Goal: Task Accomplishment & Management: Manage account settings

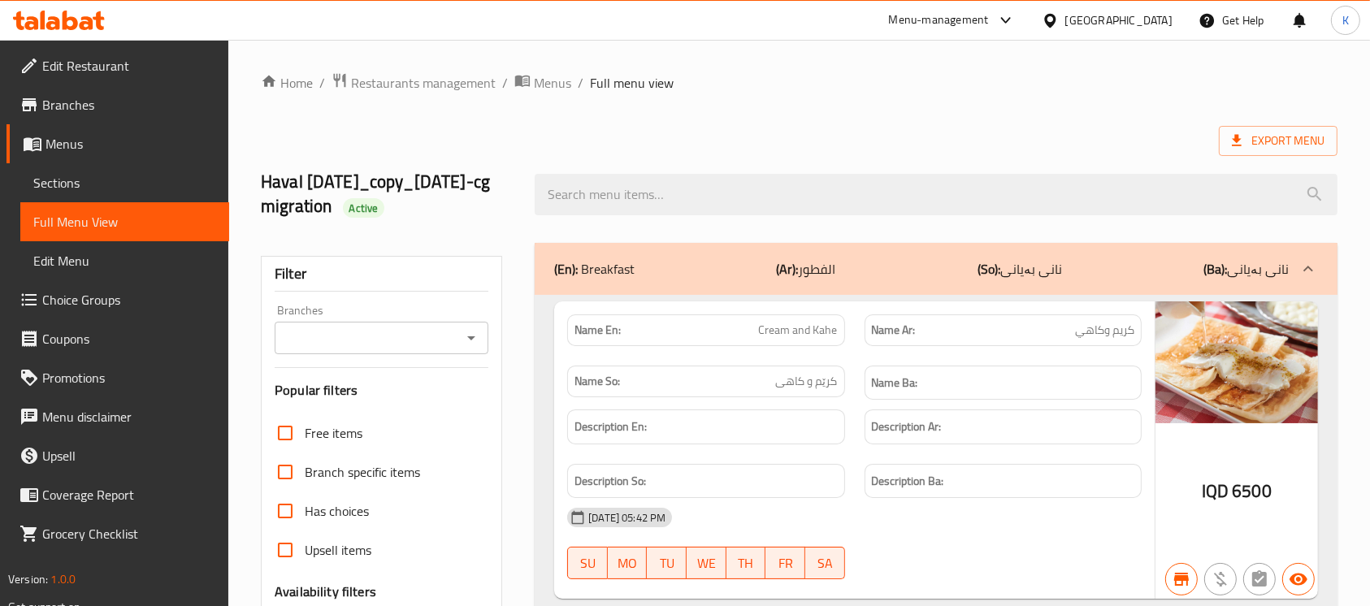
click at [92, 23] on icon at bounding box center [87, 23] width 14 height 14
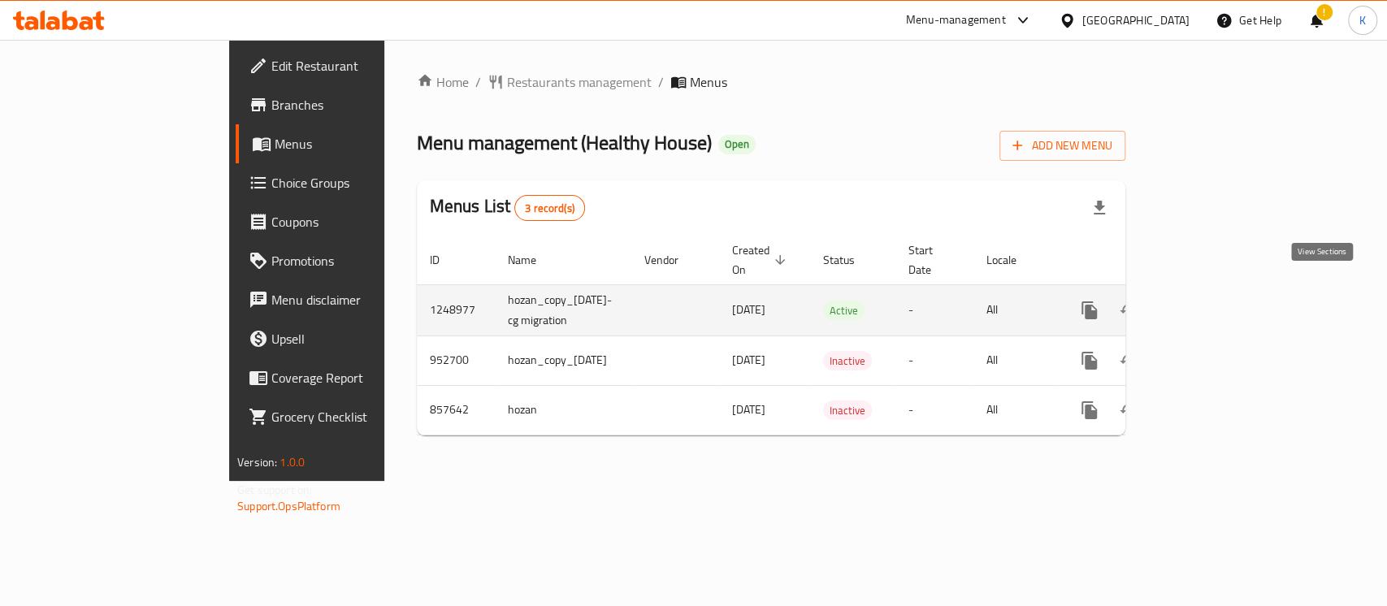
click at [1216, 301] on icon "enhanced table" at bounding box center [1206, 310] width 19 height 19
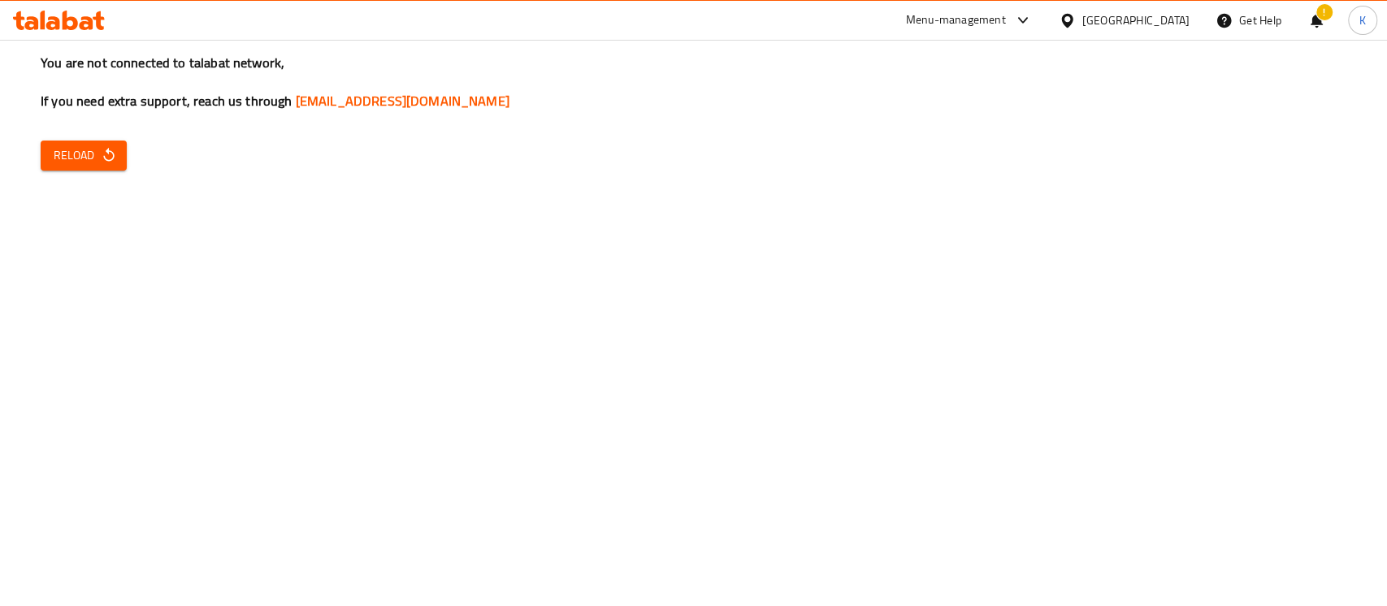
click at [106, 158] on icon "button" at bounding box center [109, 155] width 16 height 16
click at [75, 150] on span "Reload" at bounding box center [84, 155] width 60 height 20
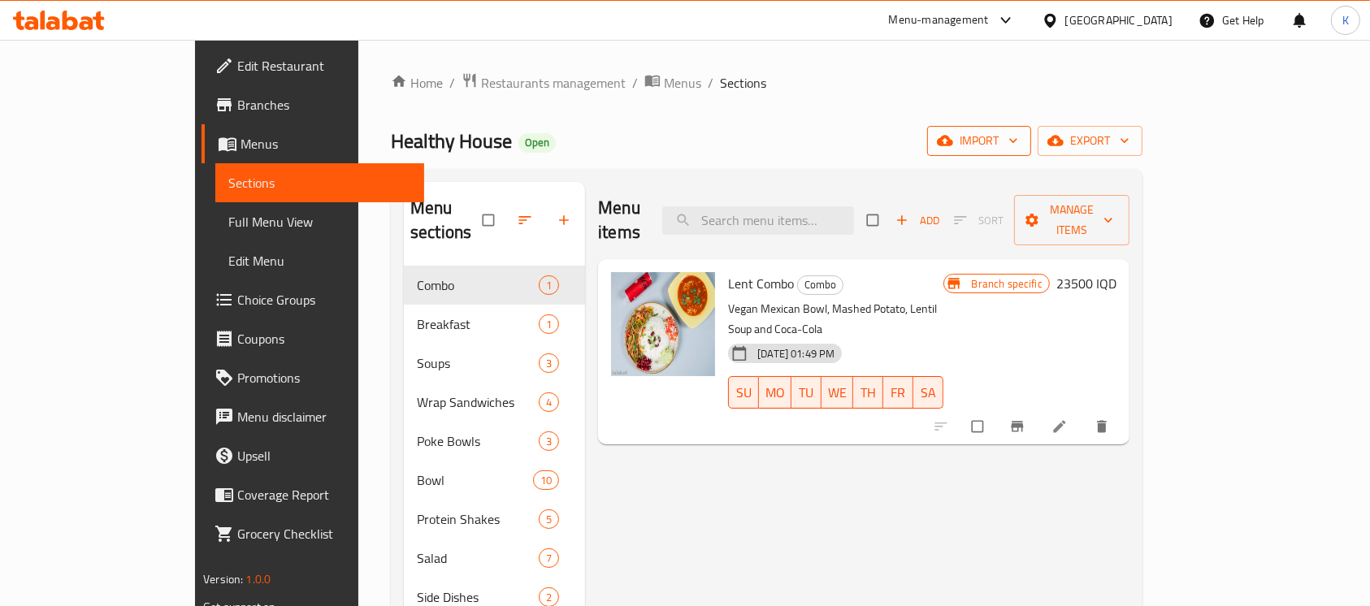
click at [1018, 149] on span "import" at bounding box center [979, 141] width 78 height 20
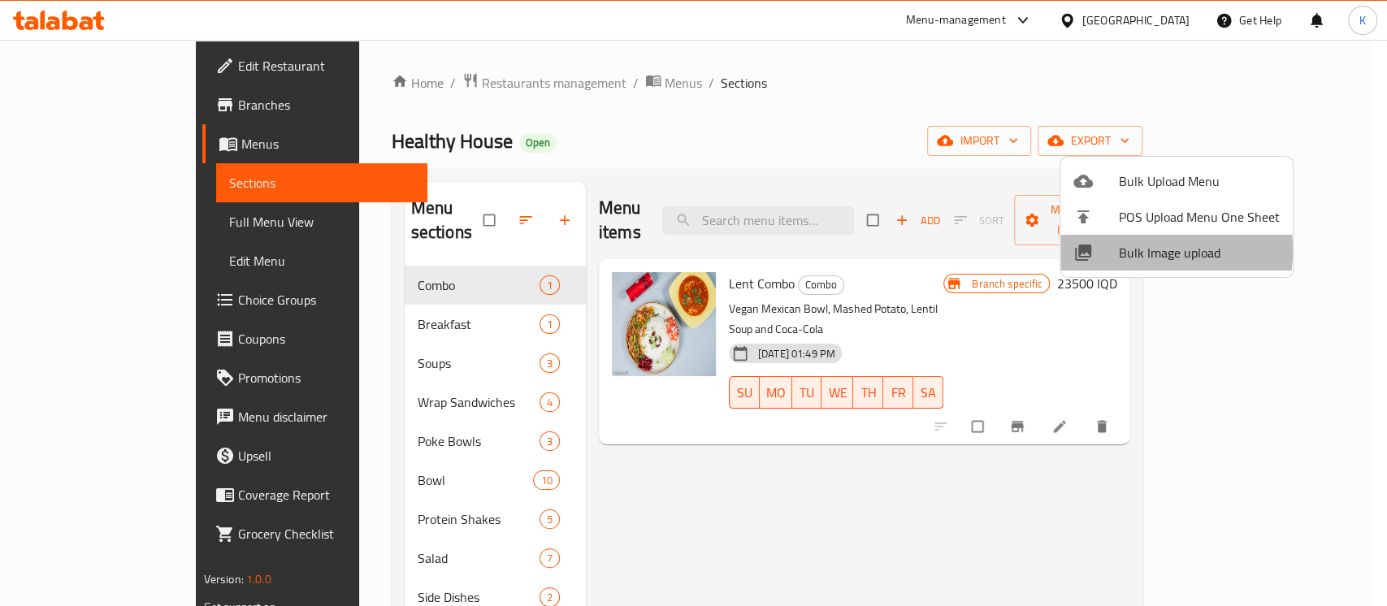
click at [1154, 251] on span "Bulk Image upload" at bounding box center [1199, 252] width 161 height 19
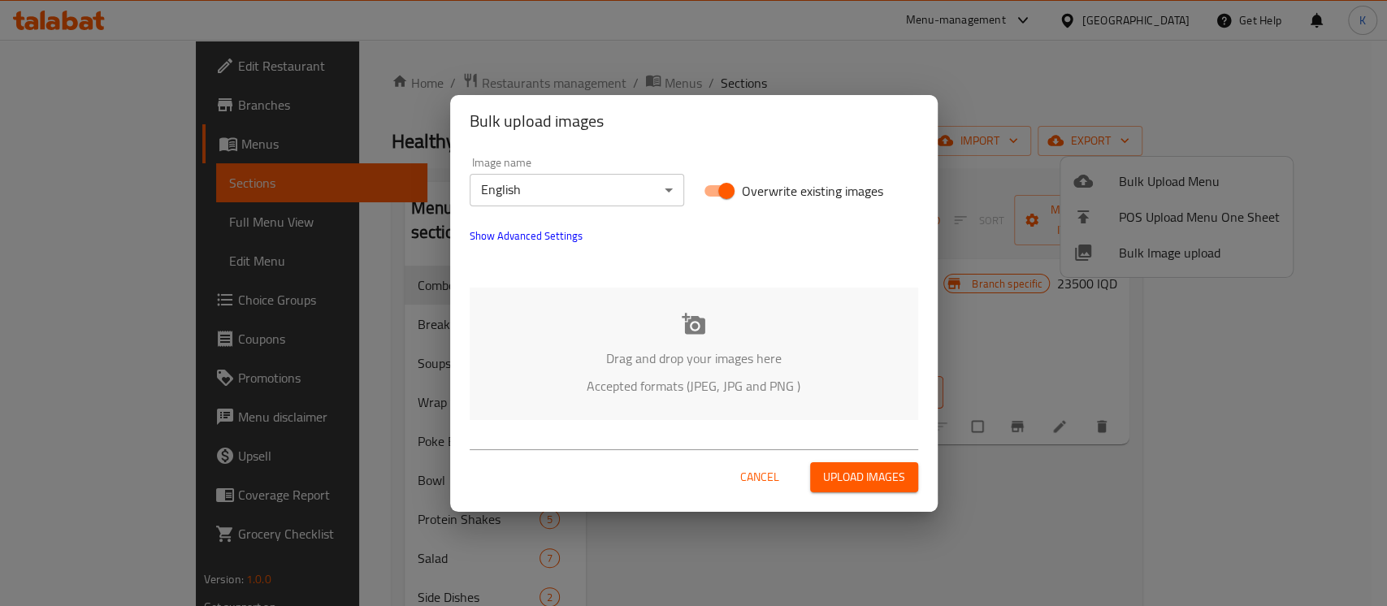
click at [696, 333] on icon at bounding box center [694, 323] width 24 height 21
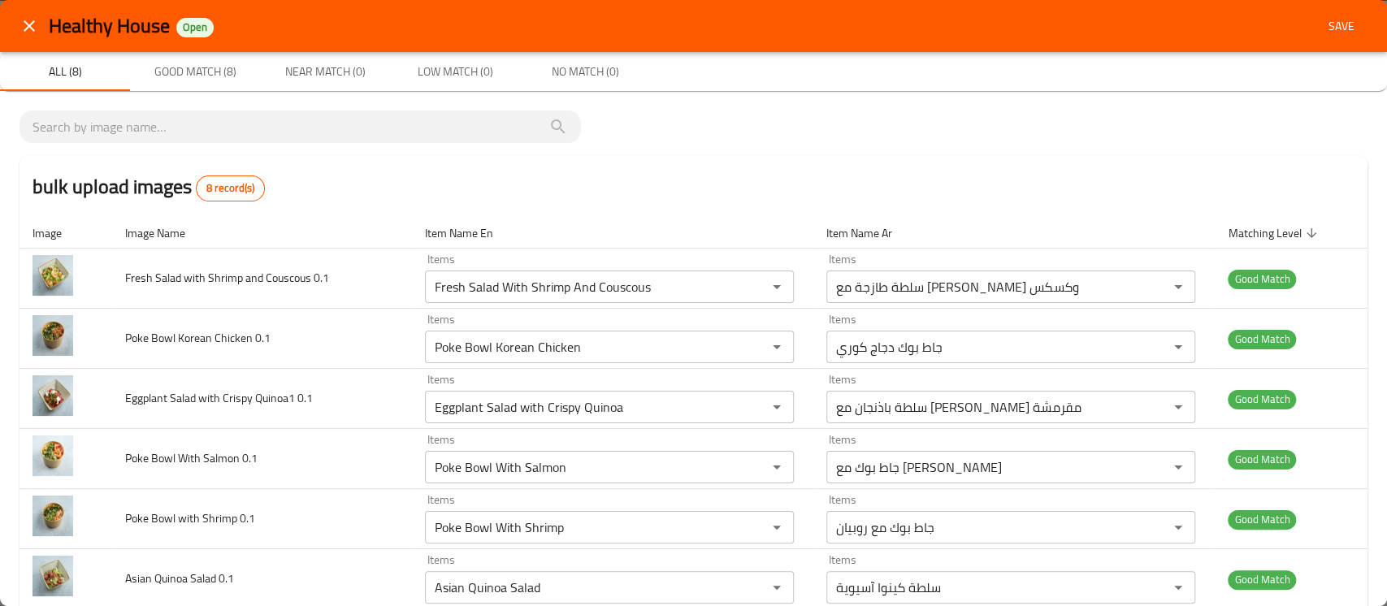
click at [1332, 42] on div "Healthy House Open Save" at bounding box center [693, 26] width 1387 height 52
click at [1329, 34] on span "Save" at bounding box center [1341, 26] width 39 height 20
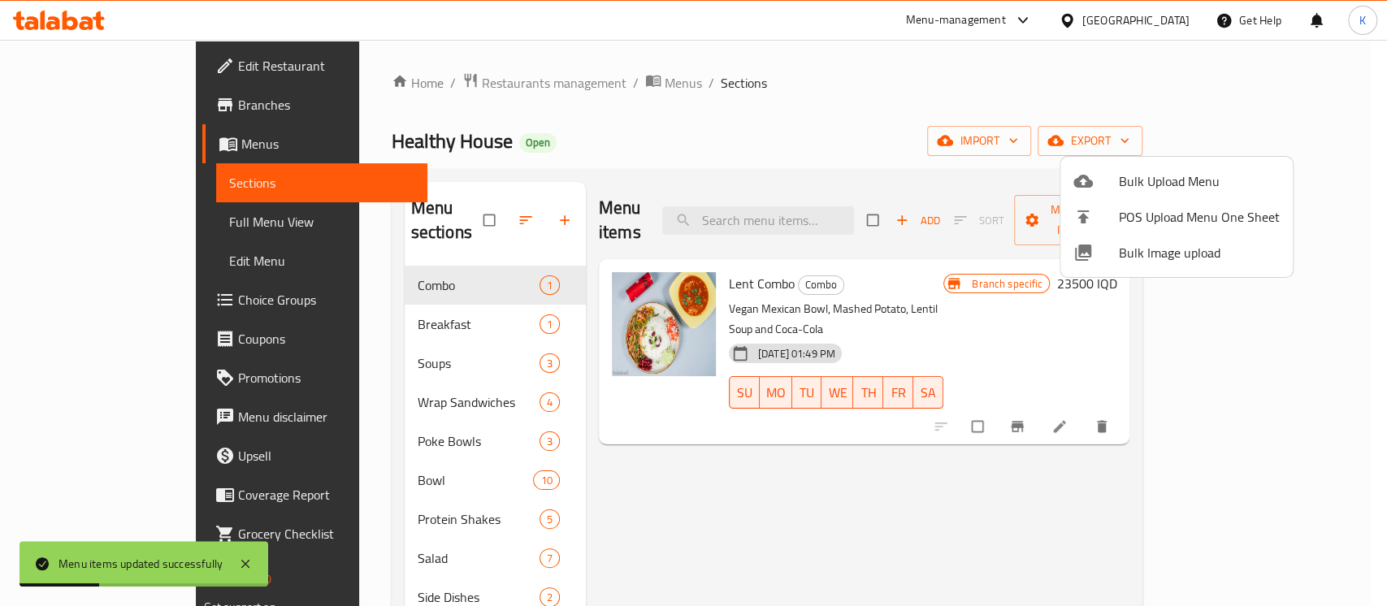
click at [64, 223] on div at bounding box center [693, 303] width 1387 height 606
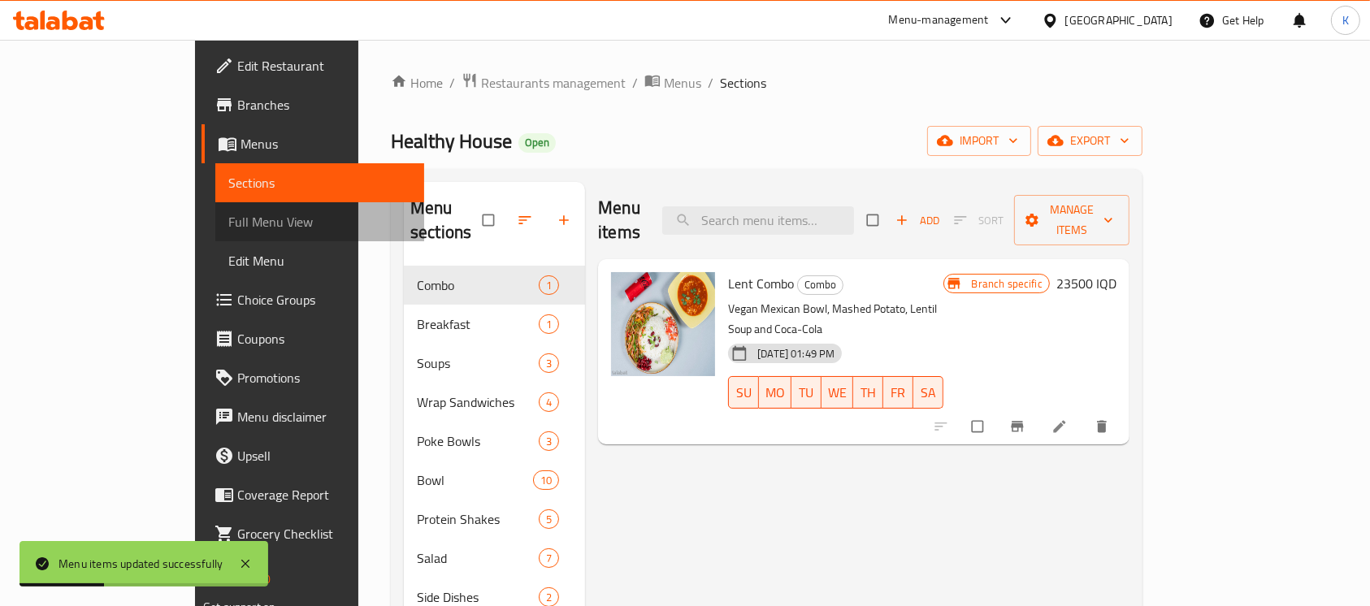
click at [228, 223] on span "Full Menu View" at bounding box center [319, 221] width 183 height 19
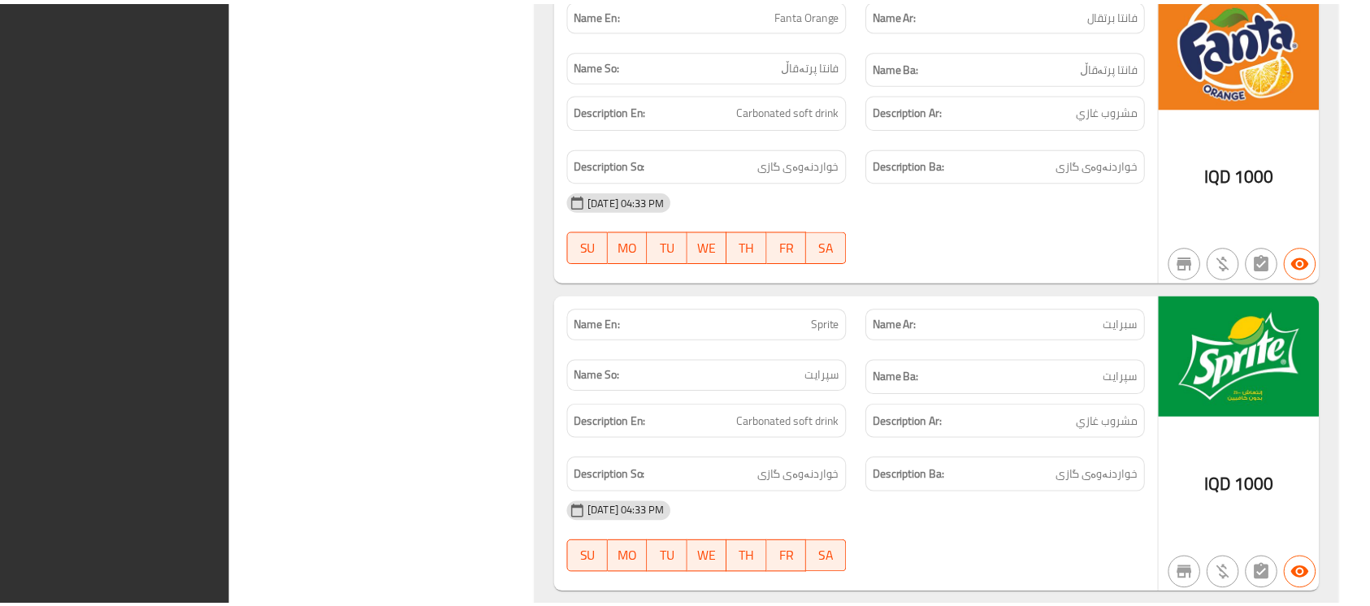
scroll to position [18216, 0]
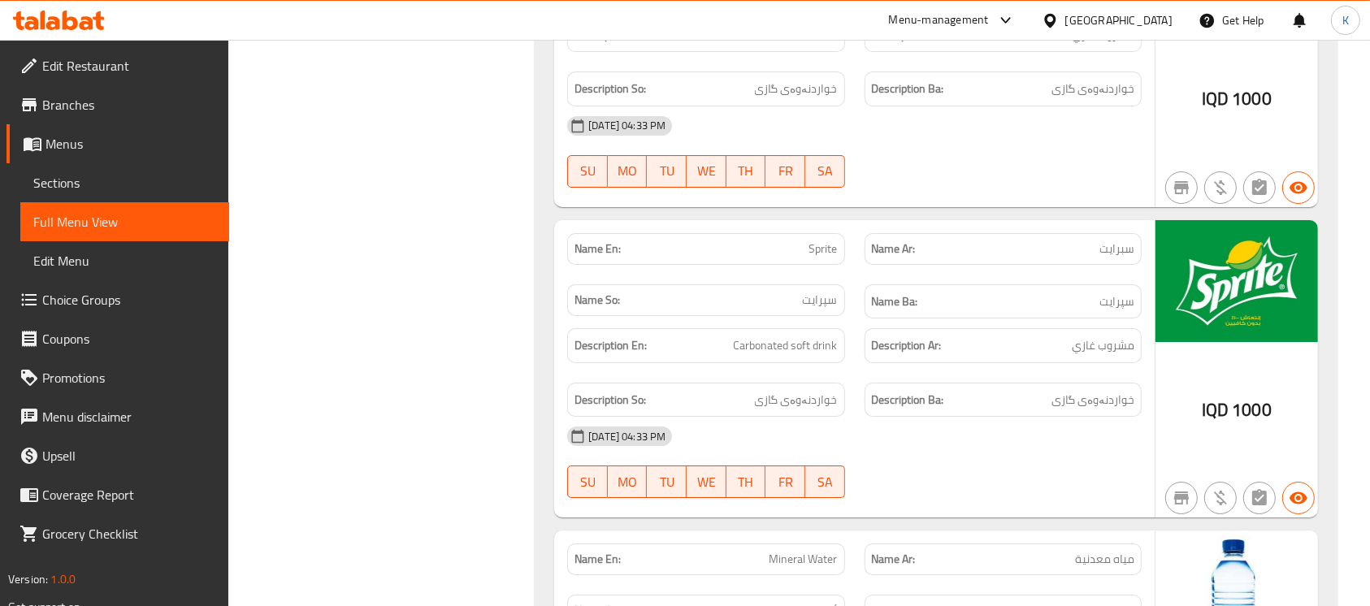
click at [76, 28] on icon at bounding box center [70, 20] width 15 height 19
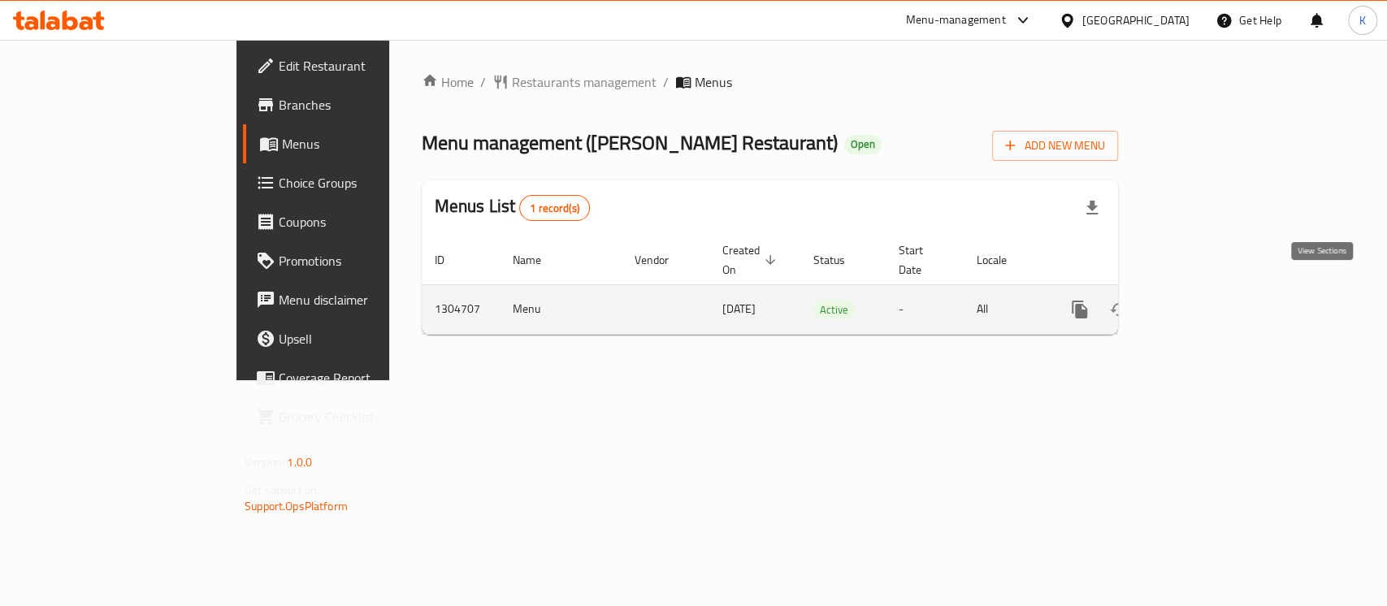
click at [1216, 290] on link "enhanced table" at bounding box center [1196, 309] width 39 height 39
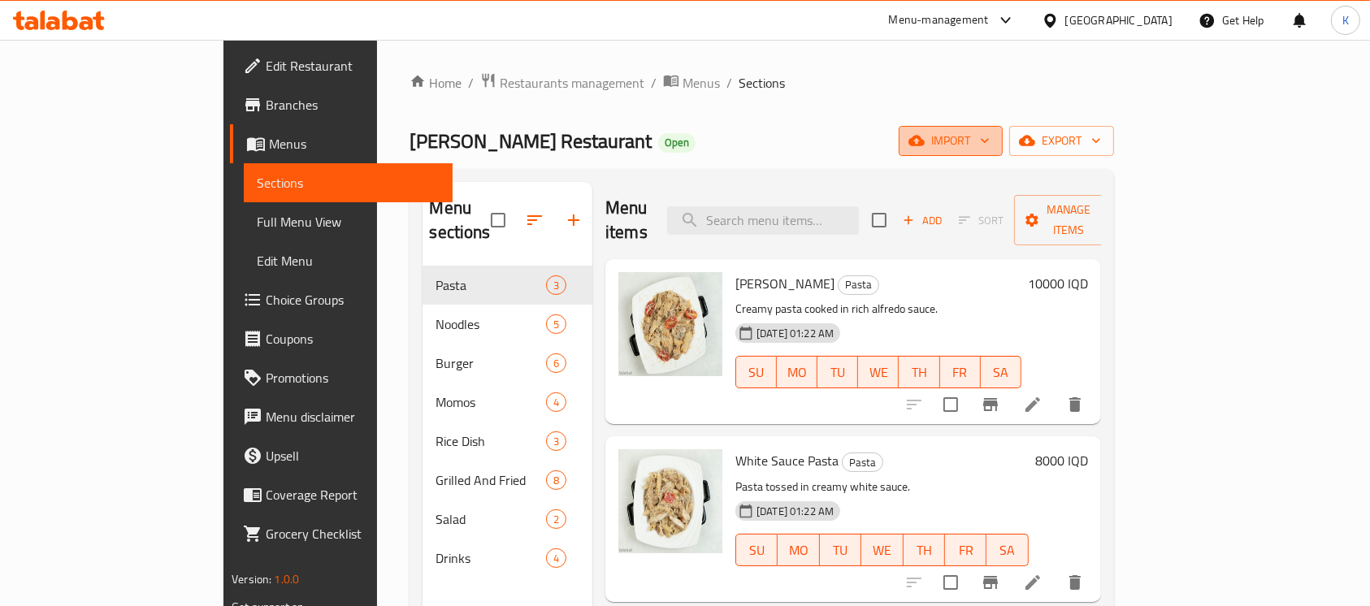
click at [990, 139] on span "import" at bounding box center [951, 141] width 78 height 20
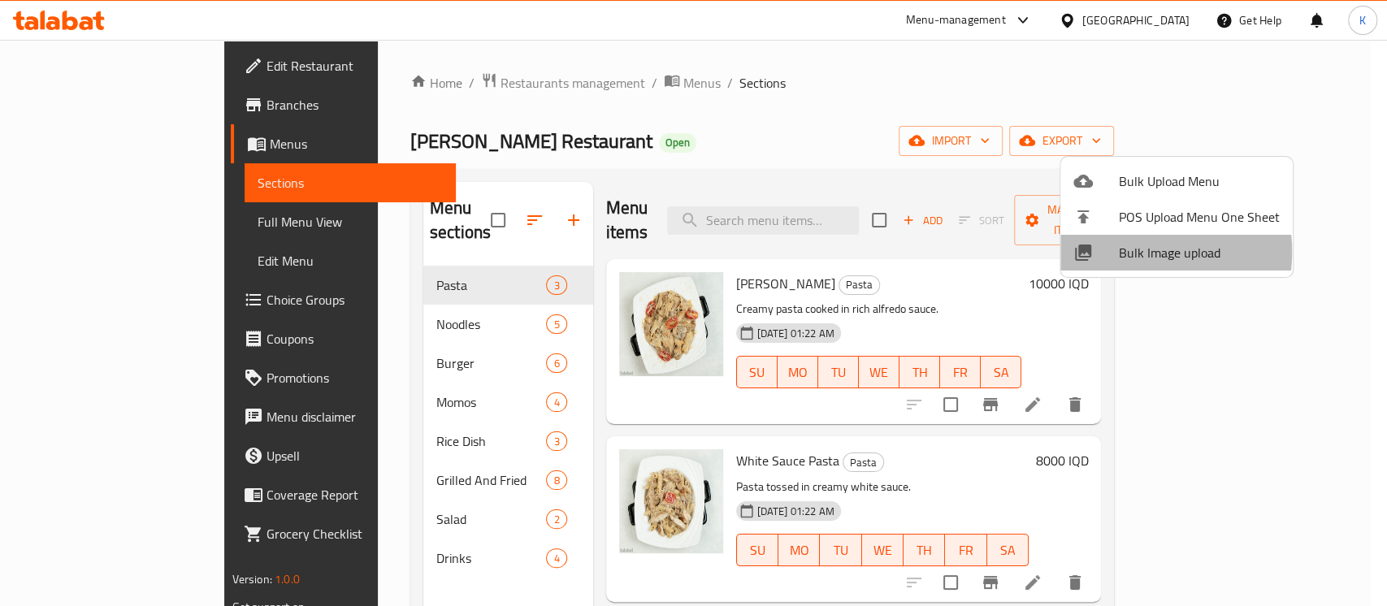
click at [1128, 252] on span "Bulk Image upload" at bounding box center [1199, 252] width 161 height 19
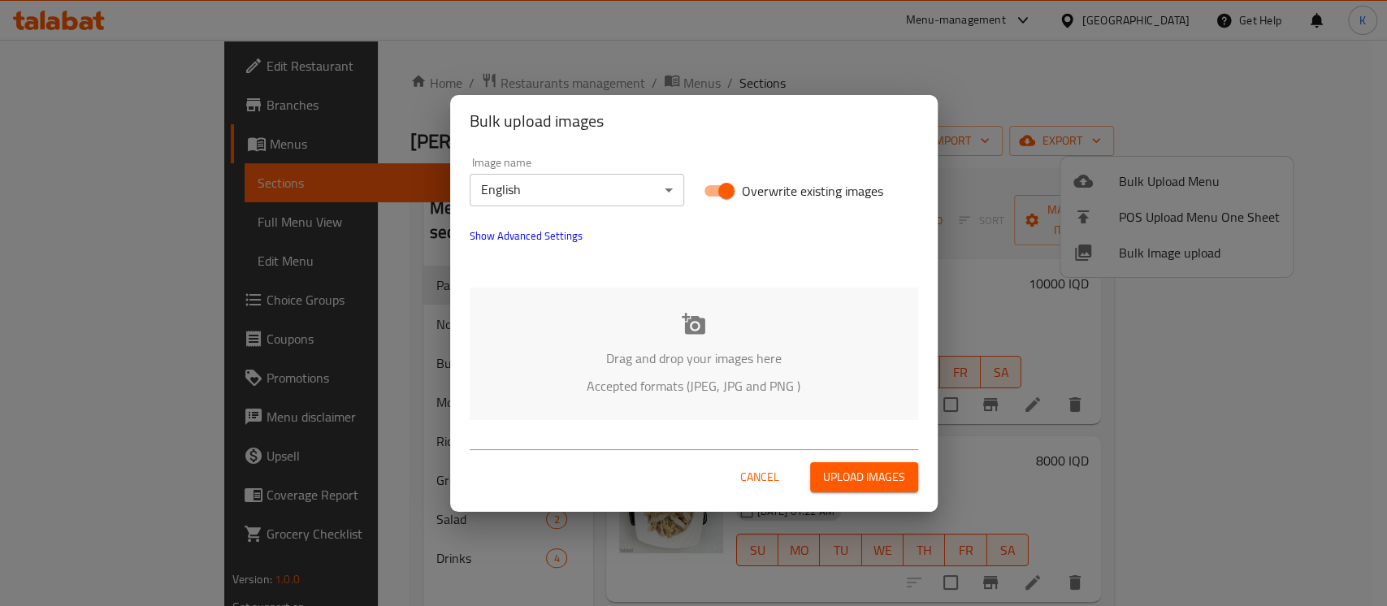
click at [670, 328] on div "Drag and drop your images here Accepted formats (JPEG, JPG and PNG )" at bounding box center [694, 354] width 448 height 132
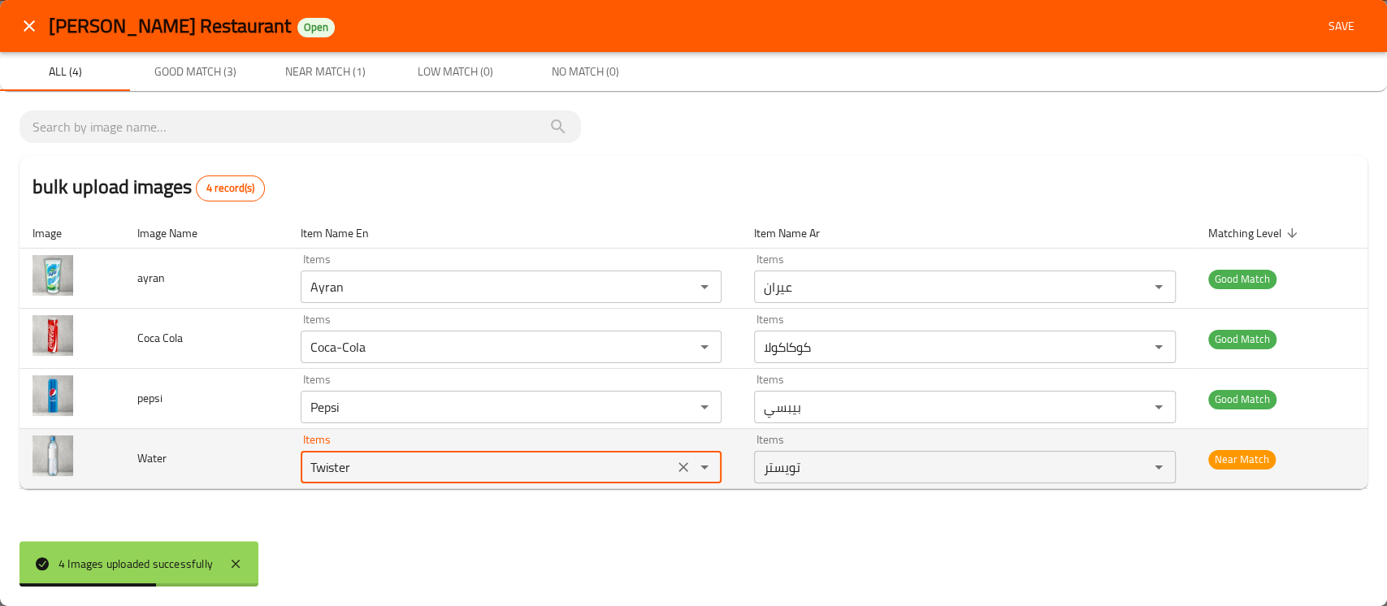
click at [461, 457] on input "Twister" at bounding box center [487, 467] width 364 height 23
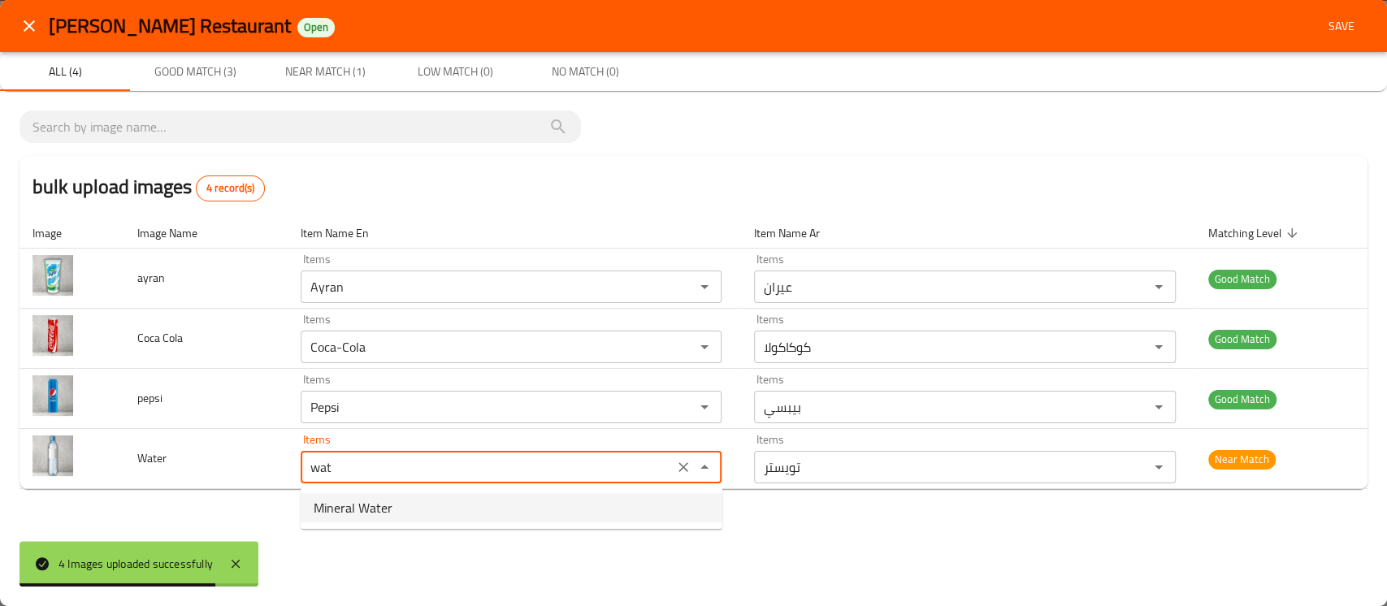
click at [412, 502] on li "Mineral Water" at bounding box center [512, 507] width 422 height 29
type input "Mineral Water"
type input "مياه معدنية"
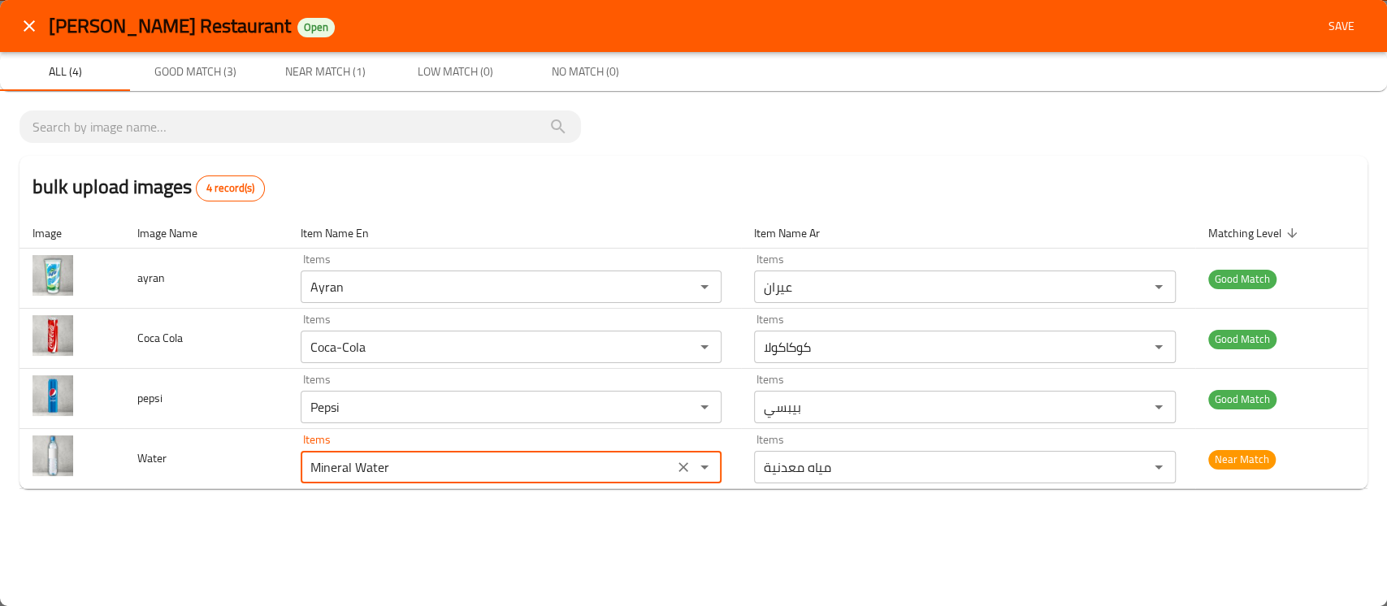
type input "Mineral Water"
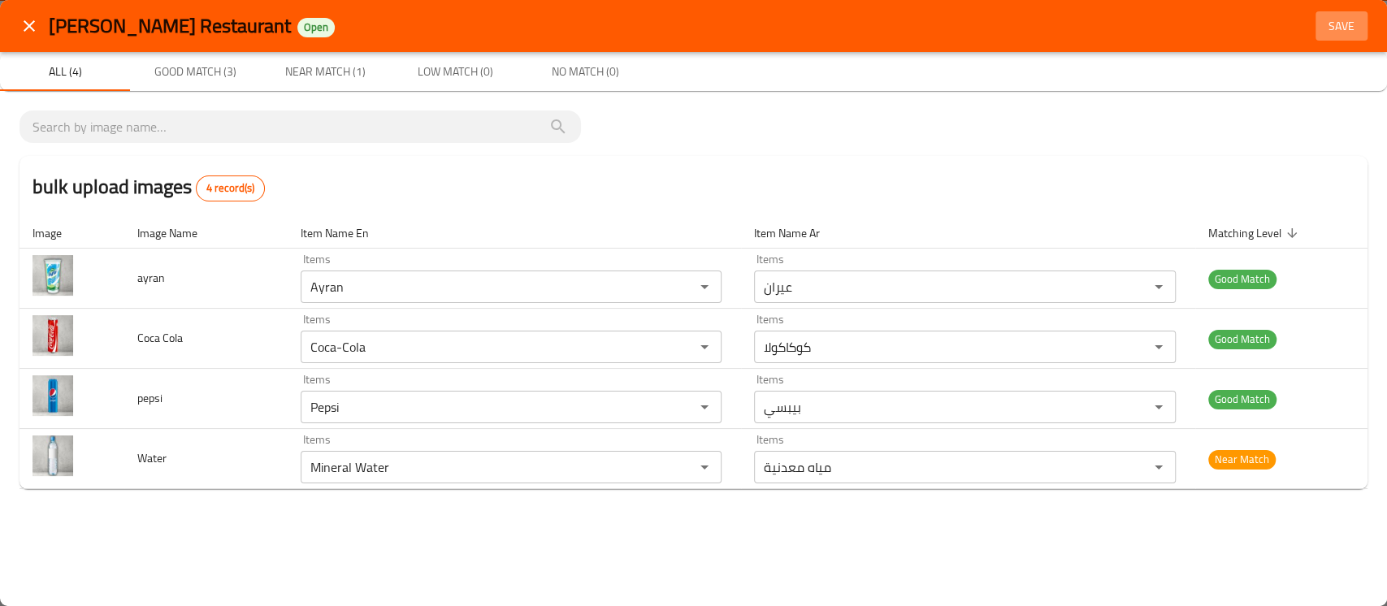
click at [1336, 36] on span "Save" at bounding box center [1341, 26] width 39 height 20
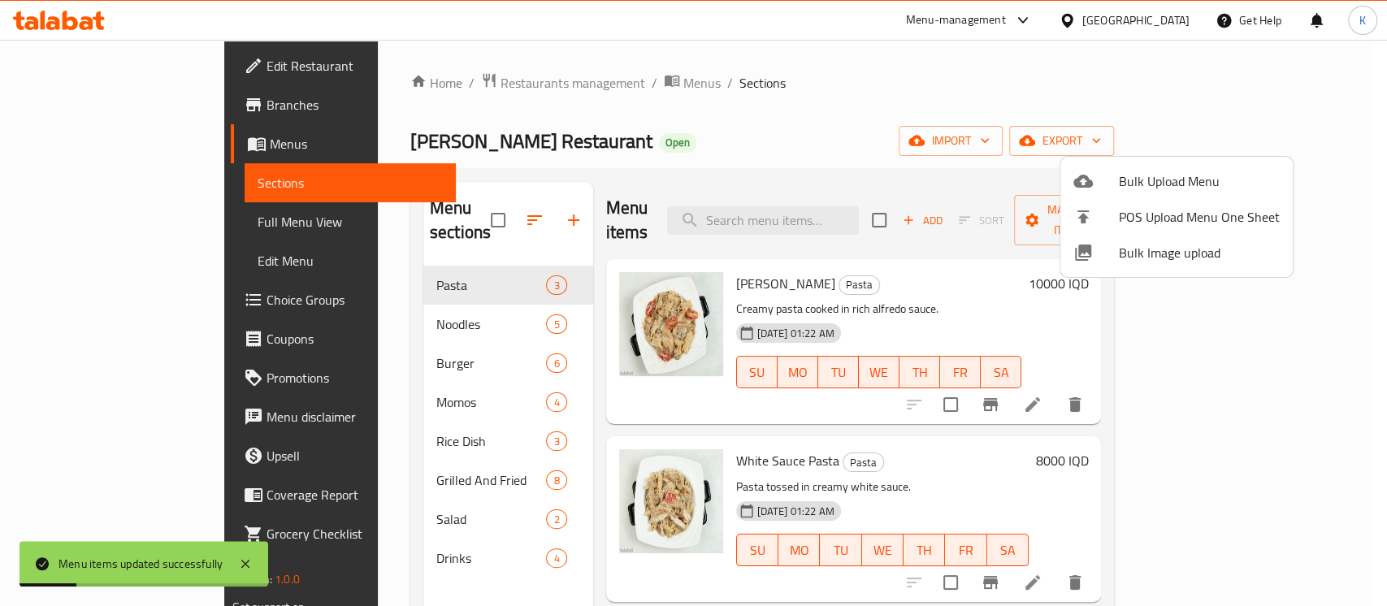
click at [350, 526] on div at bounding box center [693, 303] width 1387 height 606
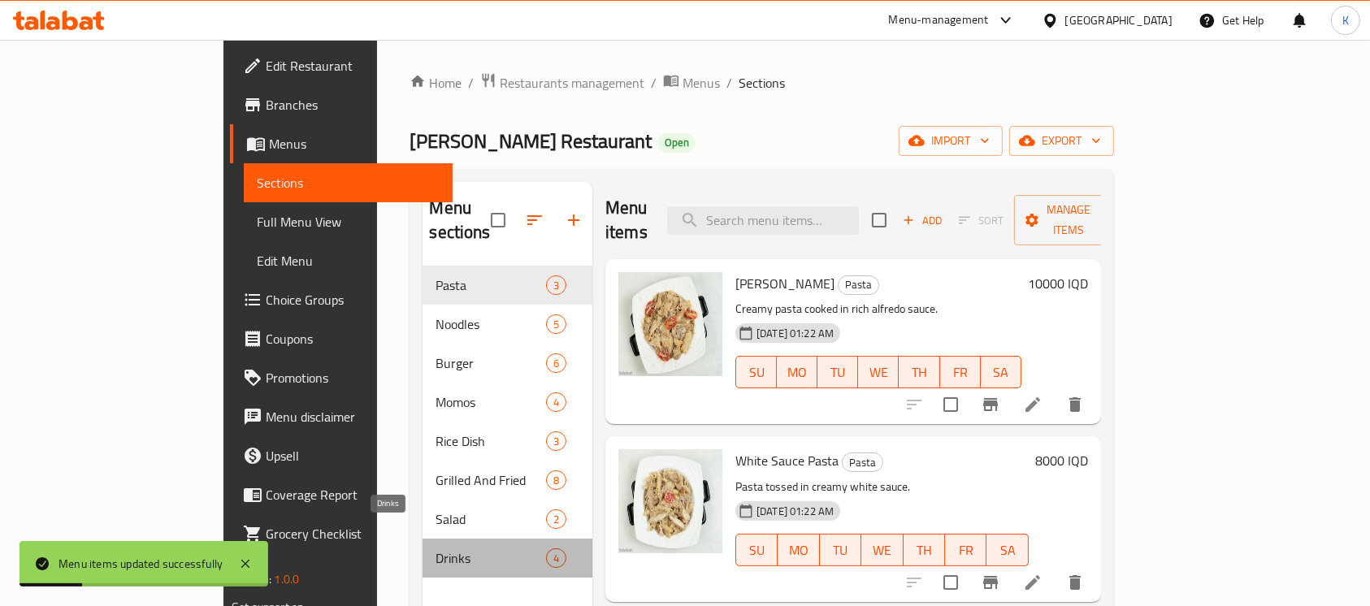
click at [435, 548] on span "Drinks" at bounding box center [490, 557] width 110 height 19
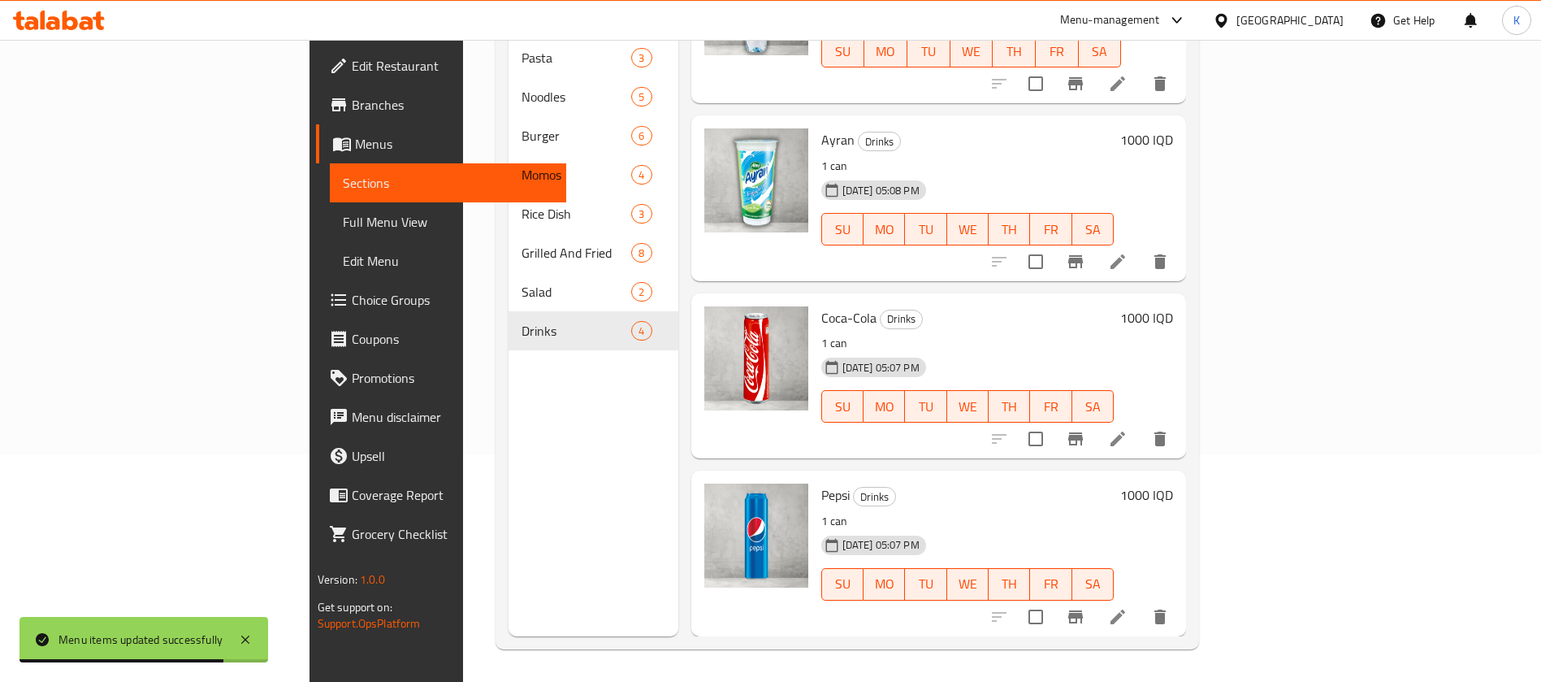
scroll to position [69, 0]
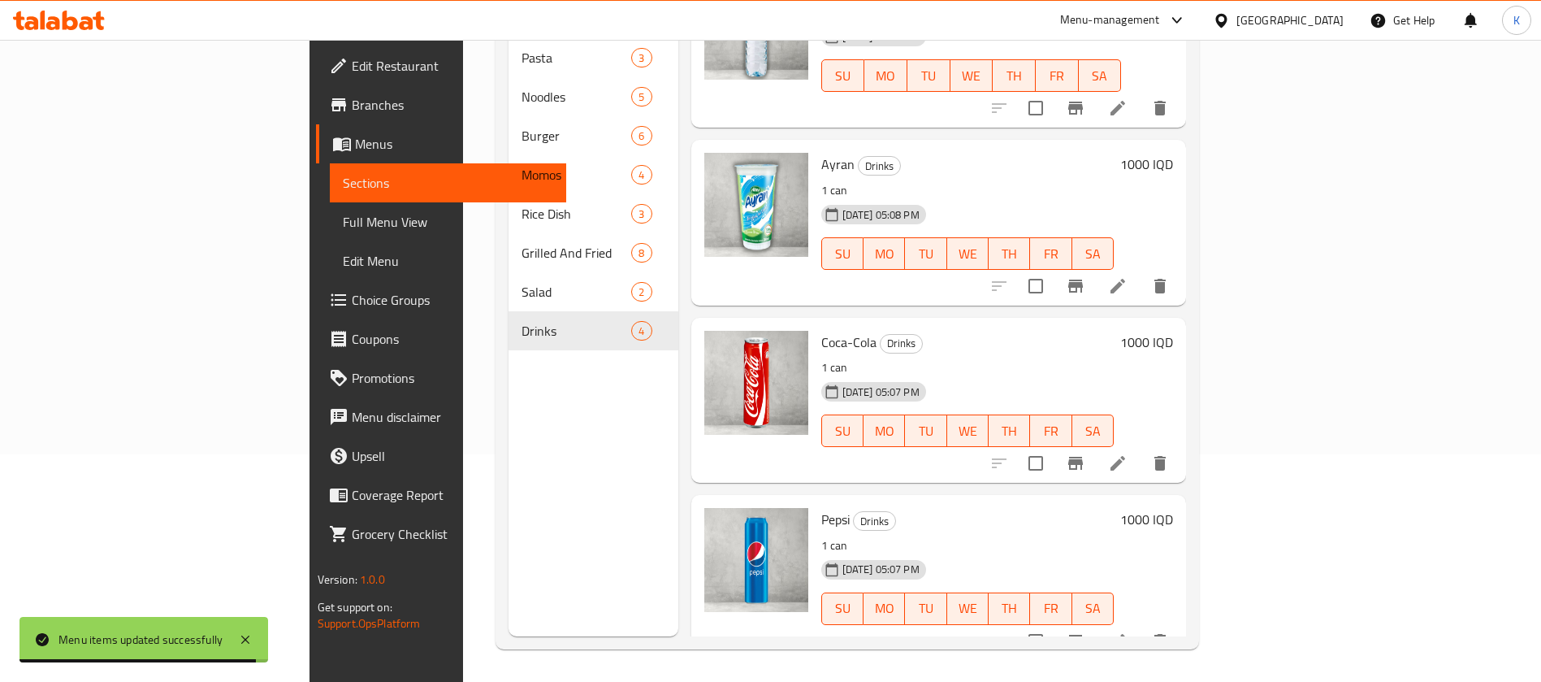
drag, startPoint x: 1316, startPoint y: 0, endPoint x: 409, endPoint y: 574, distance: 1073.5
click at [509, 574] on div "Menu sections Pasta 3 Noodles 5 Burger 6 Momos 4 Rice Dish 3 Grilled And Fried …" at bounding box center [594, 296] width 170 height 682
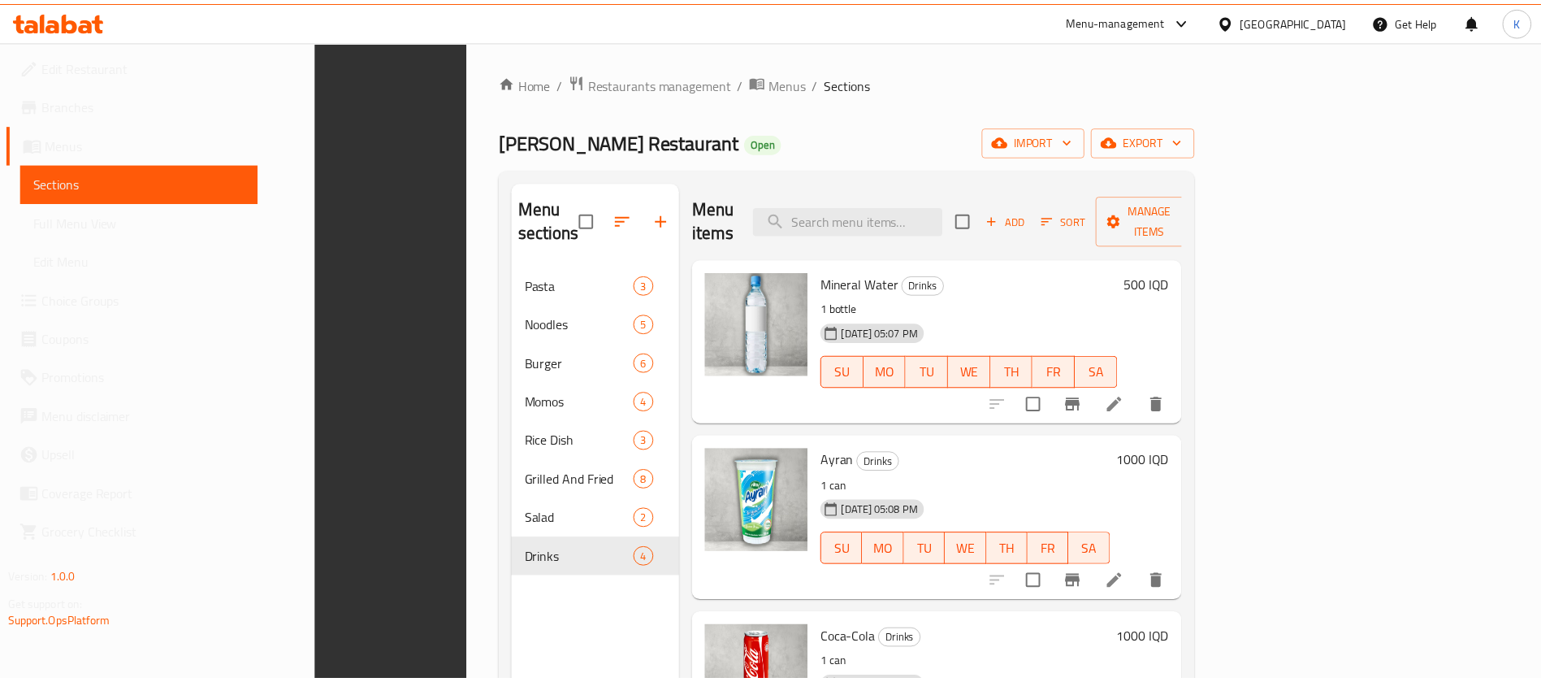
scroll to position [227, 0]
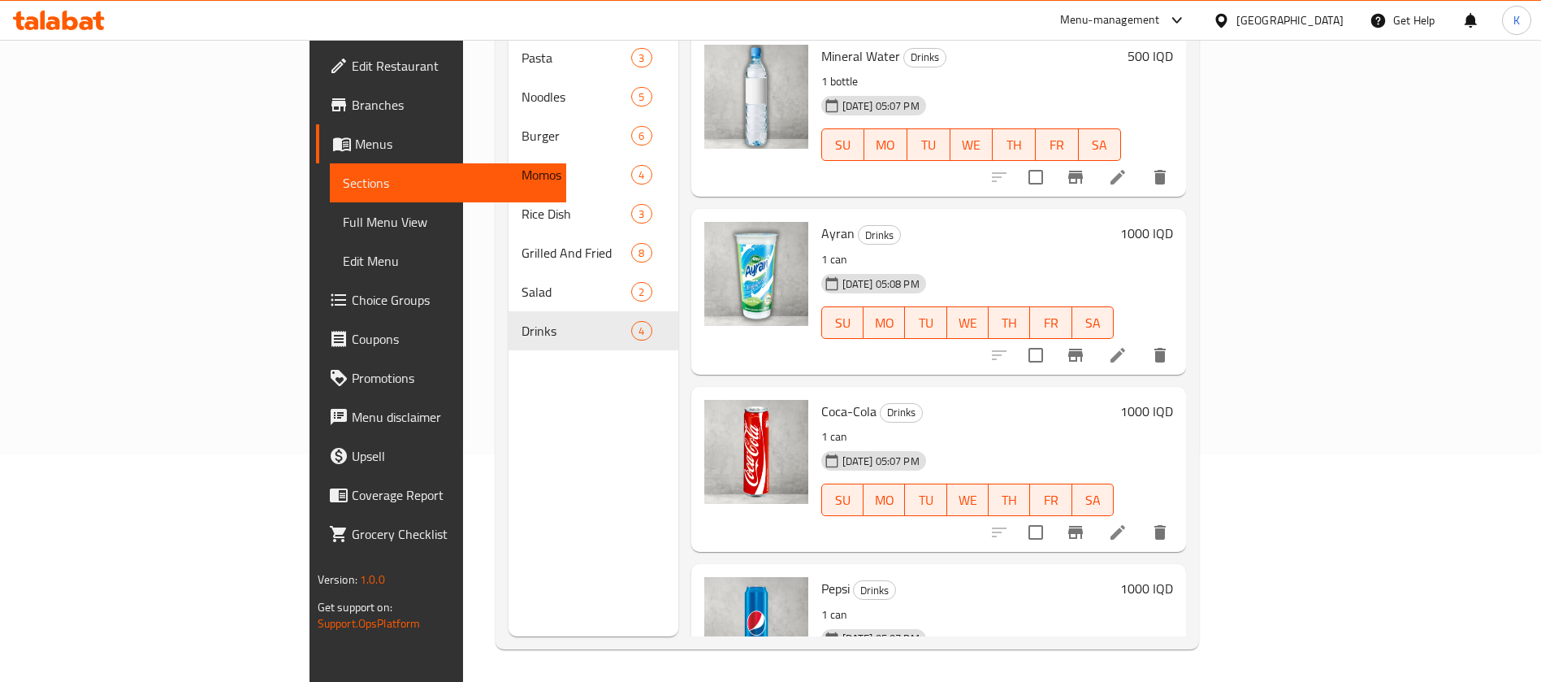
click at [32, 32] on div at bounding box center [59, 20] width 118 height 32
click at [32, 24] on icon at bounding box center [31, 23] width 14 height 14
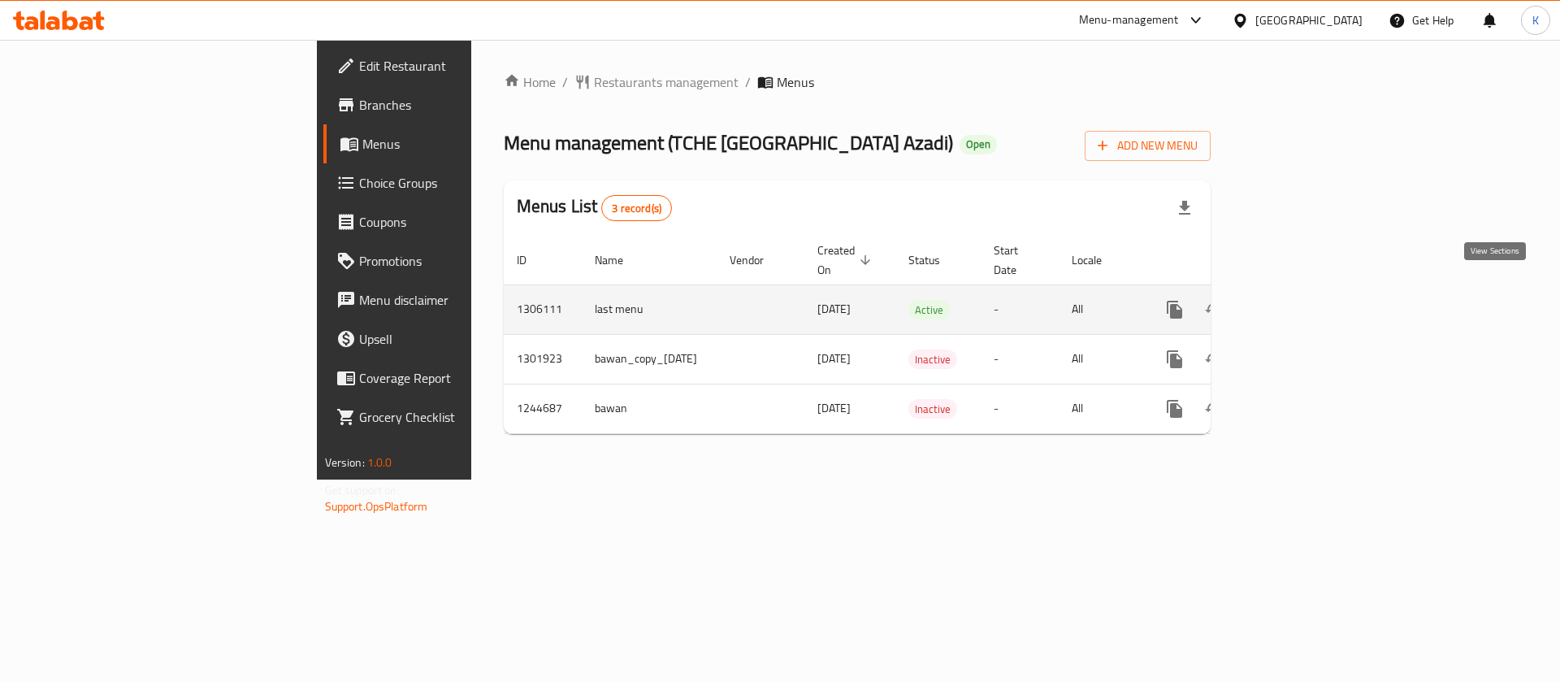
click at [1301, 300] on icon "enhanced table" at bounding box center [1291, 309] width 19 height 19
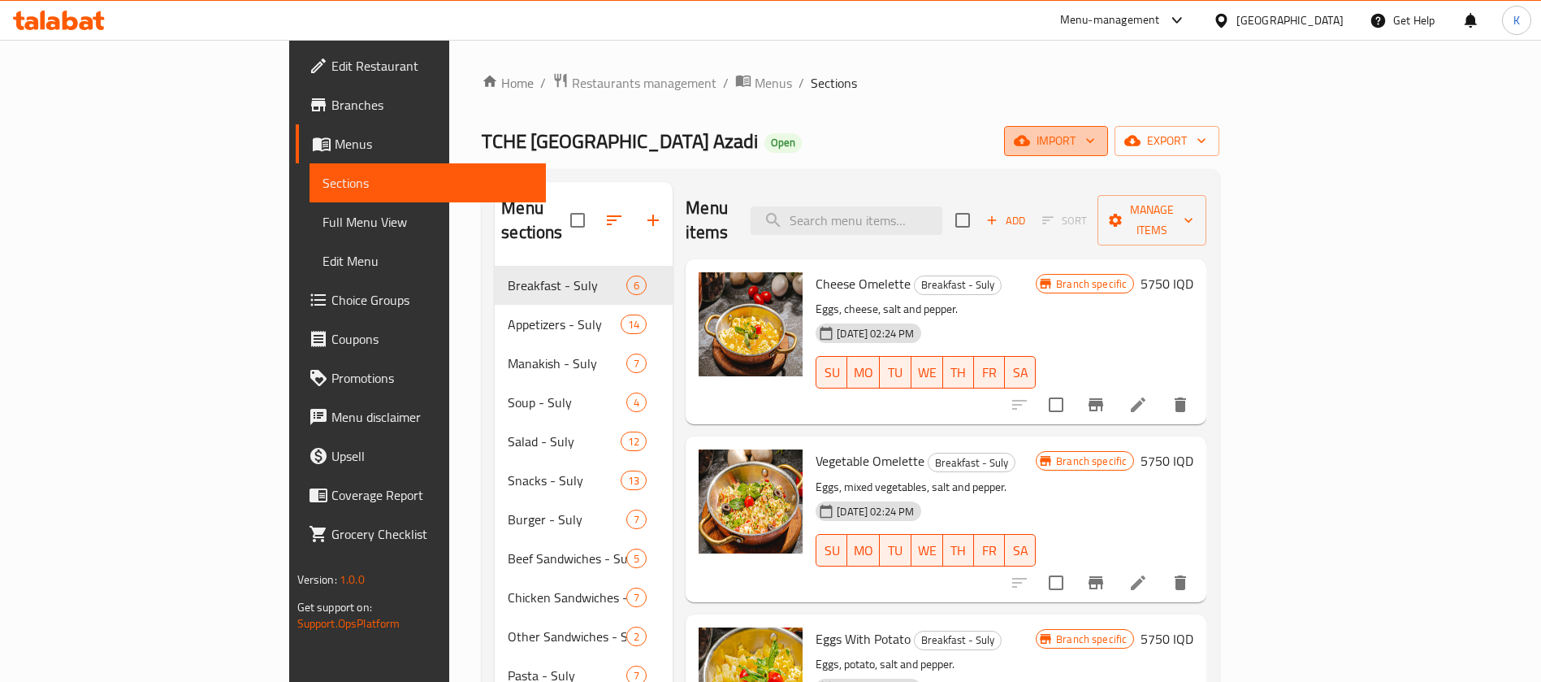
click at [1095, 141] on span "import" at bounding box center [1056, 141] width 78 height 20
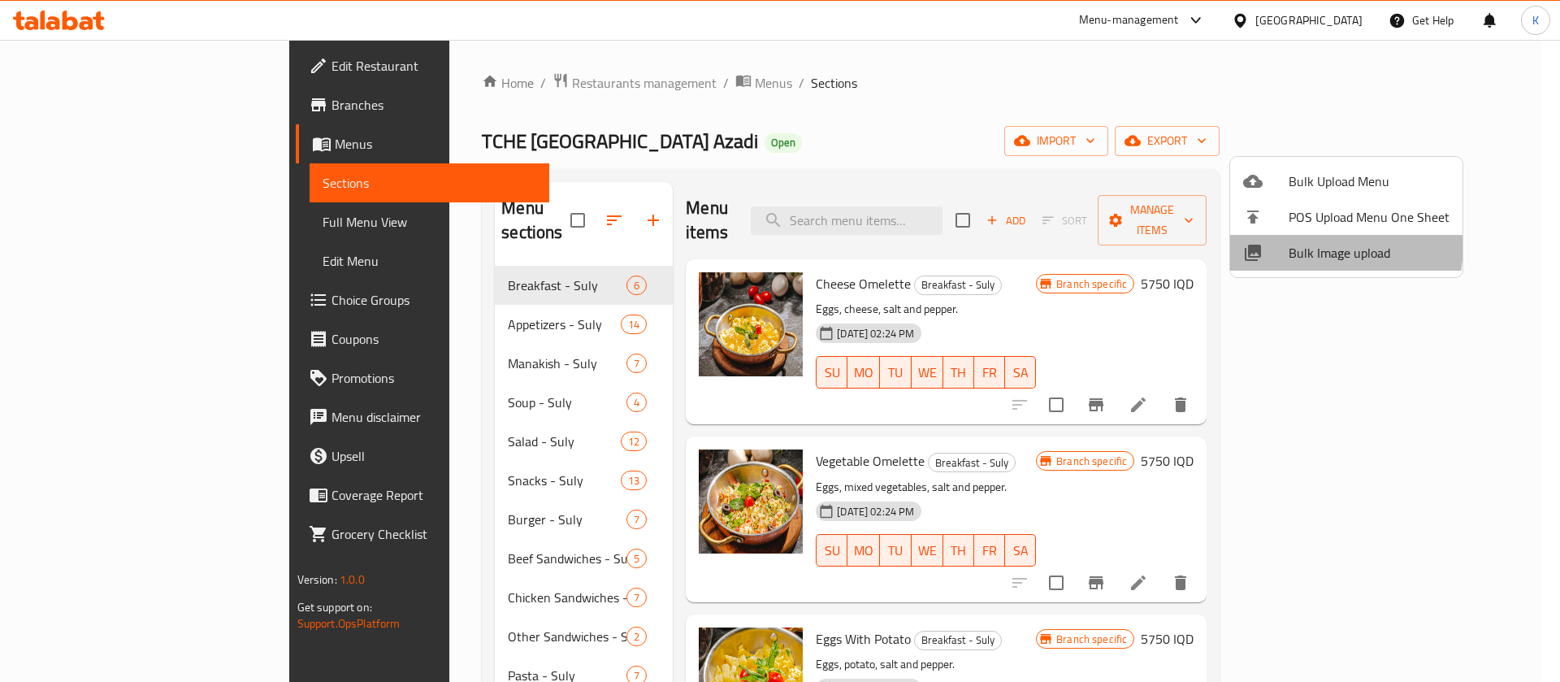
click at [1264, 241] on li "Bulk Image upload" at bounding box center [1346, 253] width 232 height 36
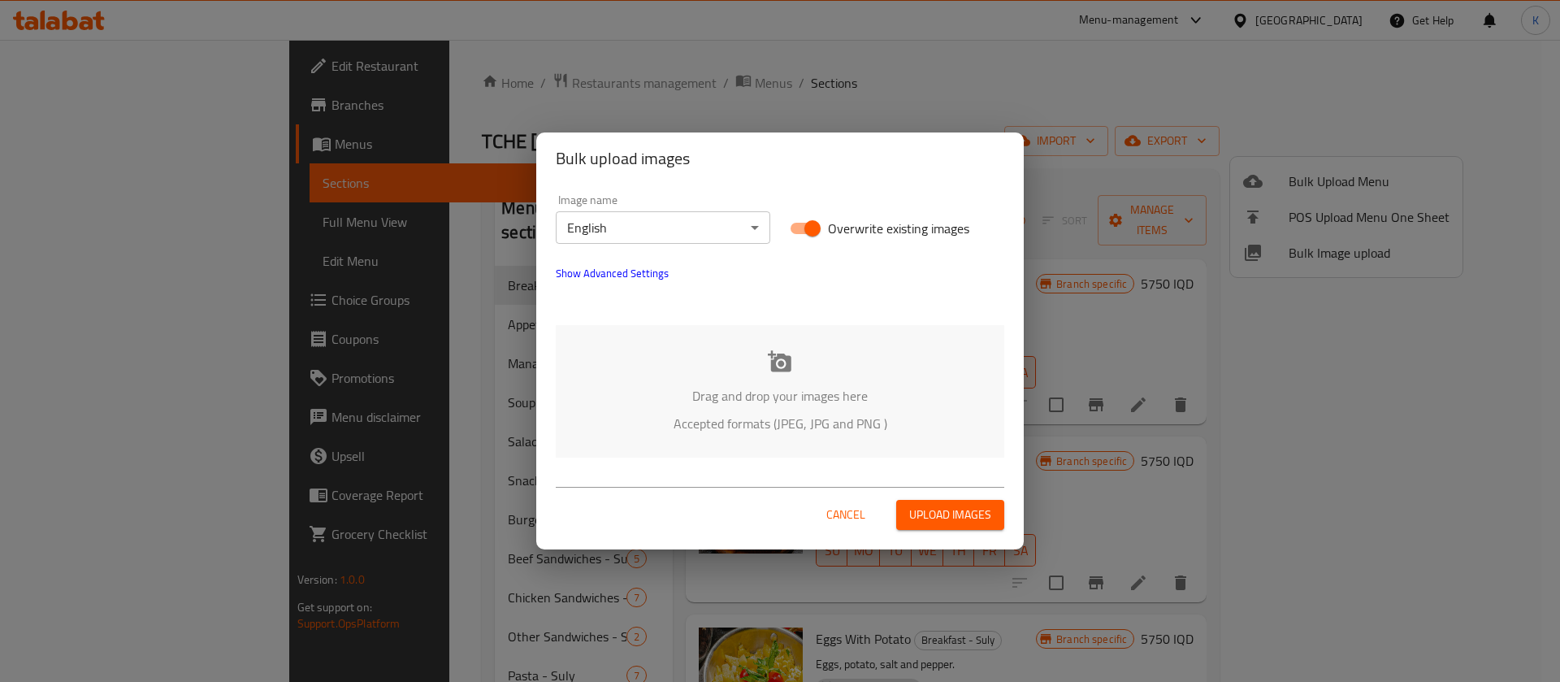
click at [765, 386] on p "Drag and drop your images here" at bounding box center [780, 395] width 400 height 19
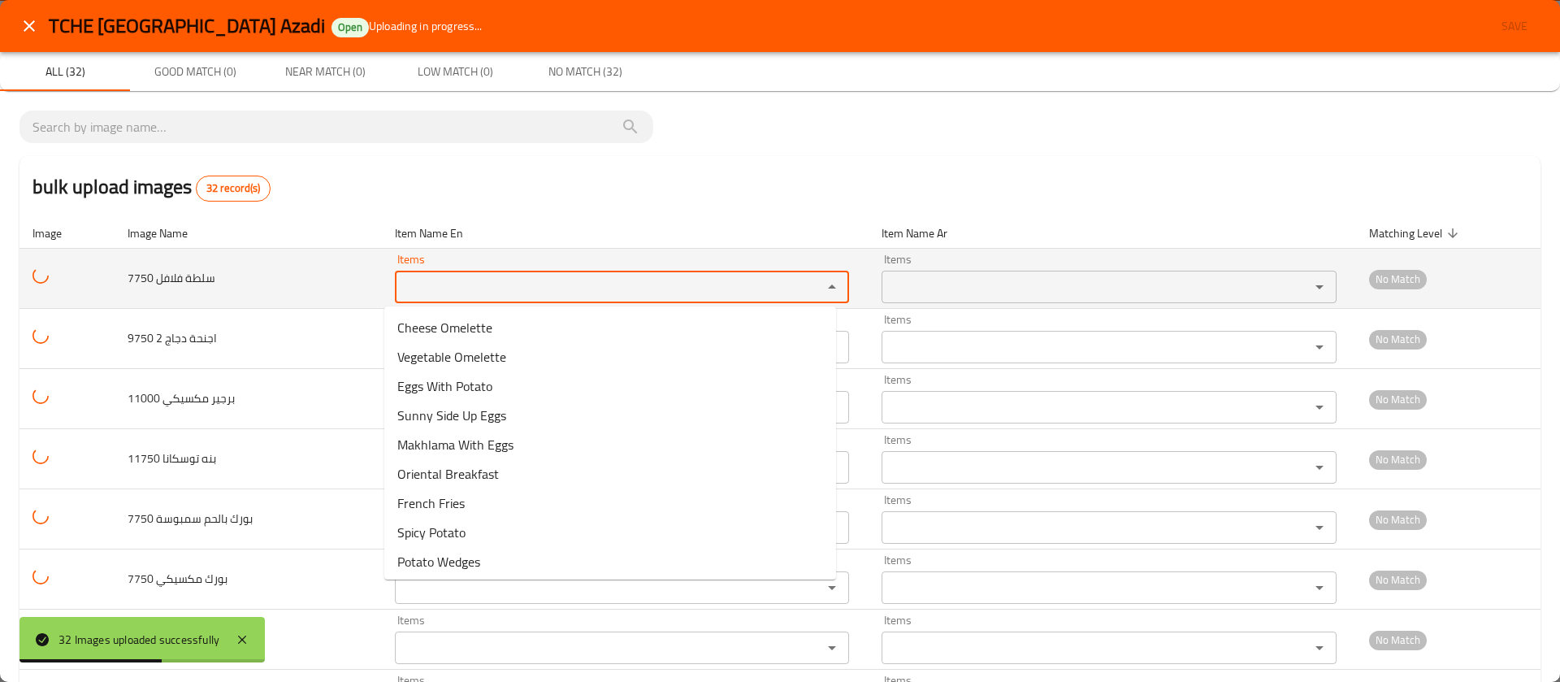
click at [485, 280] on فلافل "Items" at bounding box center [598, 286] width 396 height 23
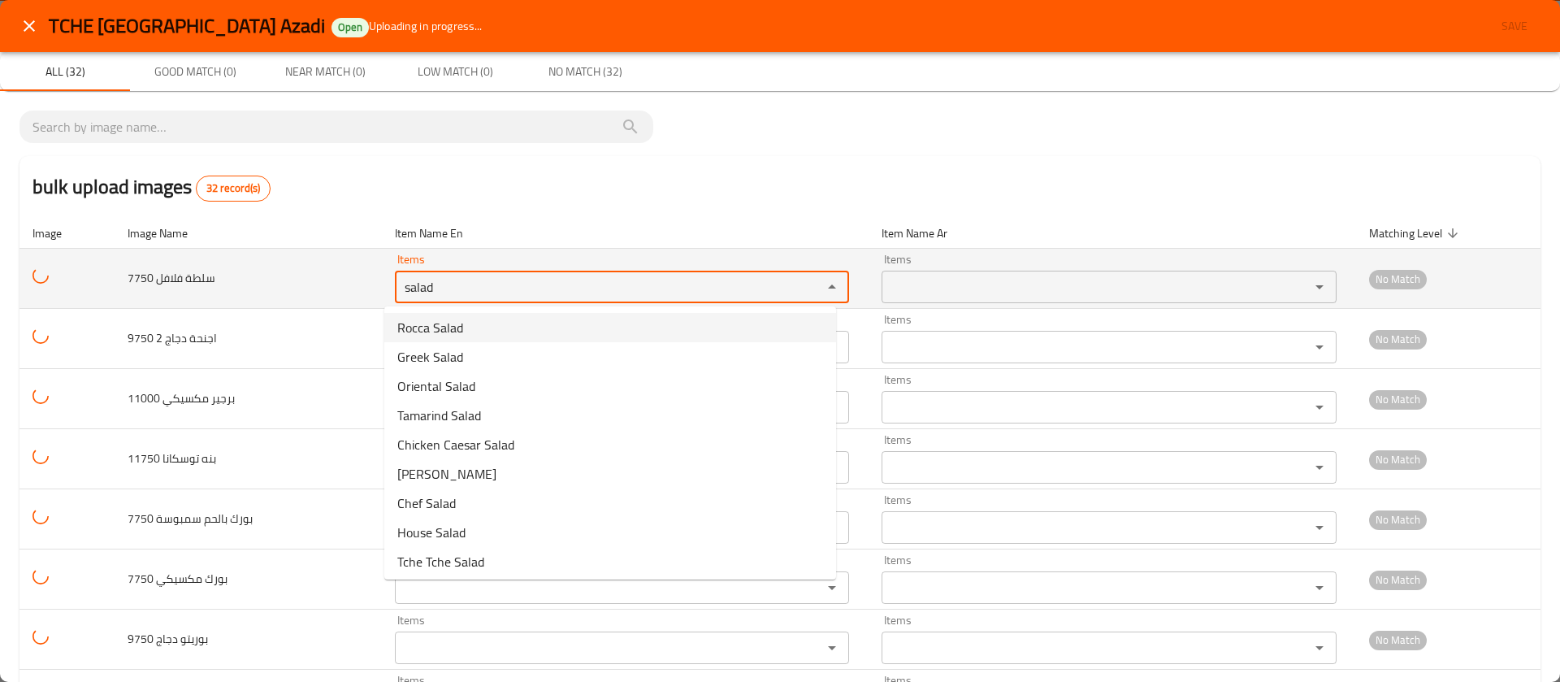
drag, startPoint x: 440, startPoint y: 284, endPoint x: 340, endPoint y: 270, distance: 100.2
click at [340, 270] on tr "7750 سلطة فلافل Items salad Items Items Items No Match" at bounding box center [779, 279] width 1521 height 60
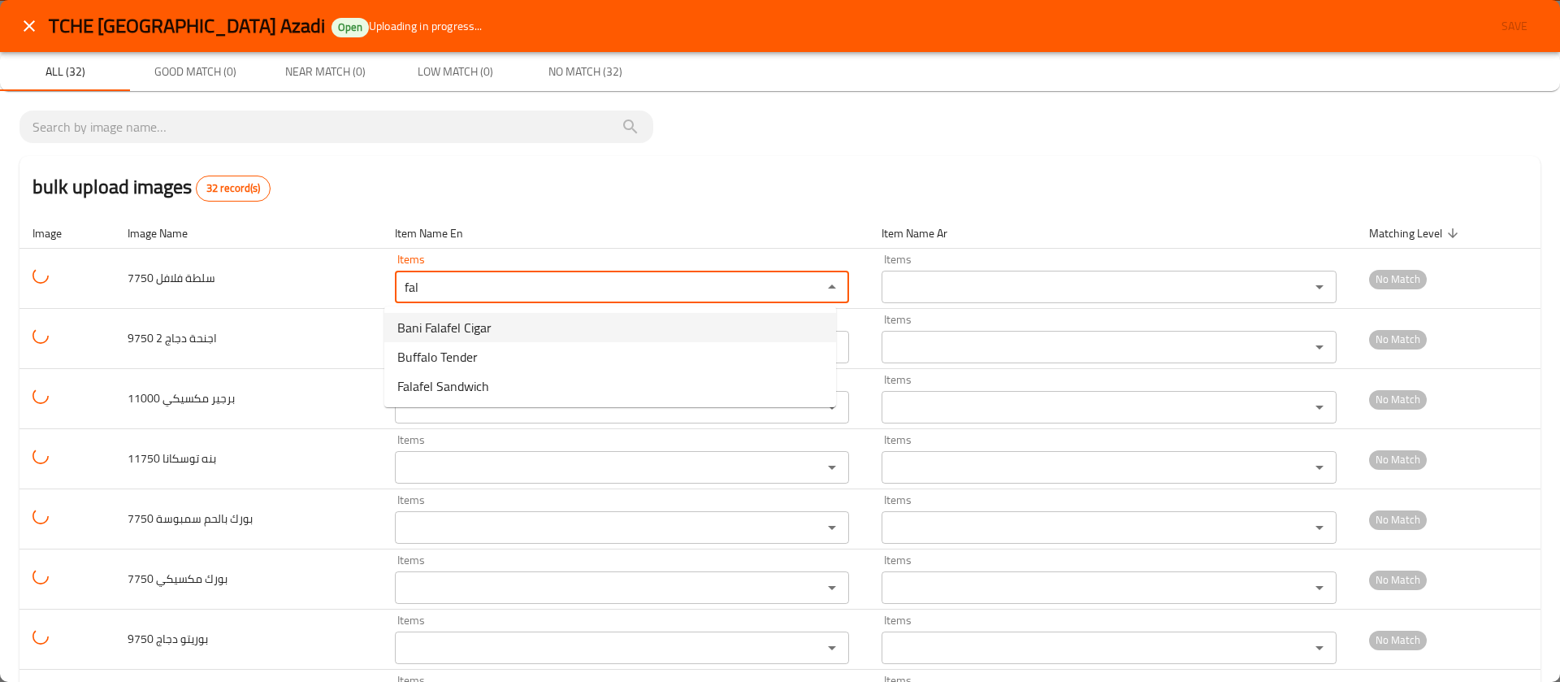
type فلافل "fal"
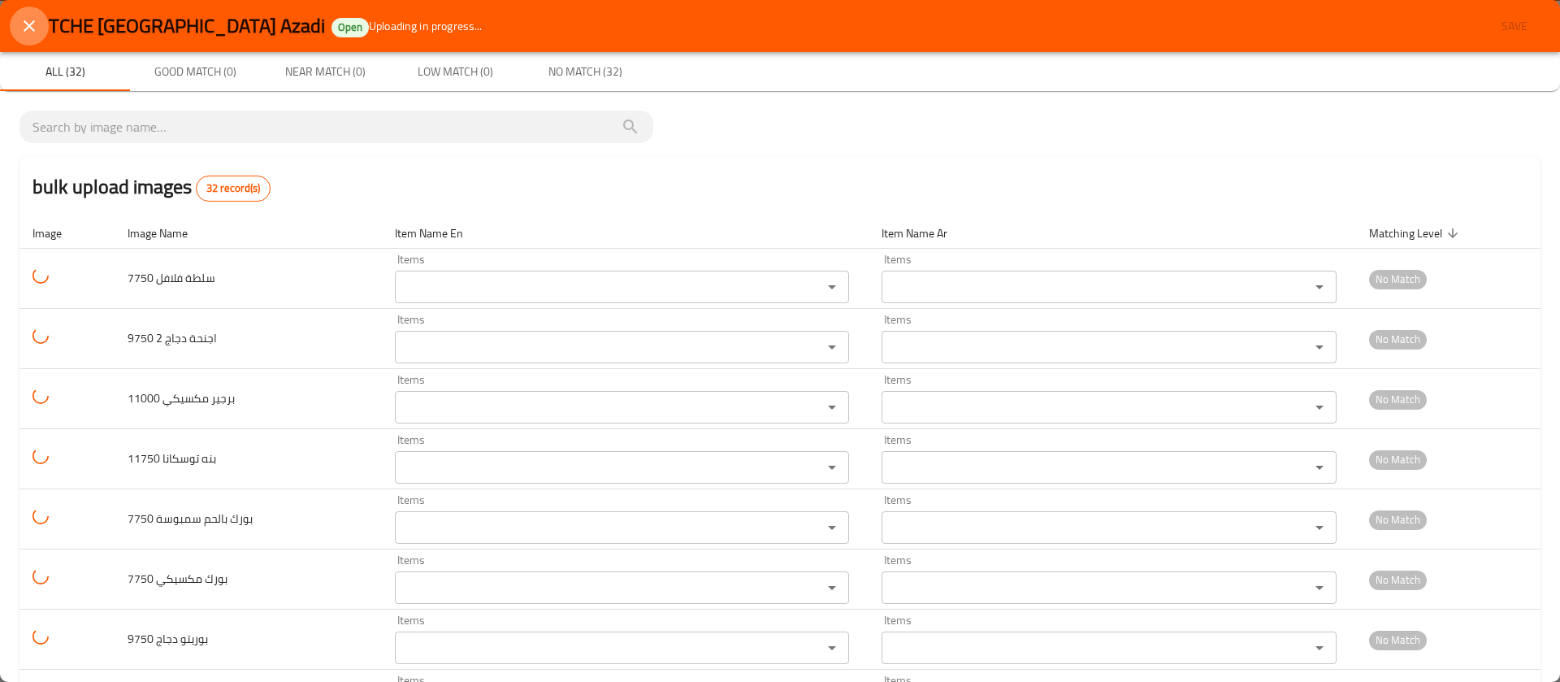
click at [38, 27] on icon "close" at bounding box center [28, 25] width 19 height 19
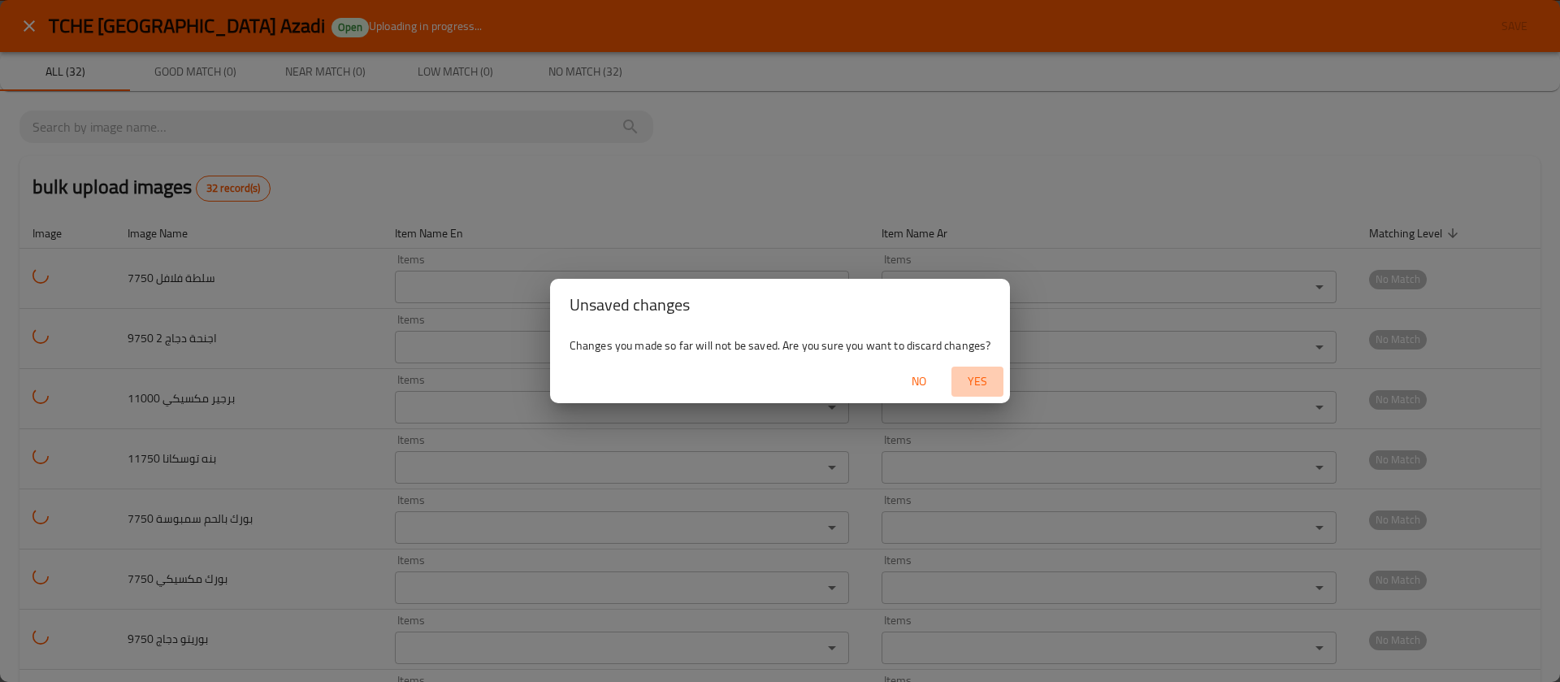
click at [977, 388] on span "Yes" at bounding box center [977, 381] width 39 height 20
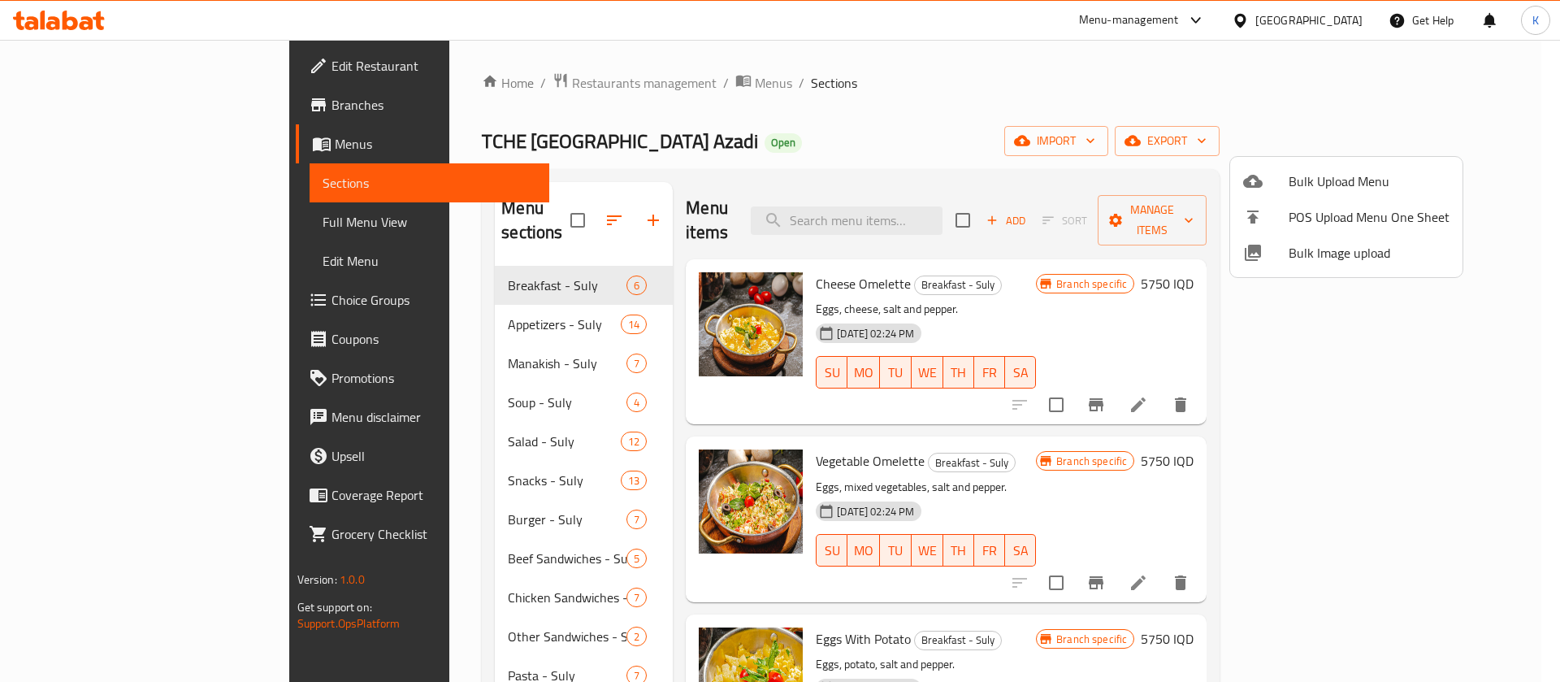
click at [77, 142] on div at bounding box center [780, 341] width 1560 height 682
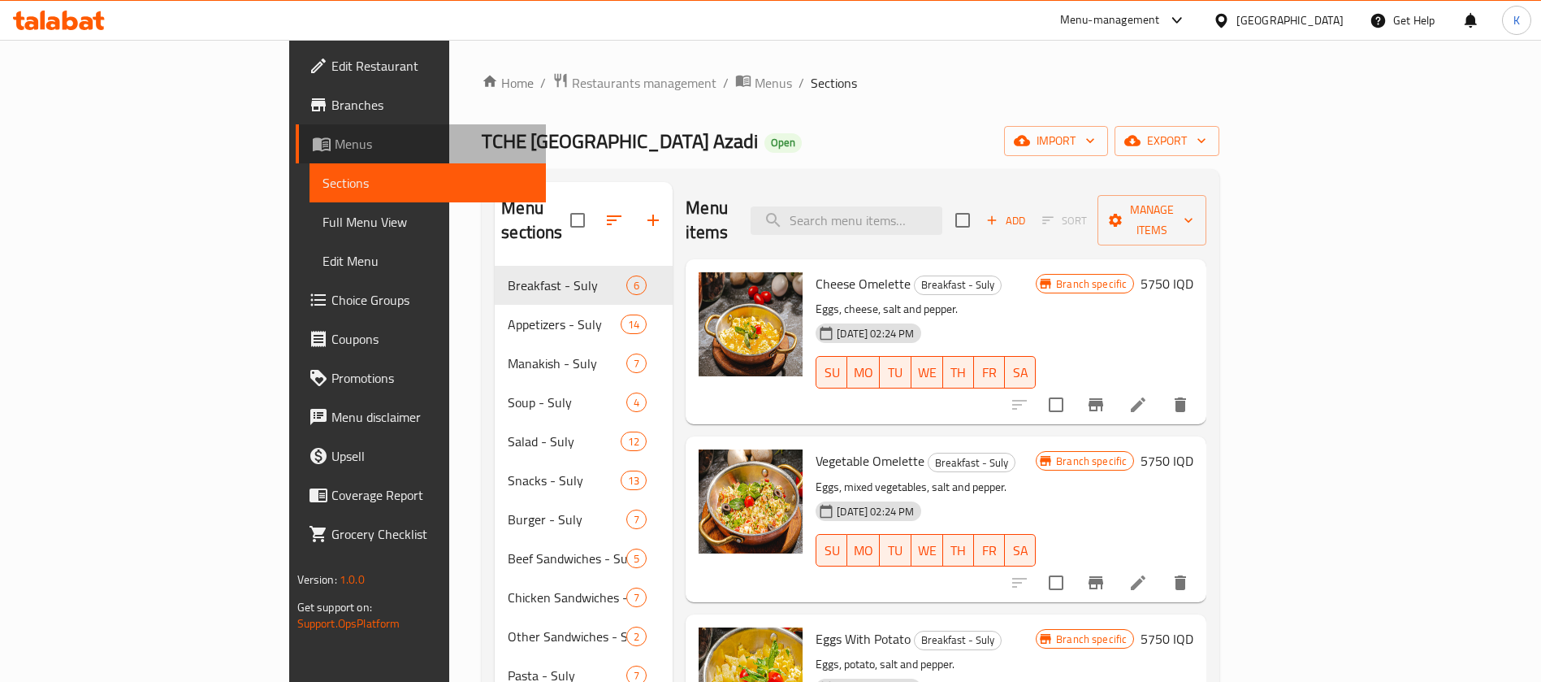
click at [335, 142] on span "Menus" at bounding box center [434, 143] width 199 height 19
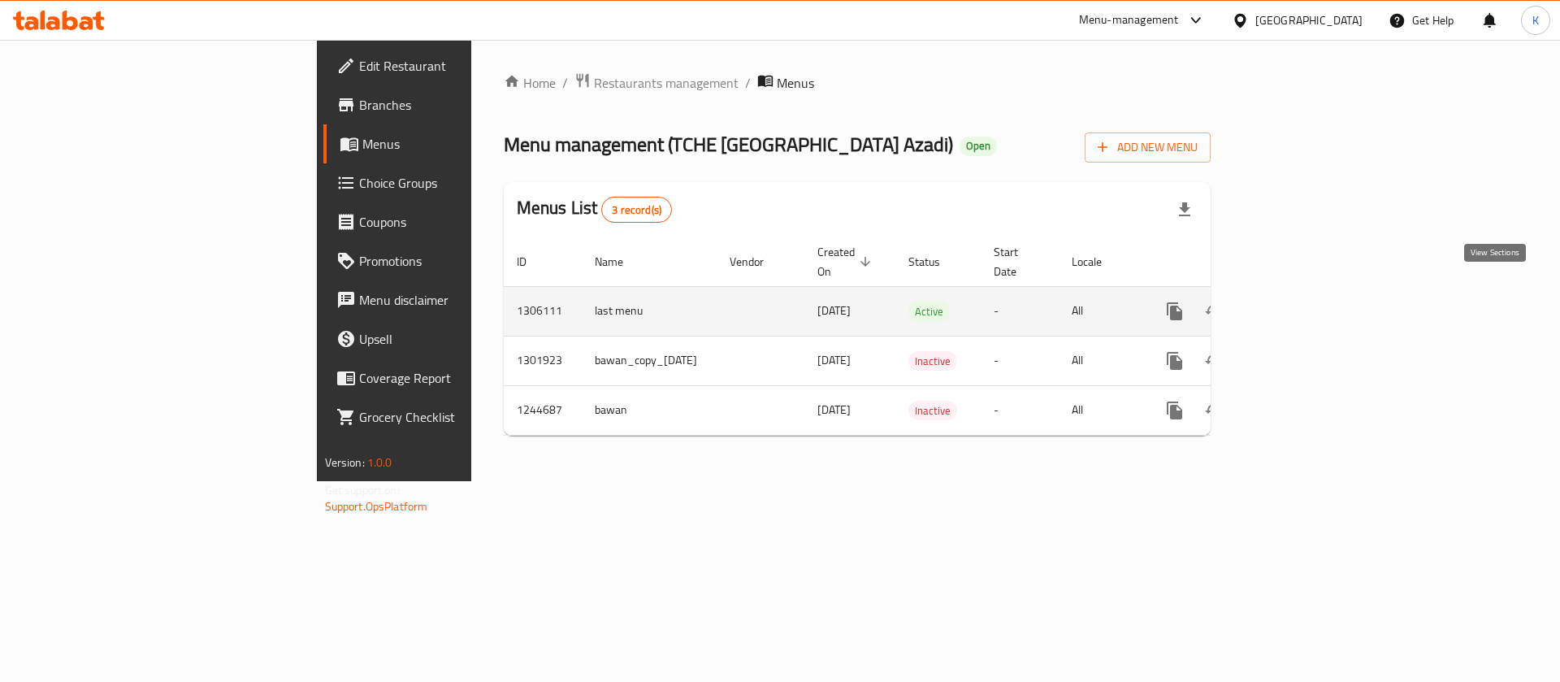
click at [1311, 293] on link "enhanced table" at bounding box center [1291, 311] width 39 height 39
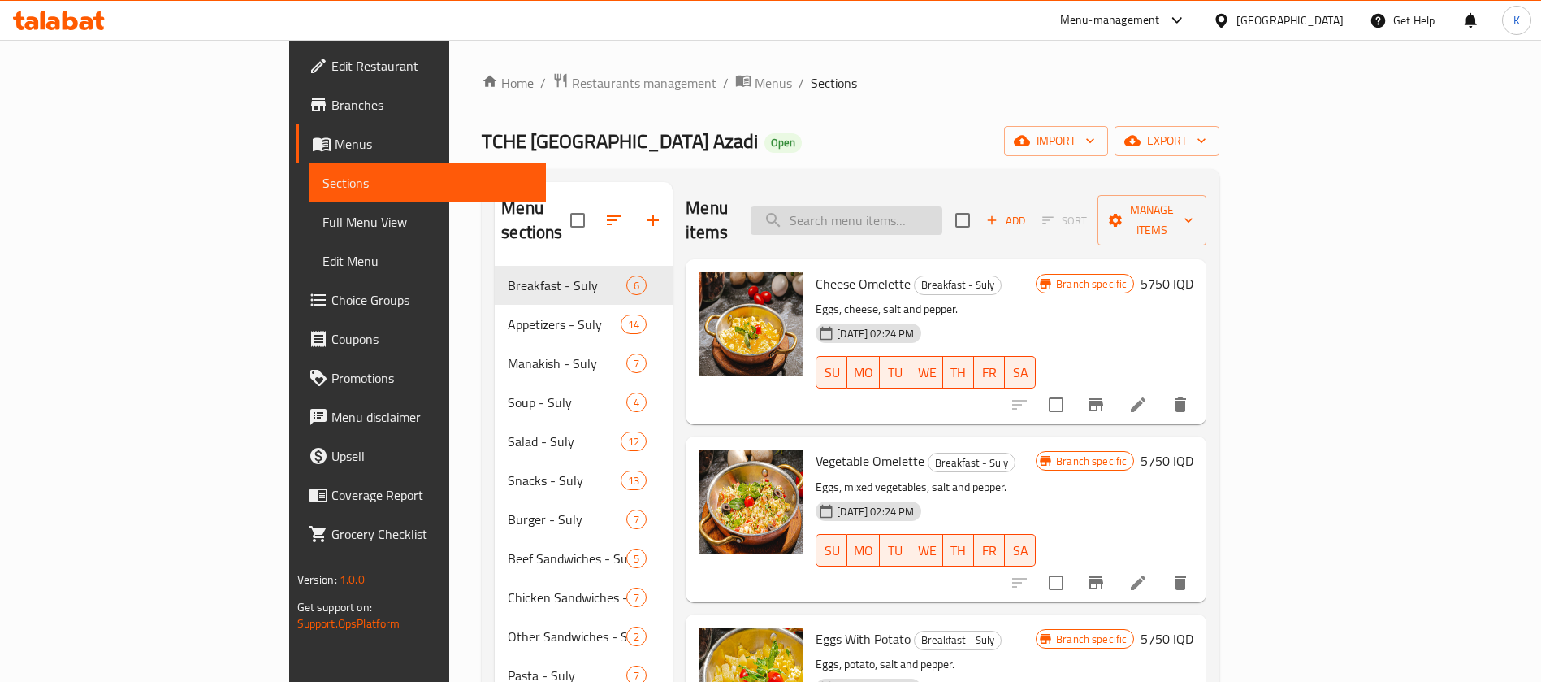
click at [942, 208] on input "search" at bounding box center [847, 220] width 192 height 28
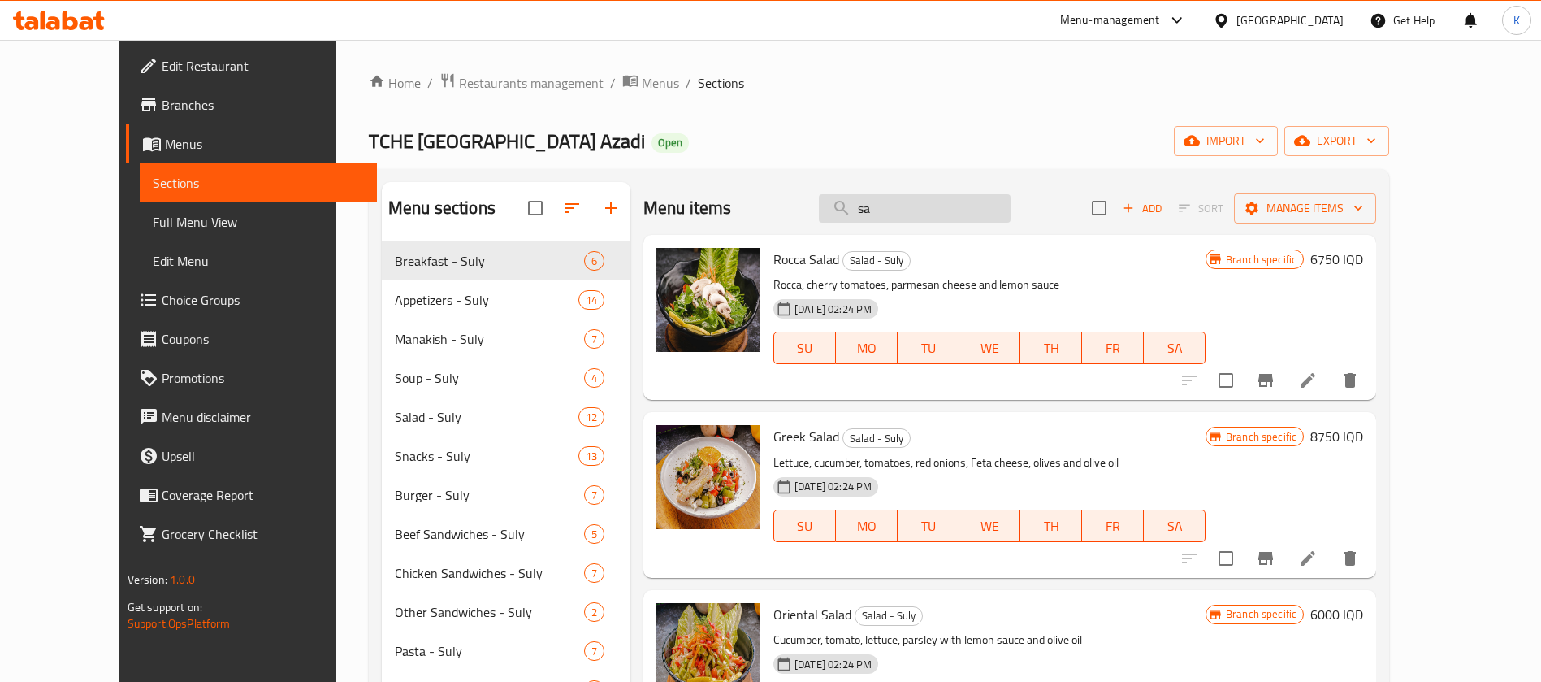
type input "s"
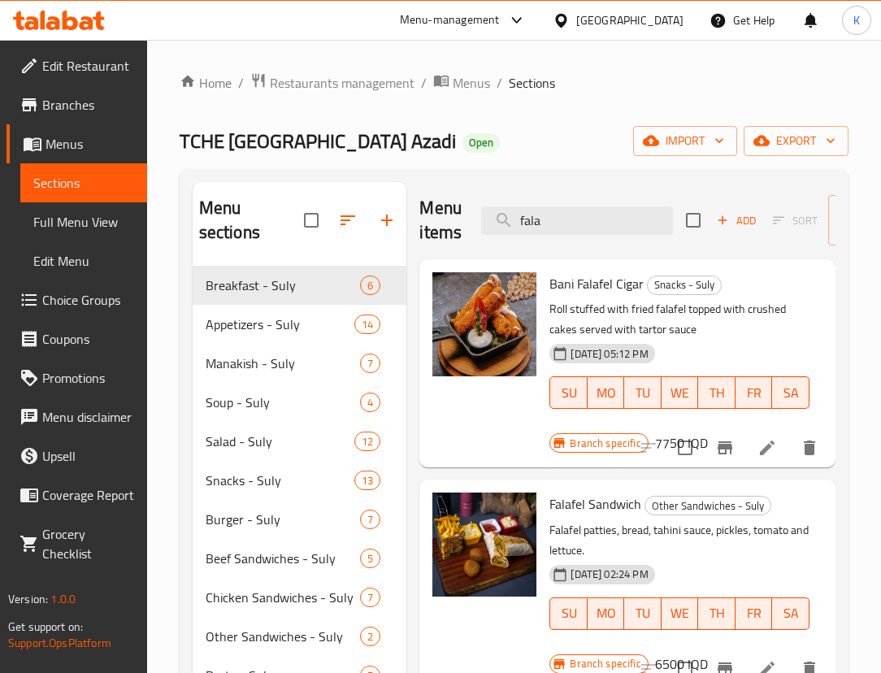
drag, startPoint x: 555, startPoint y: 218, endPoint x: 466, endPoint y: 205, distance: 89.5
click at [466, 205] on div "Menu items fala Add Sort Manage items" at bounding box center [627, 220] width 416 height 77
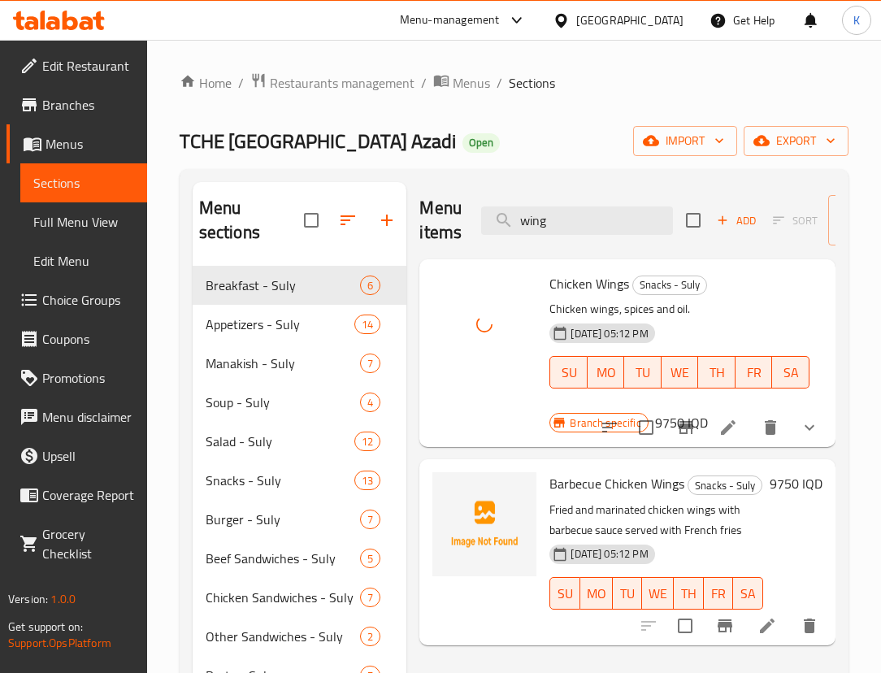
drag, startPoint x: 561, startPoint y: 227, endPoint x: 323, endPoint y: 169, distance: 244.9
click at [323, 169] on div "Menu sections Breakfast - Suly 6 Appetizers - Suly 14 Manakish - [GEOGRAPHIC_DA…" at bounding box center [514, 636] width 669 height 935
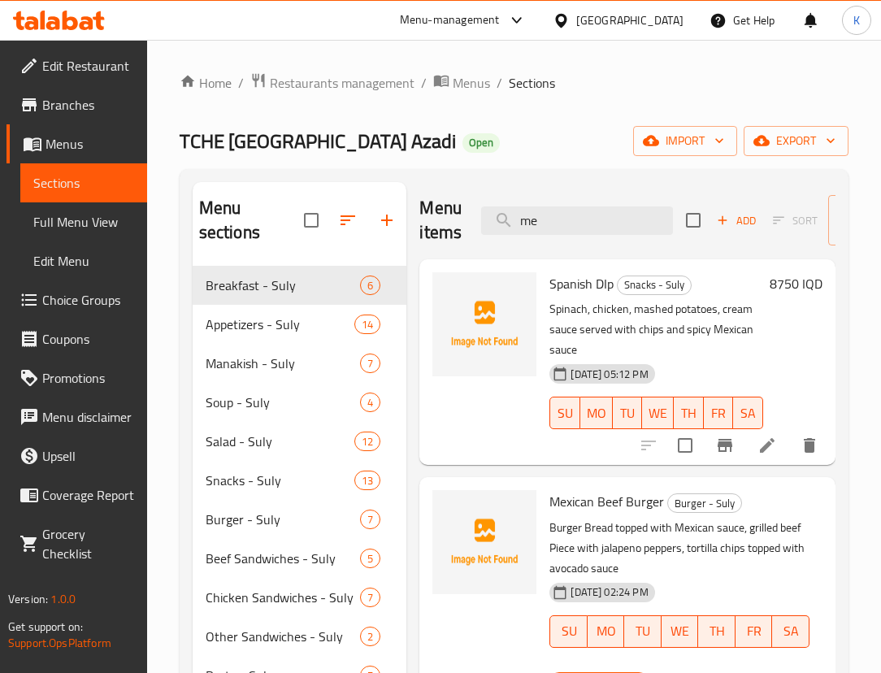
type input "m"
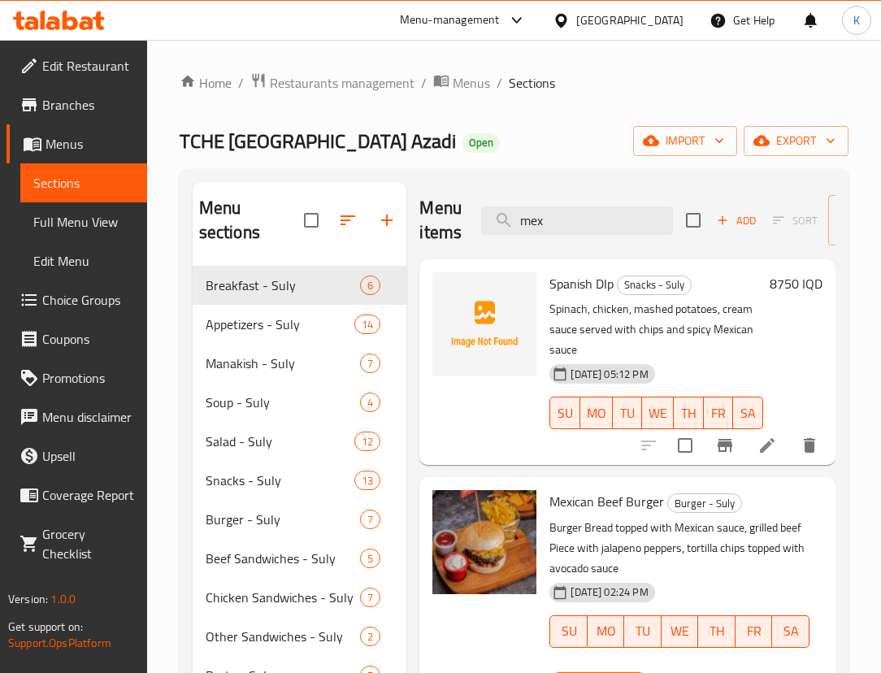
drag, startPoint x: 565, startPoint y: 217, endPoint x: 410, endPoint y: 212, distance: 155.2
click at [410, 212] on div "Menu items mex Add Sort Manage items Spanish DIp Snacks - Suly Spinach, chicken…" at bounding box center [620, 636] width 429 height 909
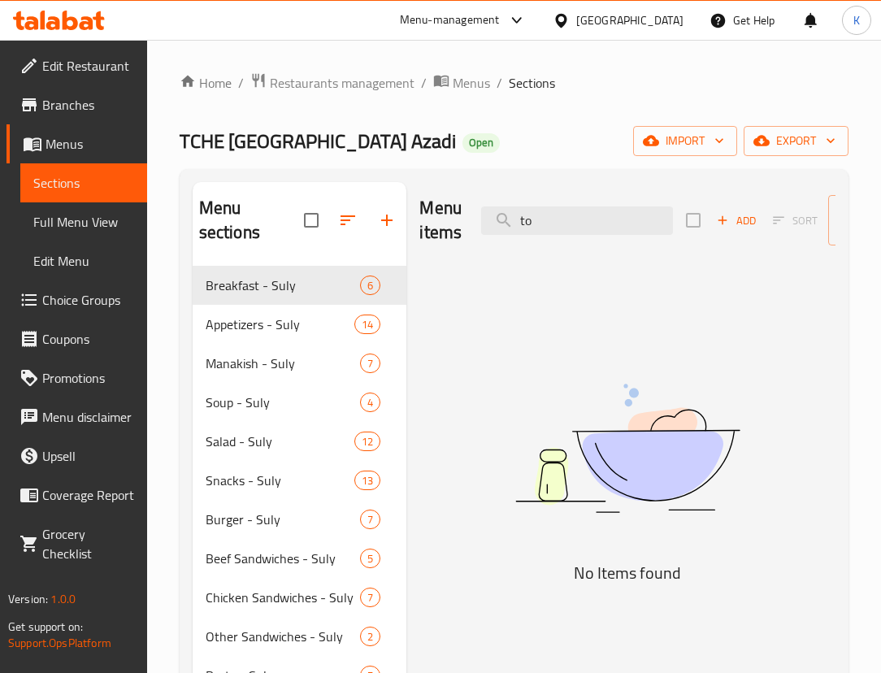
type input "t"
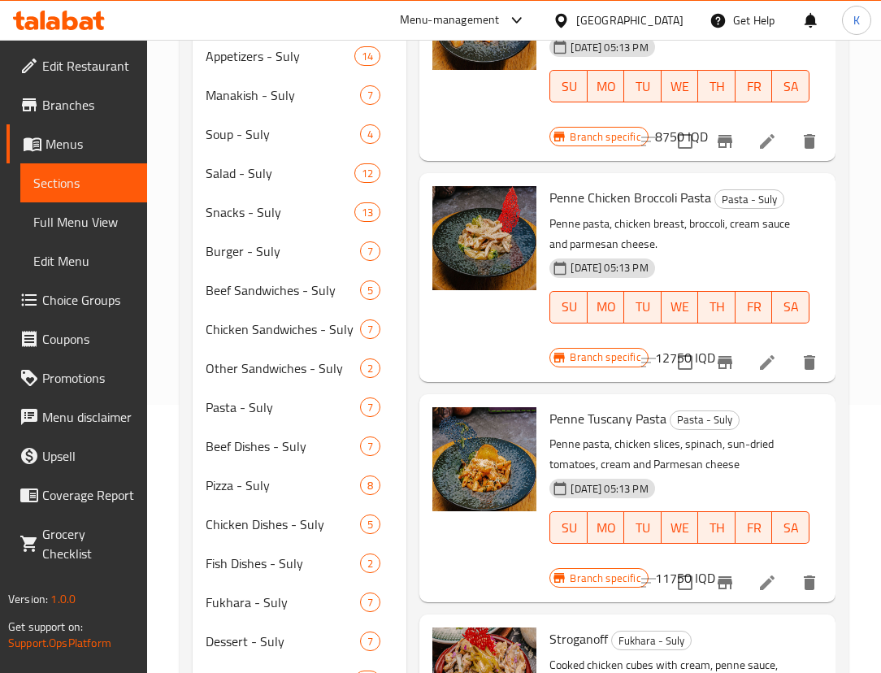
scroll to position [464, 0]
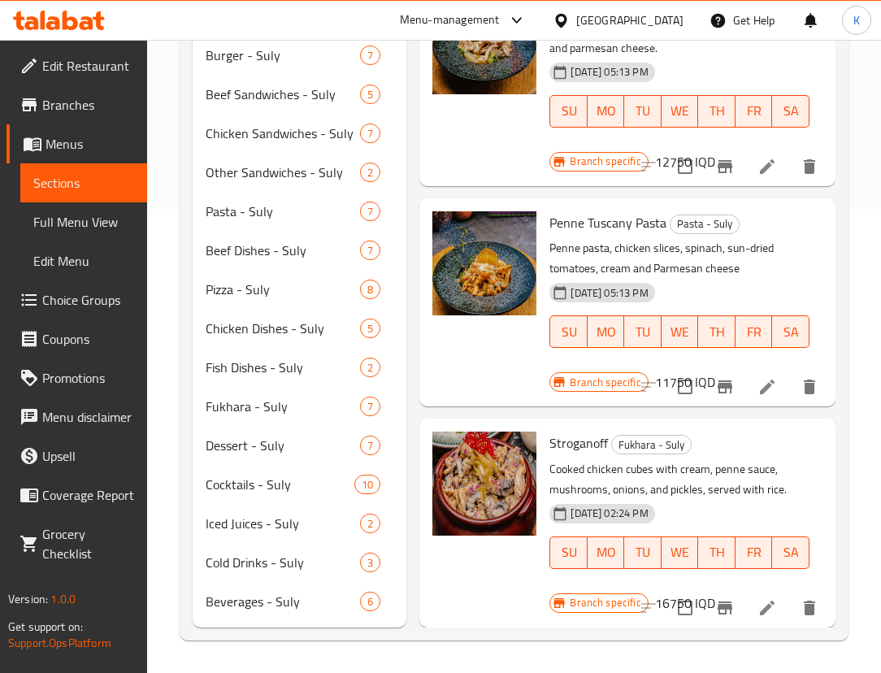
click at [470, 314] on div at bounding box center [484, 302] width 117 height 195
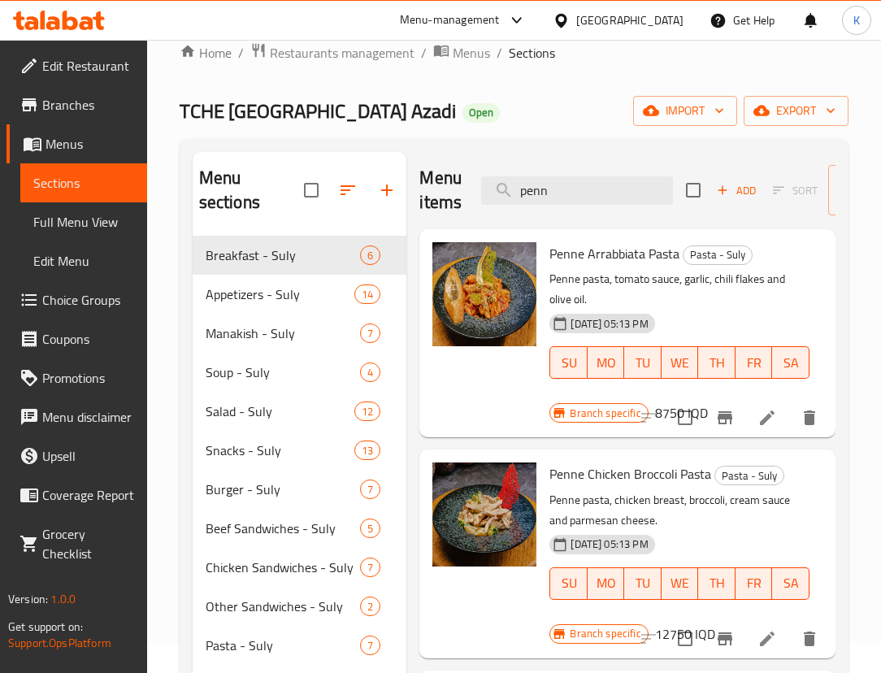
scroll to position [0, 0]
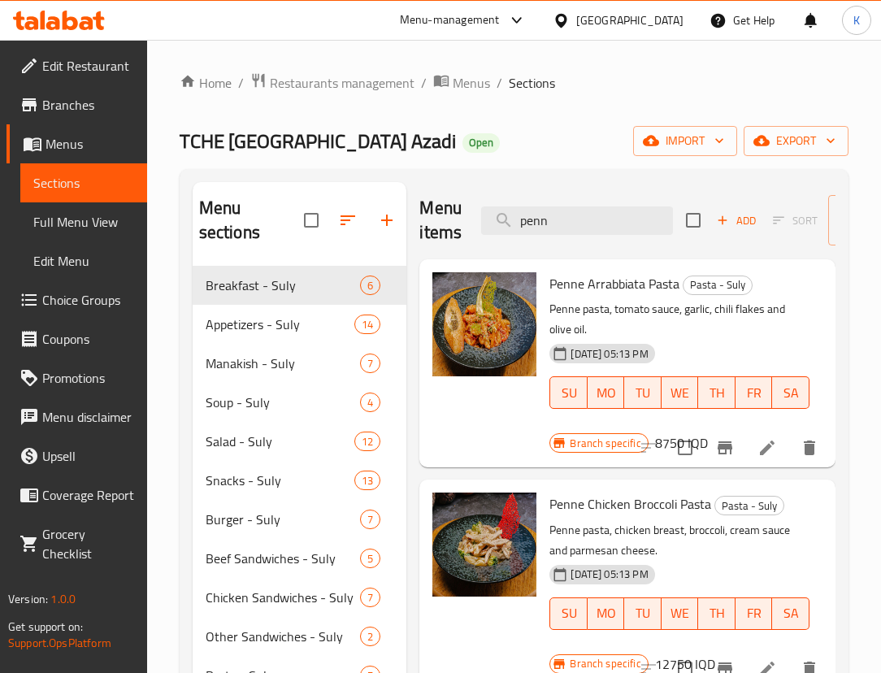
drag, startPoint x: 561, startPoint y: 213, endPoint x: 488, endPoint y: 202, distance: 73.9
click at [488, 202] on div "Menu items penn Add Sort Manage items" at bounding box center [627, 220] width 416 height 77
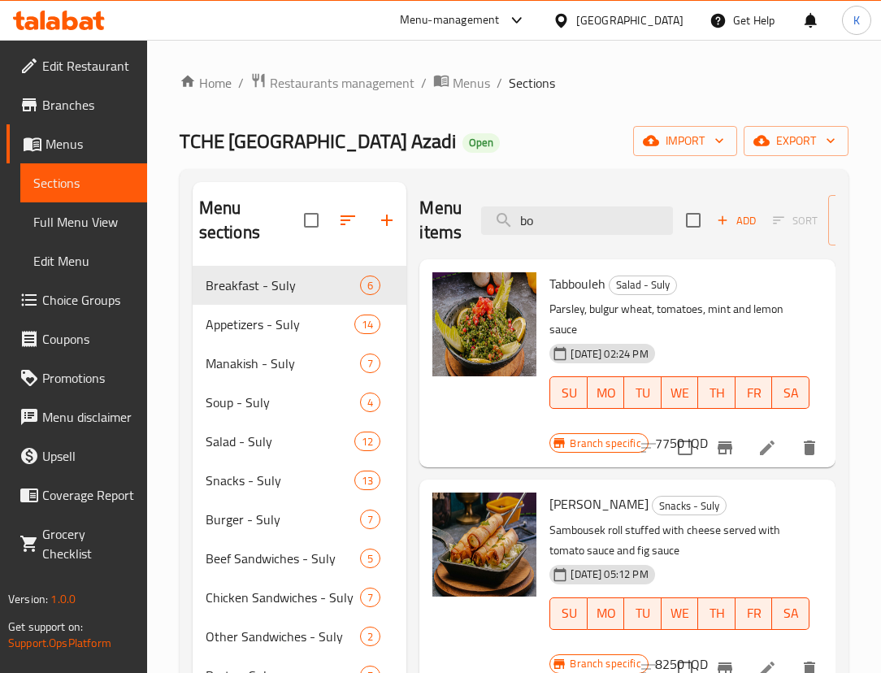
type input "b"
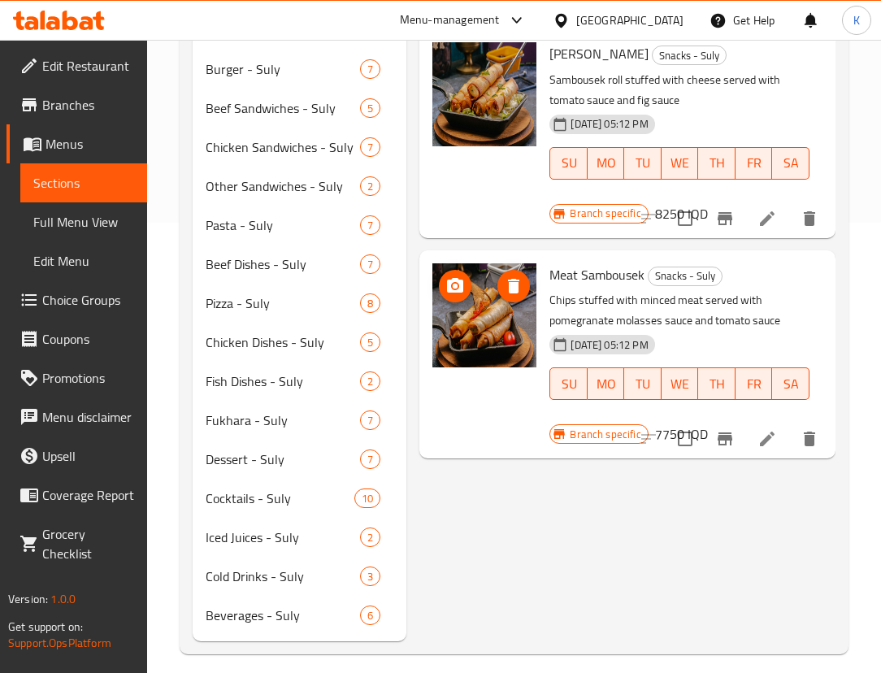
scroll to position [458, 0]
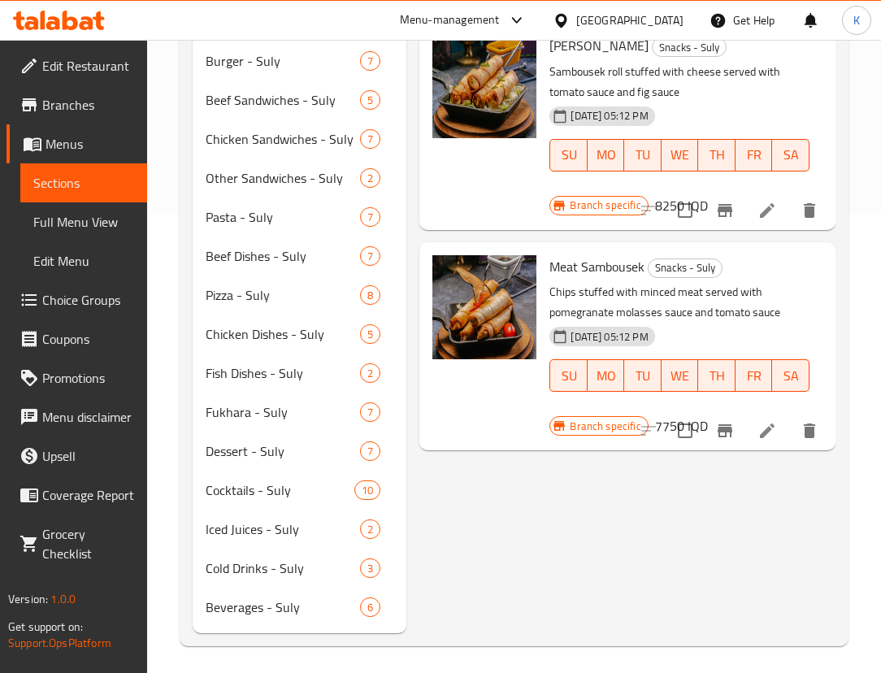
click at [686, 336] on div "[DATE] 05:12 PM SU MO TU WE TH FR SA" at bounding box center [679, 364] width 273 height 88
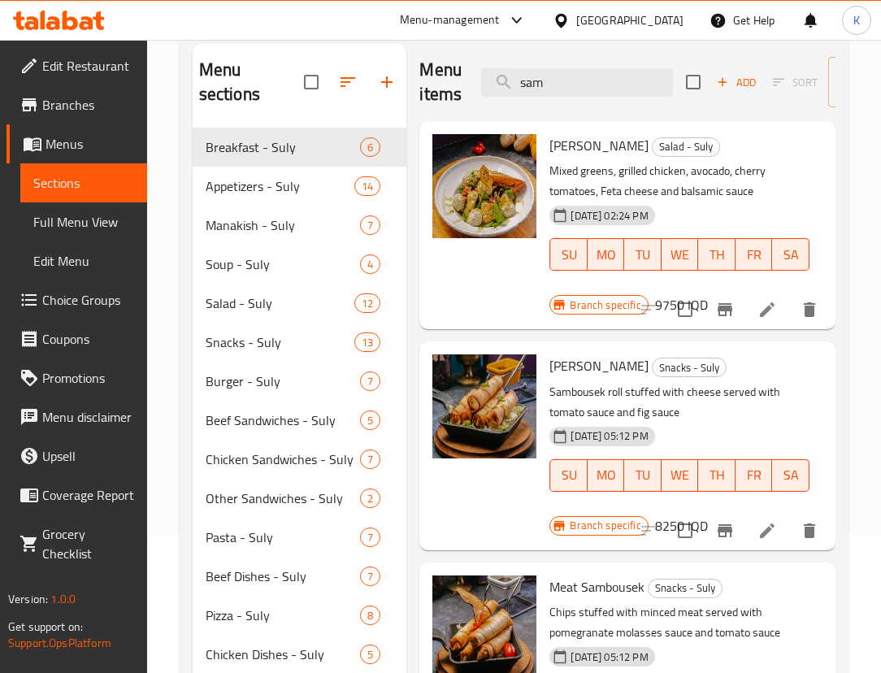
scroll to position [0, 0]
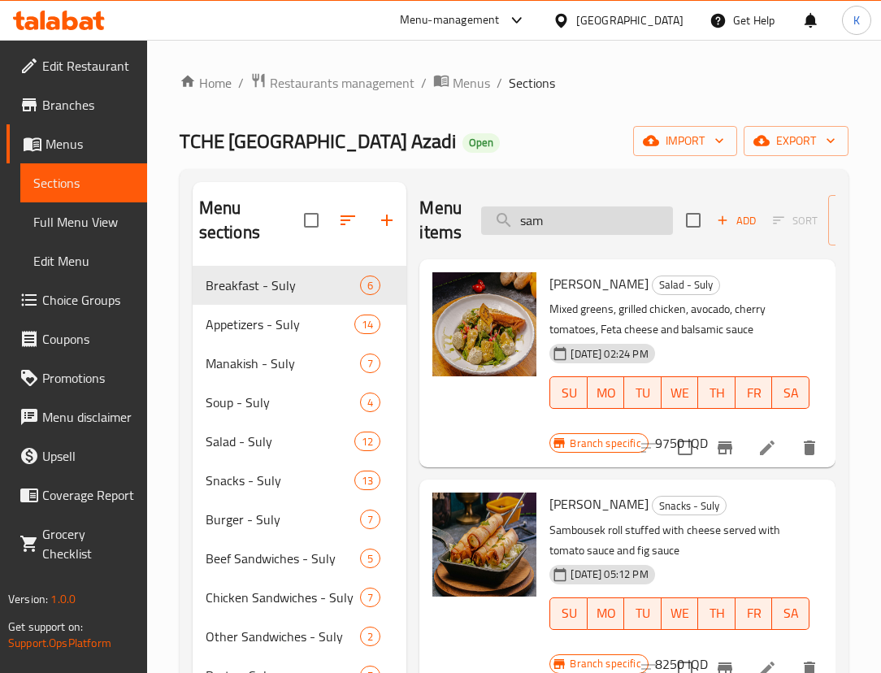
click at [566, 223] on input "sam" at bounding box center [577, 220] width 192 height 28
drag, startPoint x: 566, startPoint y: 223, endPoint x: 416, endPoint y: 220, distance: 150.3
click at [416, 220] on div "Menu items [PERSON_NAME] Add Sort Manage items Stella Salad Salad - Suly Mixed …" at bounding box center [620, 636] width 429 height 909
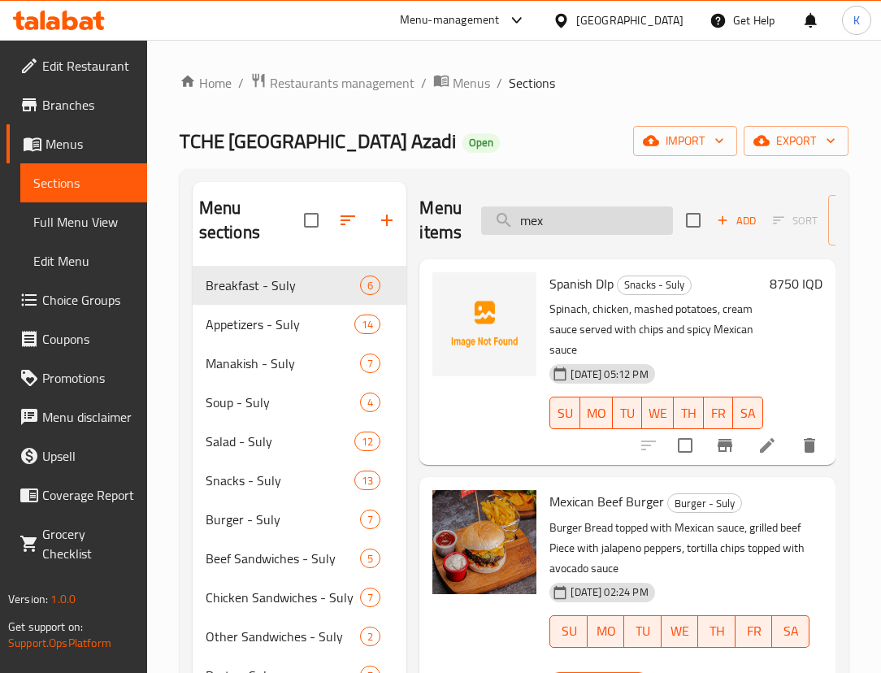
drag, startPoint x: 578, startPoint y: 230, endPoint x: 494, endPoint y: 210, distance: 86.9
click at [494, 210] on input "mex" at bounding box center [577, 220] width 192 height 28
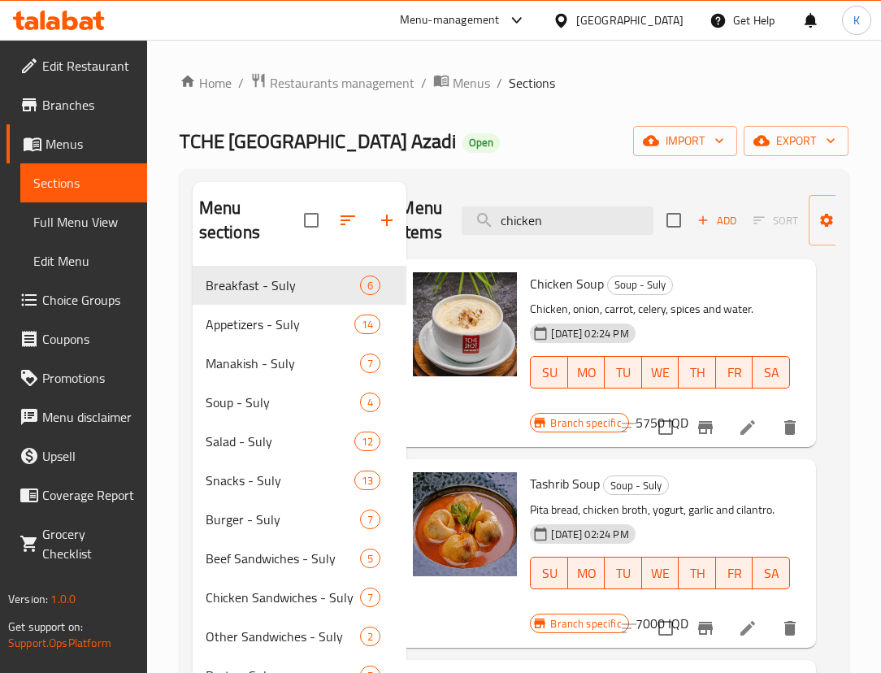
drag, startPoint x: 548, startPoint y: 219, endPoint x: 377, endPoint y: 204, distance: 171.3
click at [377, 204] on div "Menu sections Breakfast - Suly 6 Appetizers - Suly 14 Manakish - [GEOGRAPHIC_DA…" at bounding box center [514, 636] width 643 height 909
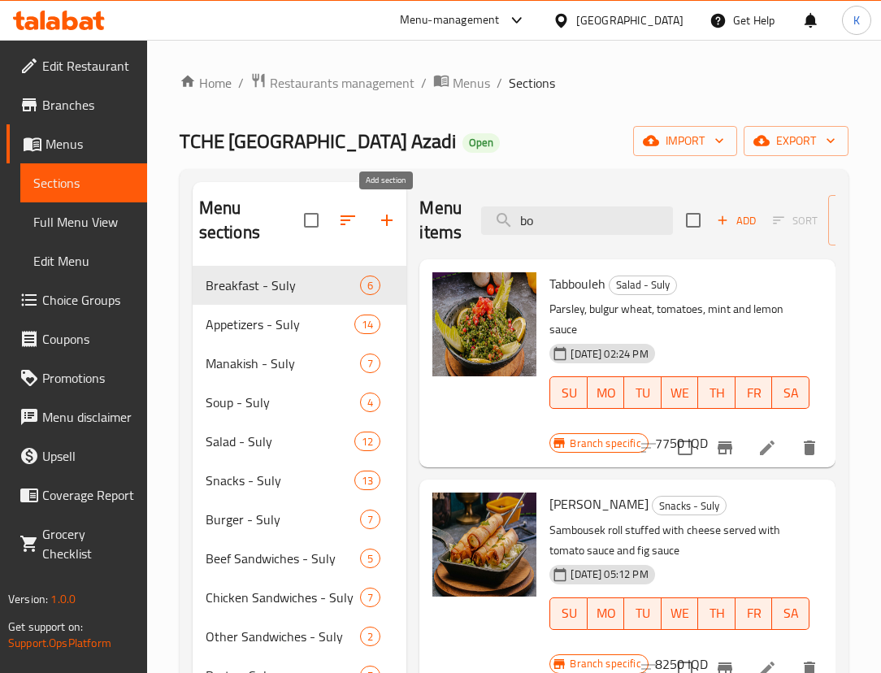
type input "b"
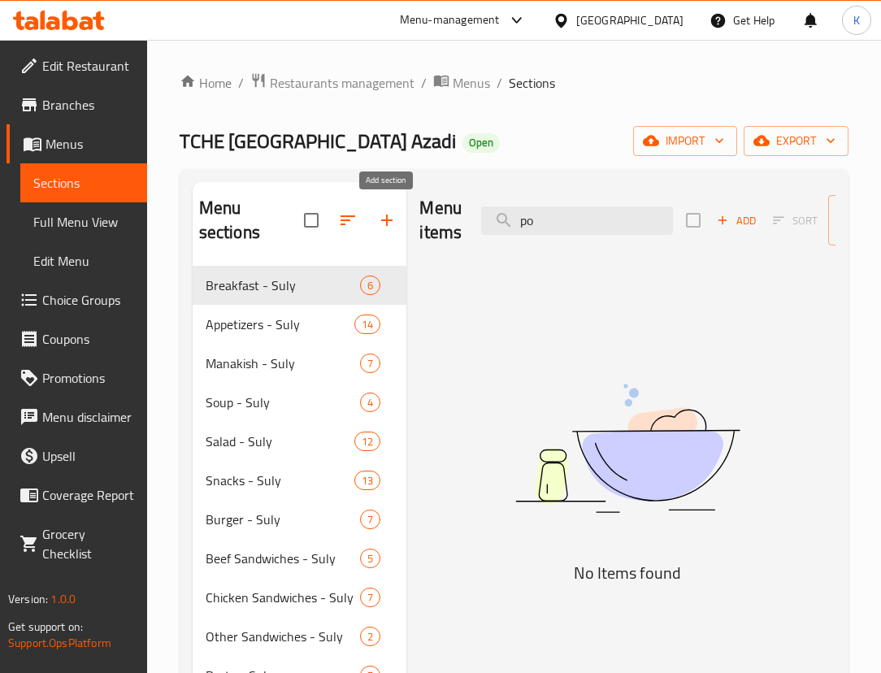
type input "p"
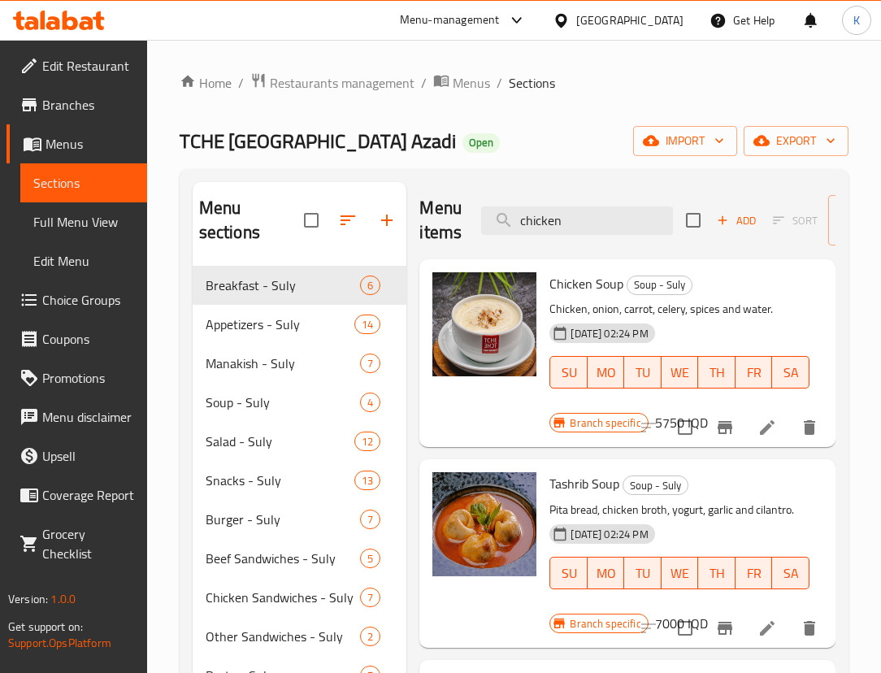
drag, startPoint x: 576, startPoint y: 209, endPoint x: 468, endPoint y: 199, distance: 108.5
click at [468, 199] on div "Menu items chicken Add Sort Manage items" at bounding box center [627, 220] width 416 height 77
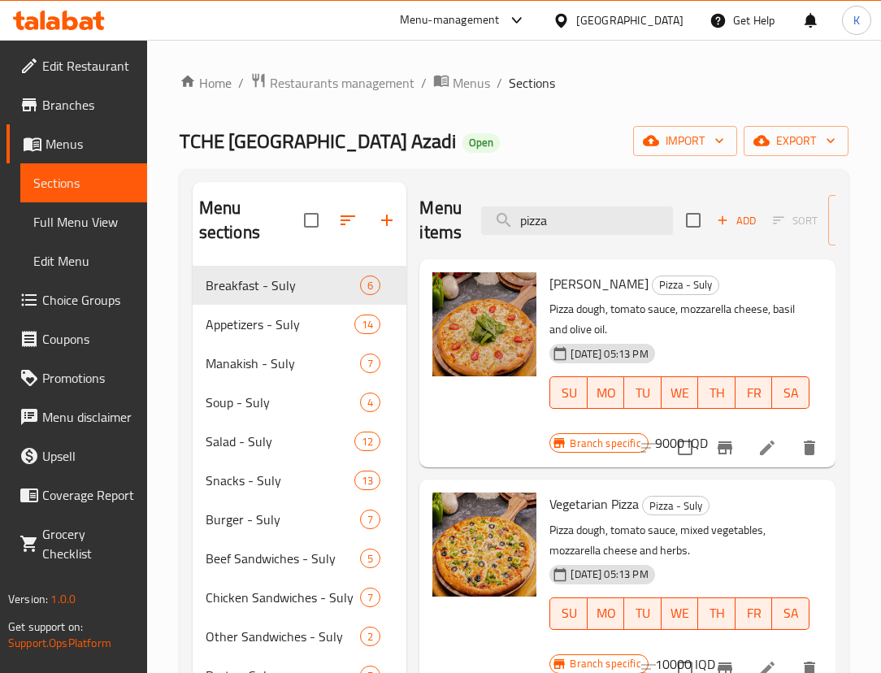
drag, startPoint x: 564, startPoint y: 224, endPoint x: 430, endPoint y: 190, distance: 138.3
click at [430, 190] on div "Menu items pizza Add Sort Manage items" at bounding box center [627, 220] width 416 height 77
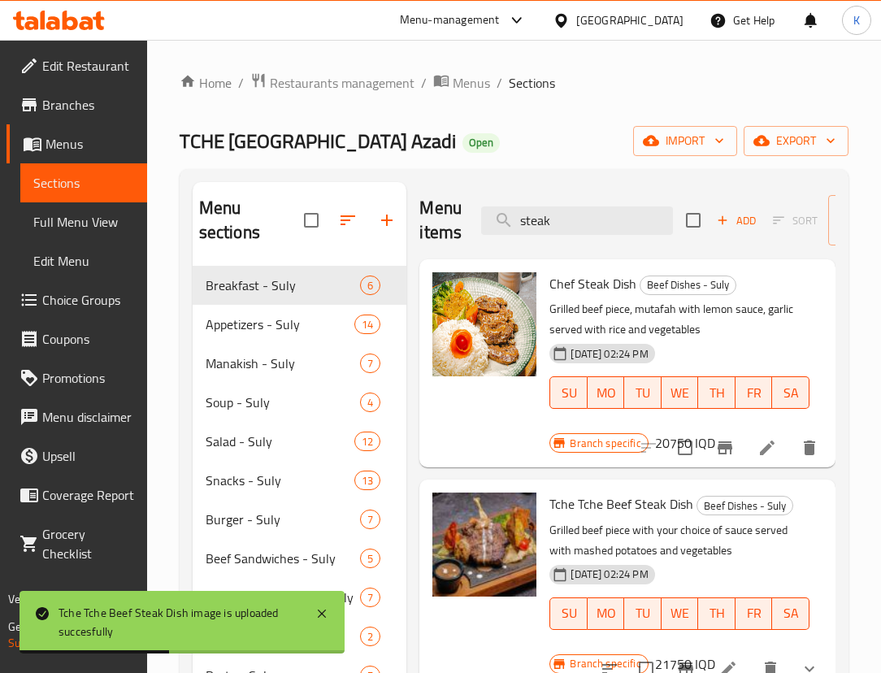
drag, startPoint x: 553, startPoint y: 218, endPoint x: 392, endPoint y: 204, distance: 161.4
click at [392, 204] on div "Menu sections Breakfast - Suly 6 Appetizers - Suly 14 Manakish - [GEOGRAPHIC_DA…" at bounding box center [514, 636] width 643 height 909
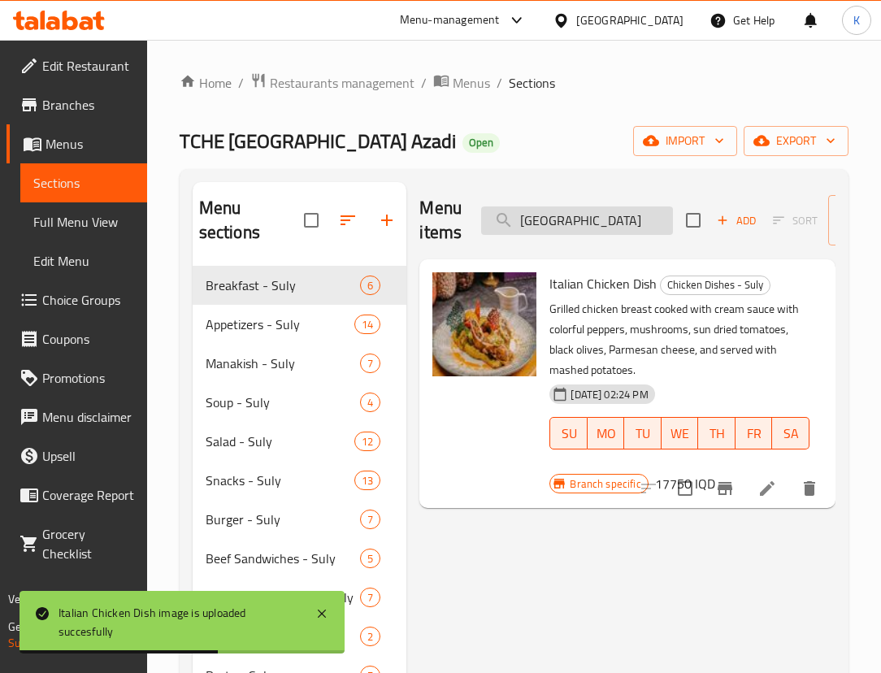
click at [613, 212] on input "[GEOGRAPHIC_DATA]" at bounding box center [577, 220] width 192 height 28
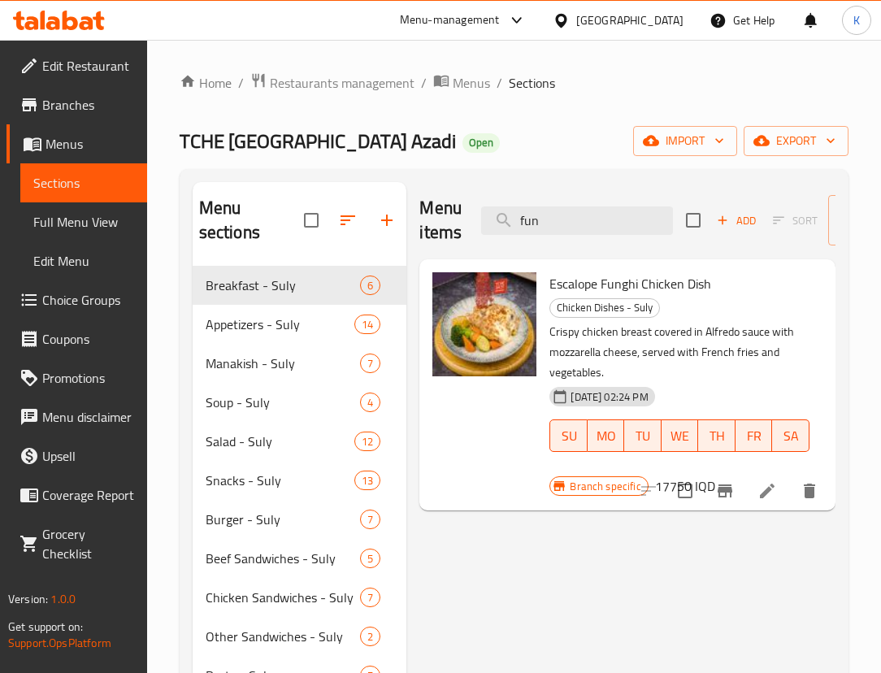
drag, startPoint x: 553, startPoint y: 215, endPoint x: 396, endPoint y: 185, distance: 160.4
click at [396, 185] on div "Menu sections Breakfast - Suly 6 Appetizers - Suly 14 Manakish - [GEOGRAPHIC_DA…" at bounding box center [514, 636] width 643 height 909
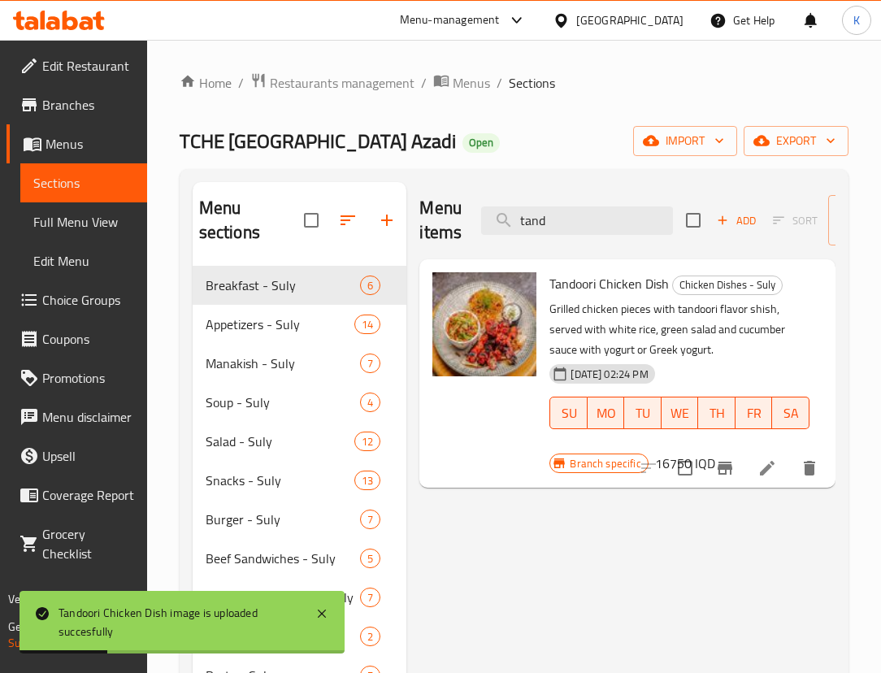
drag, startPoint x: 559, startPoint y: 215, endPoint x: 471, endPoint y: 199, distance: 89.2
click at [471, 199] on div "Menu items tand Add Sort Manage items" at bounding box center [627, 220] width 416 height 77
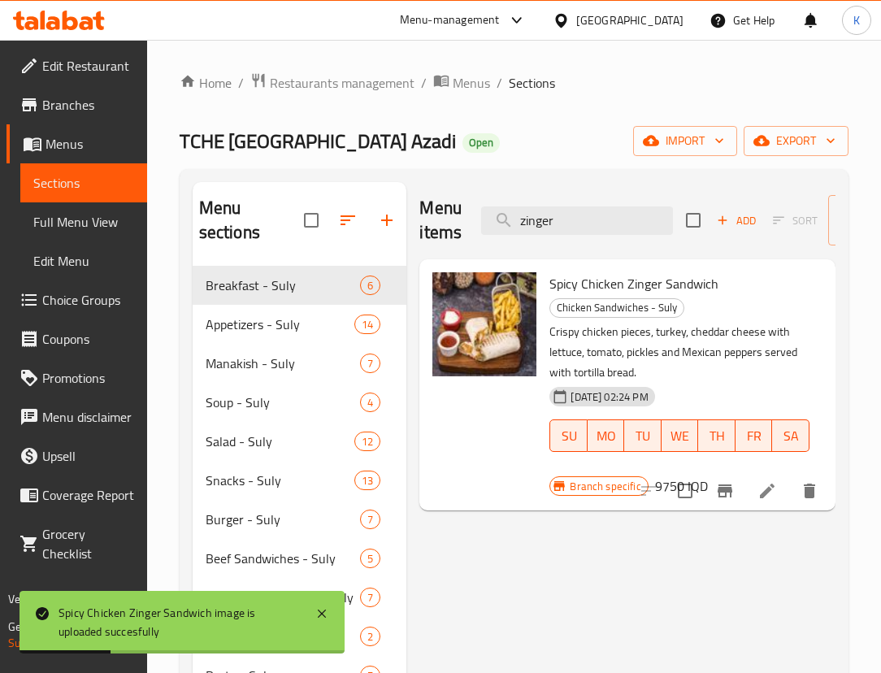
drag, startPoint x: 587, startPoint y: 223, endPoint x: 466, endPoint y: 201, distance: 122.2
click at [466, 201] on div "Menu items zinger Add Sort Manage items" at bounding box center [627, 220] width 416 height 77
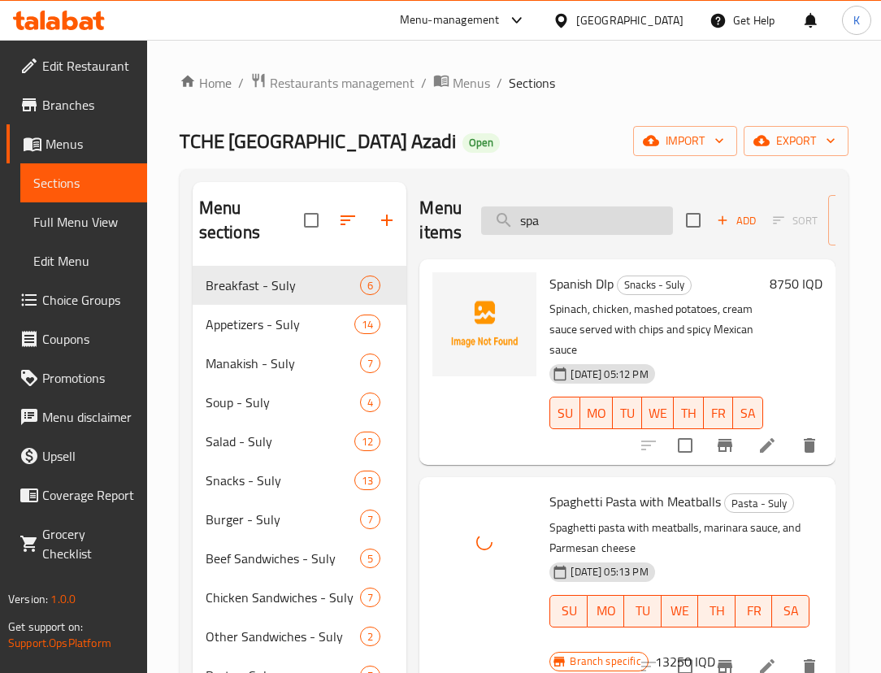
drag, startPoint x: 549, startPoint y: 217, endPoint x: 503, endPoint y: 210, distance: 46.8
click at [503, 210] on input "spa" at bounding box center [577, 220] width 192 height 28
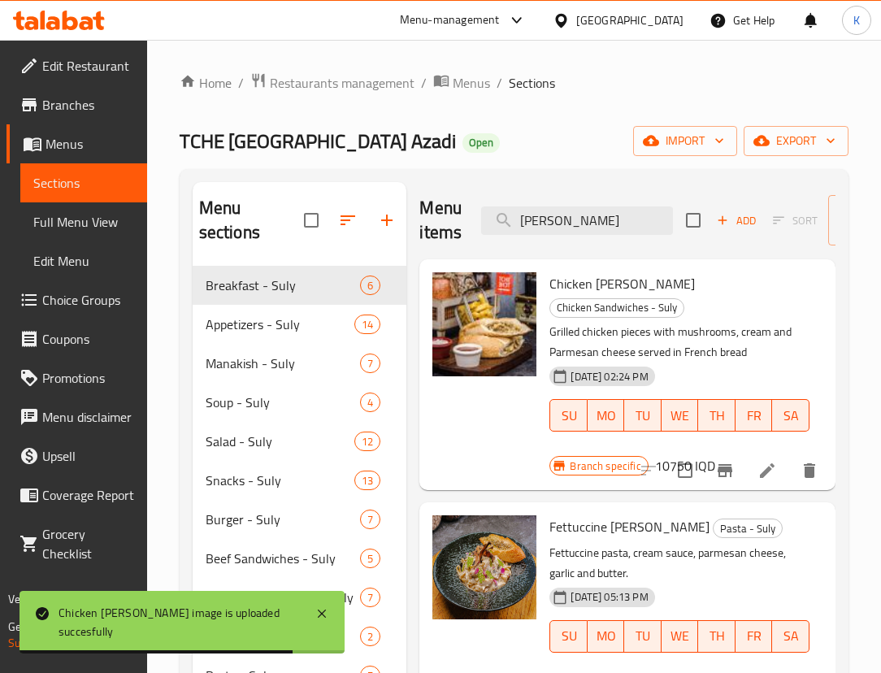
drag, startPoint x: 571, startPoint y: 229, endPoint x: 443, endPoint y: 184, distance: 136.2
click at [443, 184] on div "Menu items alf Add Sort Manage items" at bounding box center [627, 220] width 416 height 77
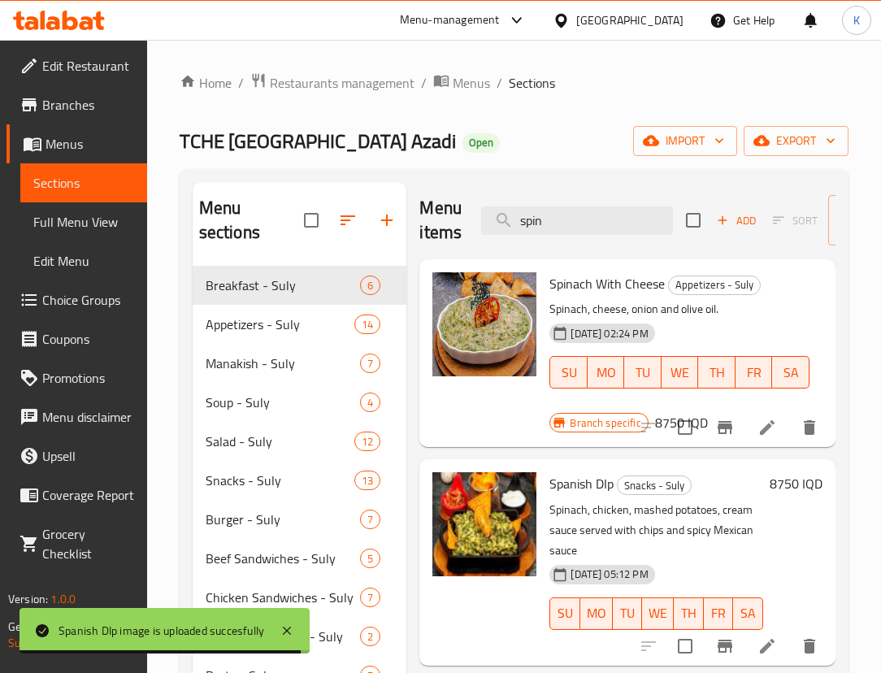
drag, startPoint x: 551, startPoint y: 222, endPoint x: 428, endPoint y: 204, distance: 124.0
click at [428, 204] on div "Menu items spin Add Sort Manage items" at bounding box center [627, 220] width 416 height 77
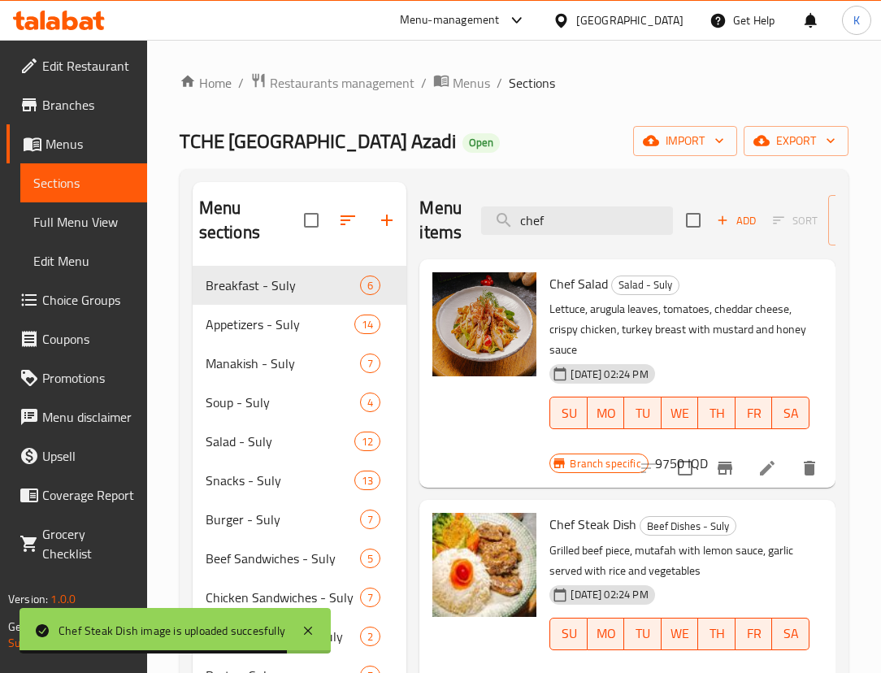
drag, startPoint x: 558, startPoint y: 215, endPoint x: 471, endPoint y: 210, distance: 87.1
click at [471, 210] on div "Menu items chef Add Sort Manage items" at bounding box center [627, 220] width 416 height 77
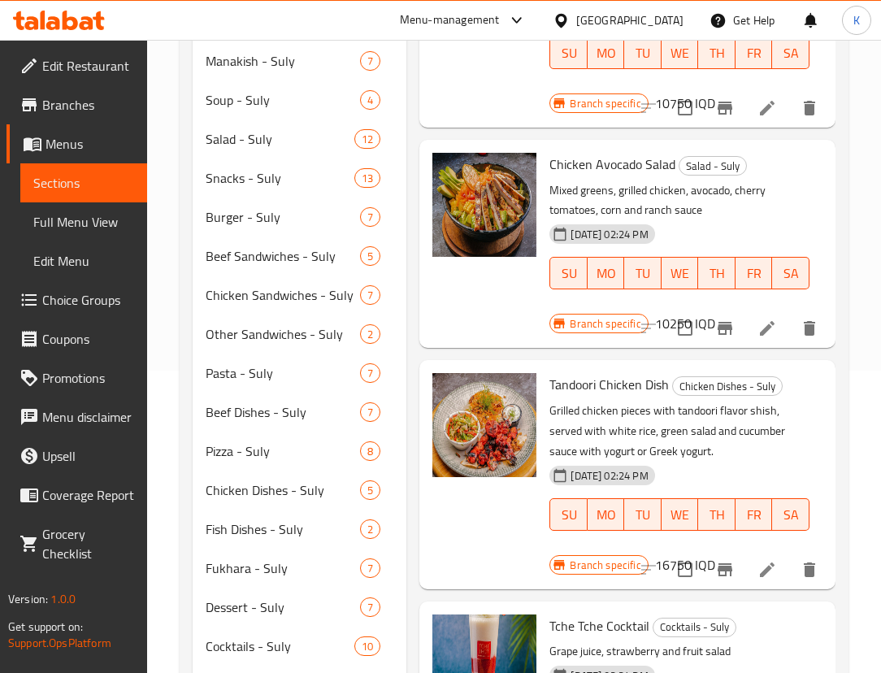
scroll to position [464, 0]
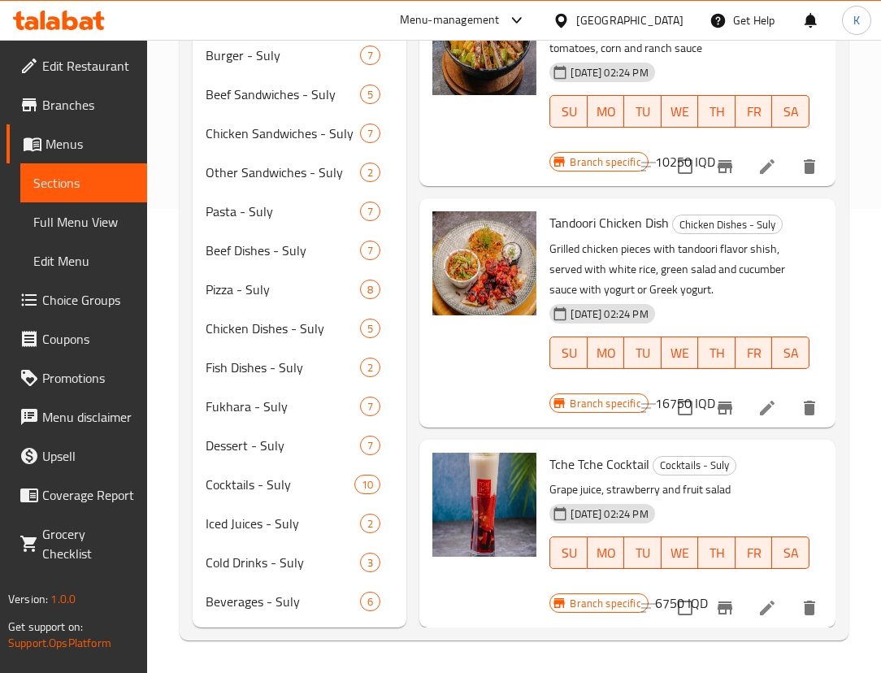
type input "salad"
click at [71, 224] on span "Full Menu View" at bounding box center [83, 221] width 101 height 19
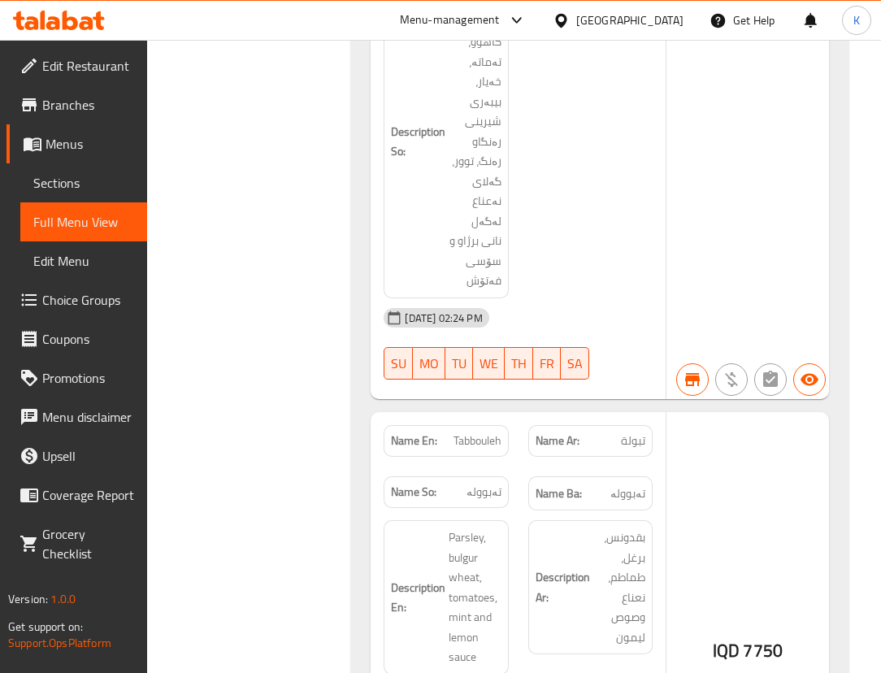
scroll to position [23966, 0]
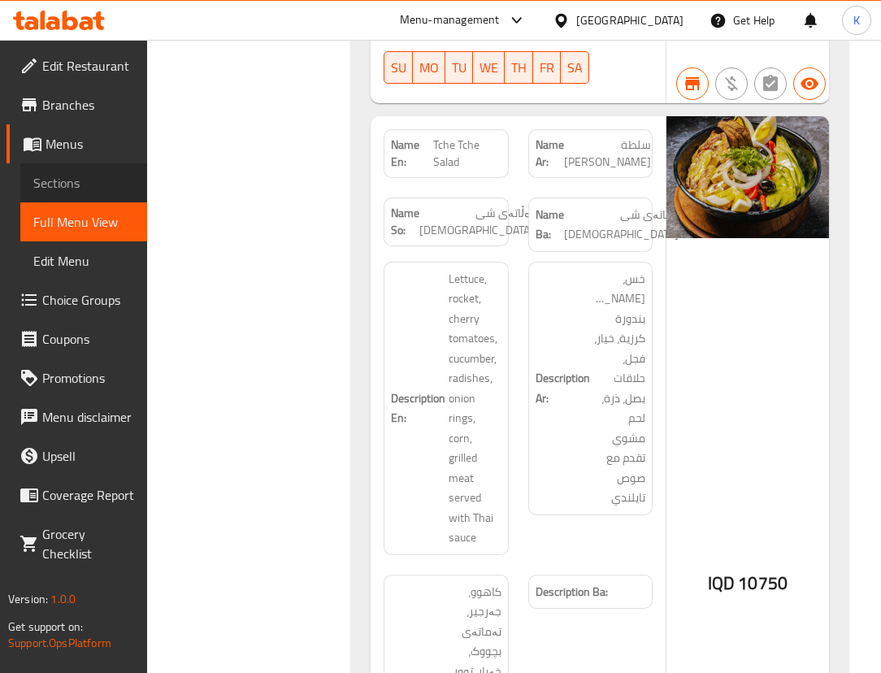
click at [83, 178] on span "Sections" at bounding box center [83, 182] width 101 height 19
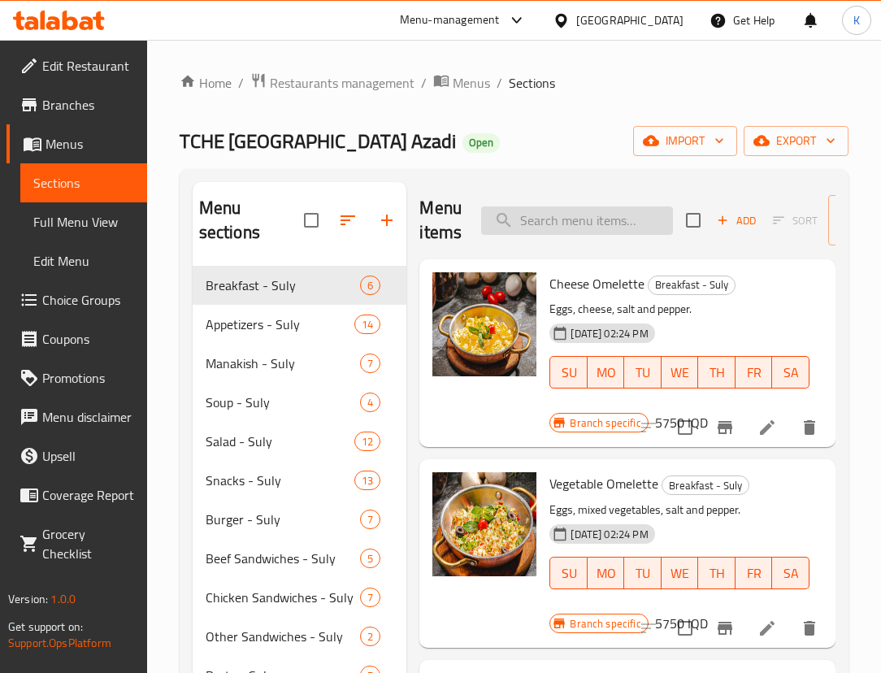
click at [560, 210] on input "search" at bounding box center [577, 220] width 192 height 28
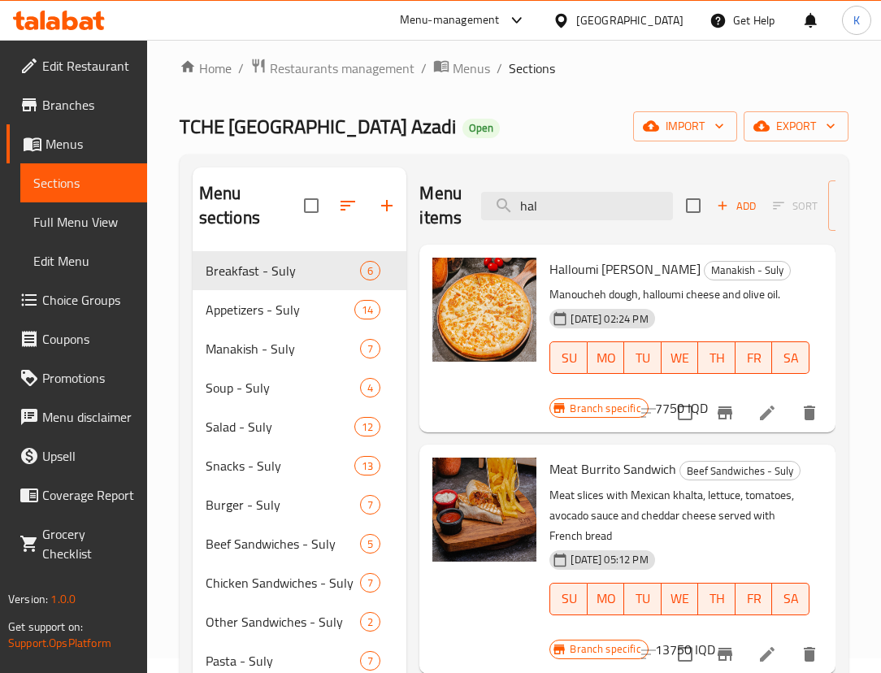
scroll to position [4, 0]
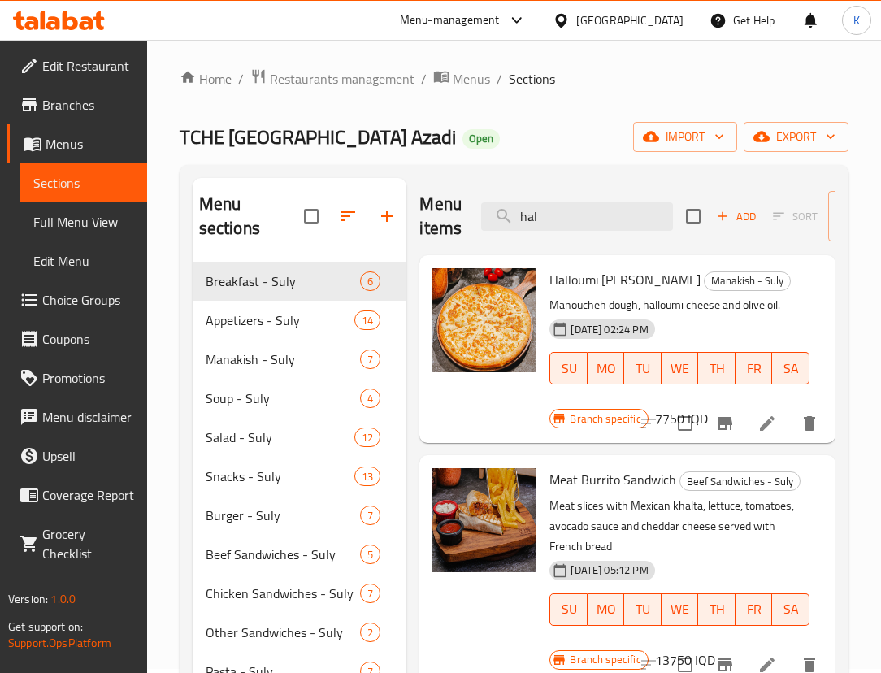
drag, startPoint x: 571, startPoint y: 211, endPoint x: 472, endPoint y: 193, distance: 100.9
click at [472, 193] on div "Menu items hal Add Sort Manage items" at bounding box center [627, 216] width 416 height 77
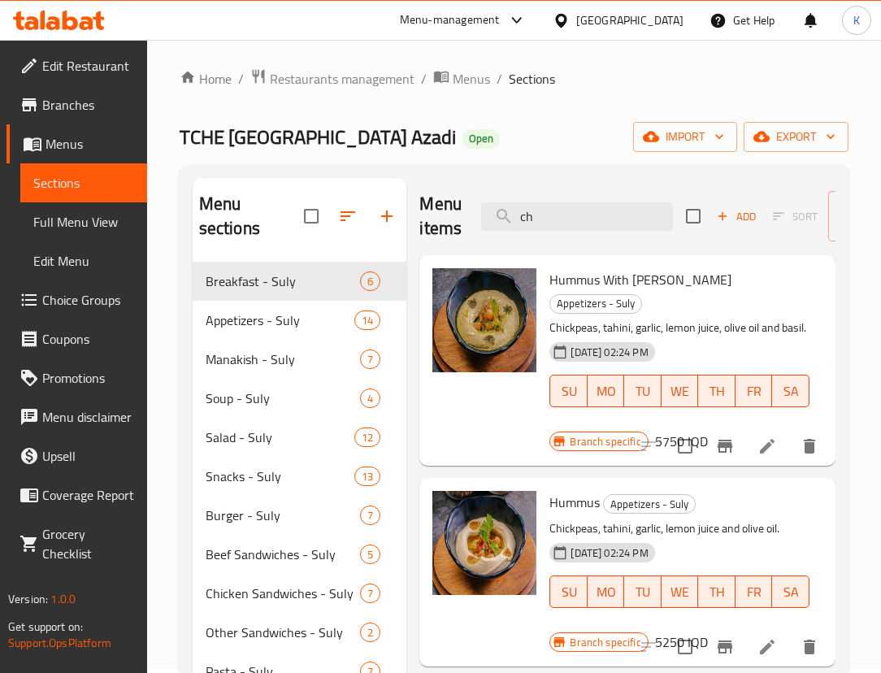
type input "c"
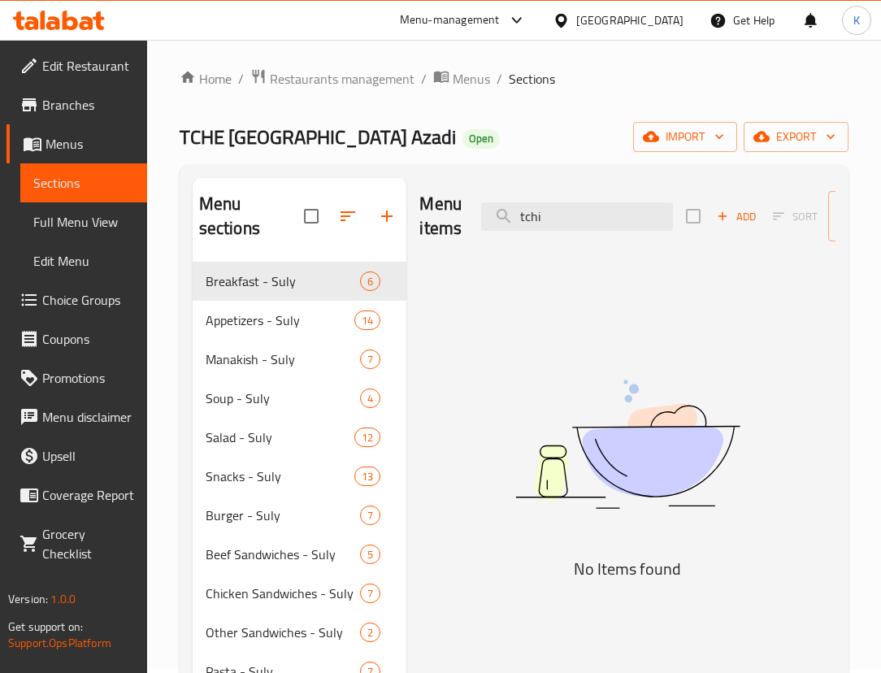
drag, startPoint x: 565, startPoint y: 208, endPoint x: 471, endPoint y: 198, distance: 94.7
click at [471, 198] on div "Menu items tchi Add Sort Manage items" at bounding box center [627, 216] width 416 height 77
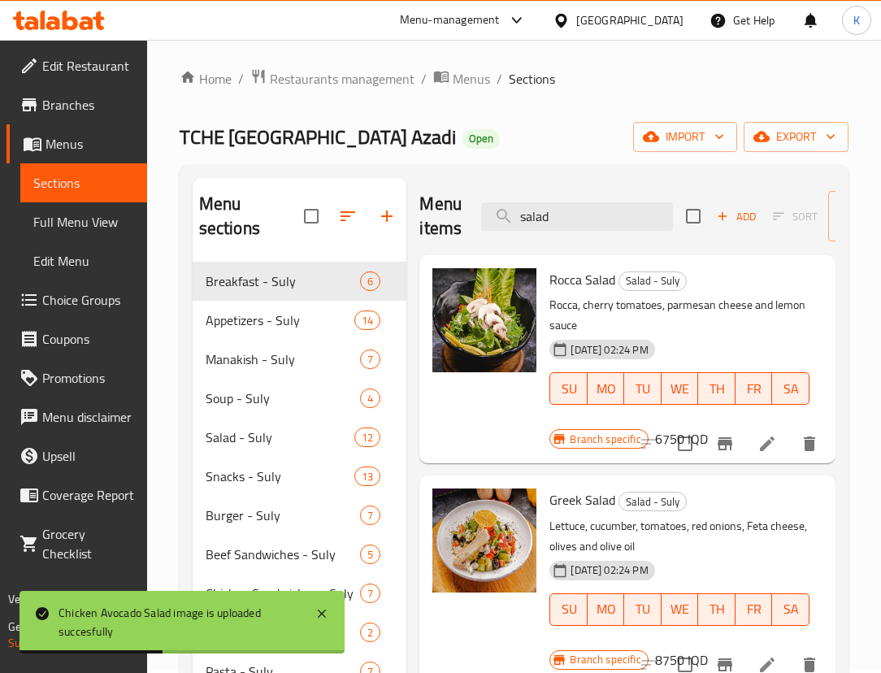
scroll to position [0, 0]
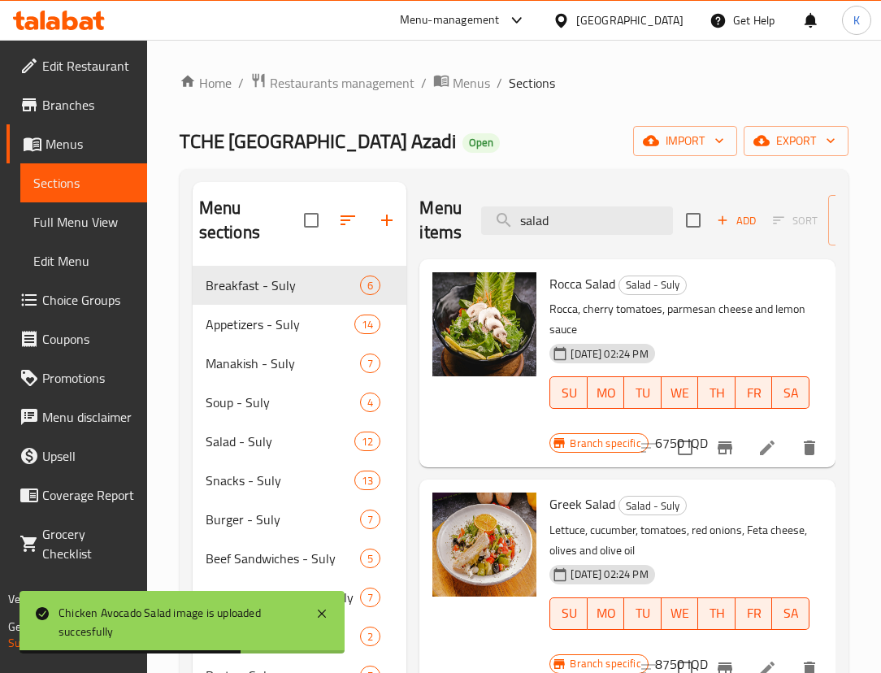
drag, startPoint x: 574, startPoint y: 219, endPoint x: 419, endPoint y: 186, distance: 157.9
click at [419, 186] on div "Menu items salad Add Sort Manage items" at bounding box center [627, 220] width 416 height 77
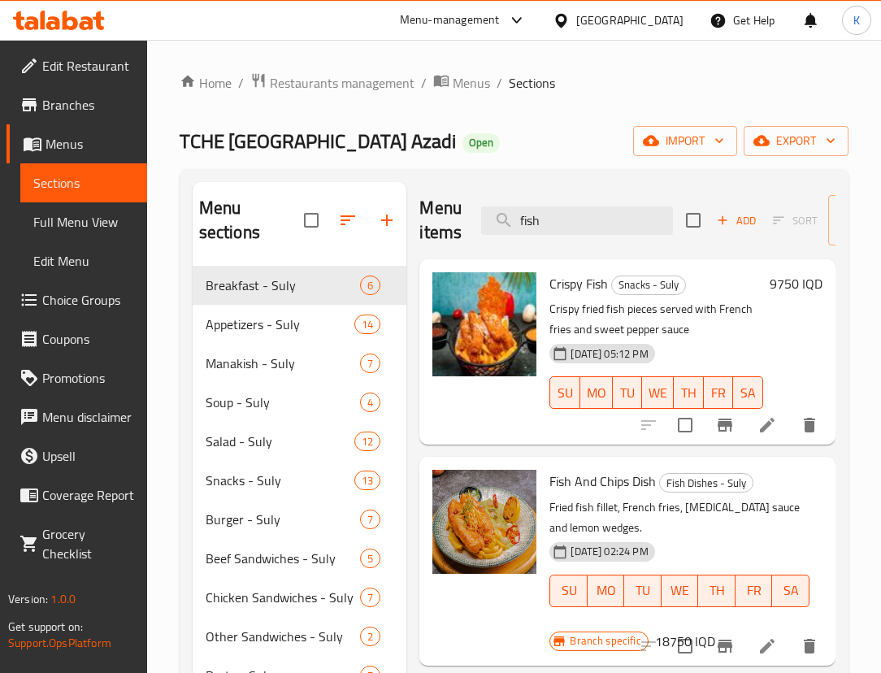
drag, startPoint x: 557, startPoint y: 219, endPoint x: 479, endPoint y: 205, distance: 78.6
click at [479, 205] on div "Menu items fish Add Sort Manage items" at bounding box center [627, 220] width 416 height 77
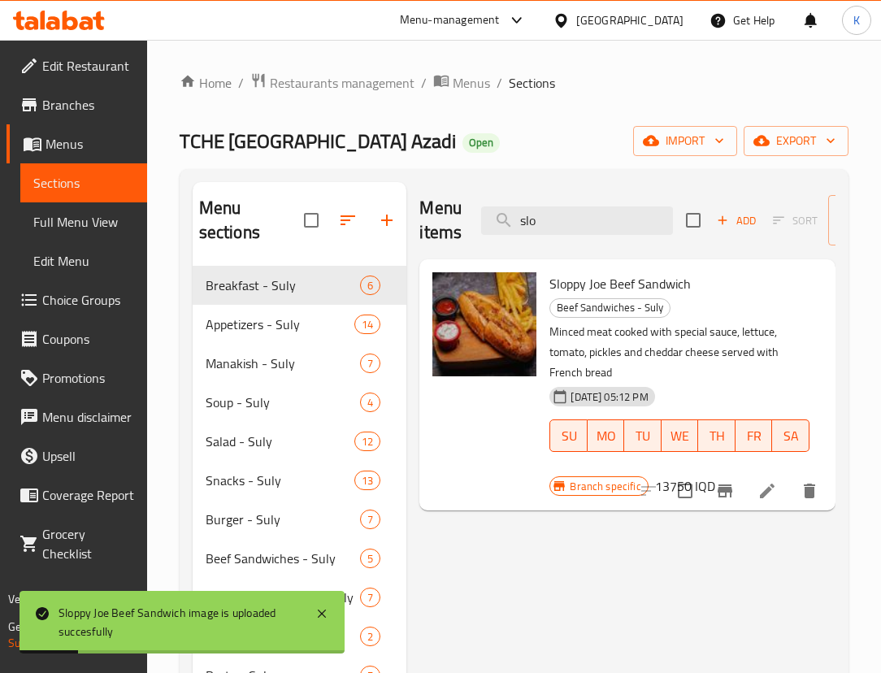
drag, startPoint x: 566, startPoint y: 227, endPoint x: 448, endPoint y: 201, distance: 121.4
click at [448, 201] on div "Menu items slo Add Sort Manage items" at bounding box center [627, 220] width 416 height 77
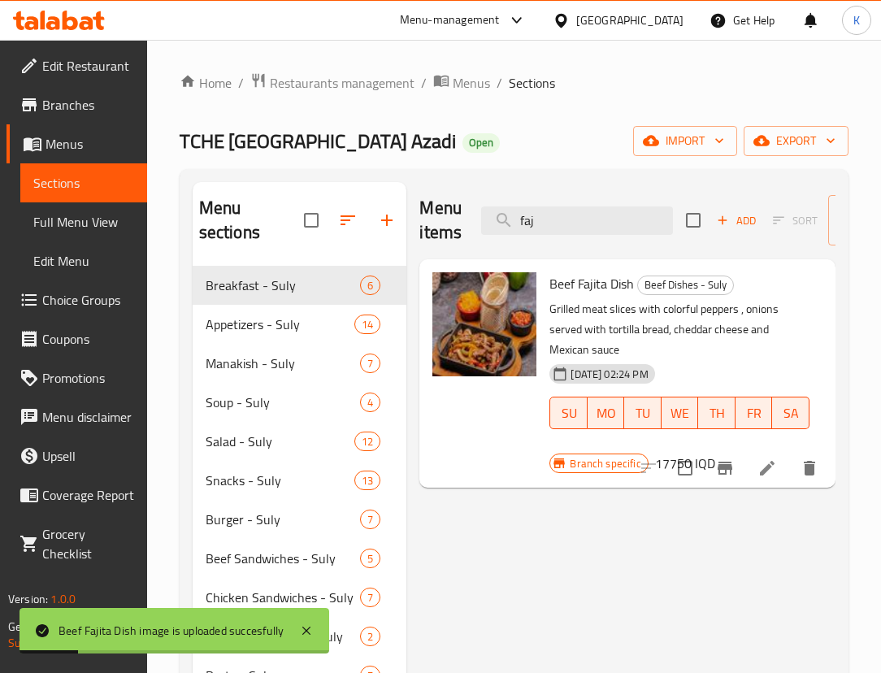
drag, startPoint x: 542, startPoint y: 221, endPoint x: 450, endPoint y: 208, distance: 92.7
click at [450, 208] on div "Menu items faj Add Sort Manage items" at bounding box center [627, 220] width 416 height 77
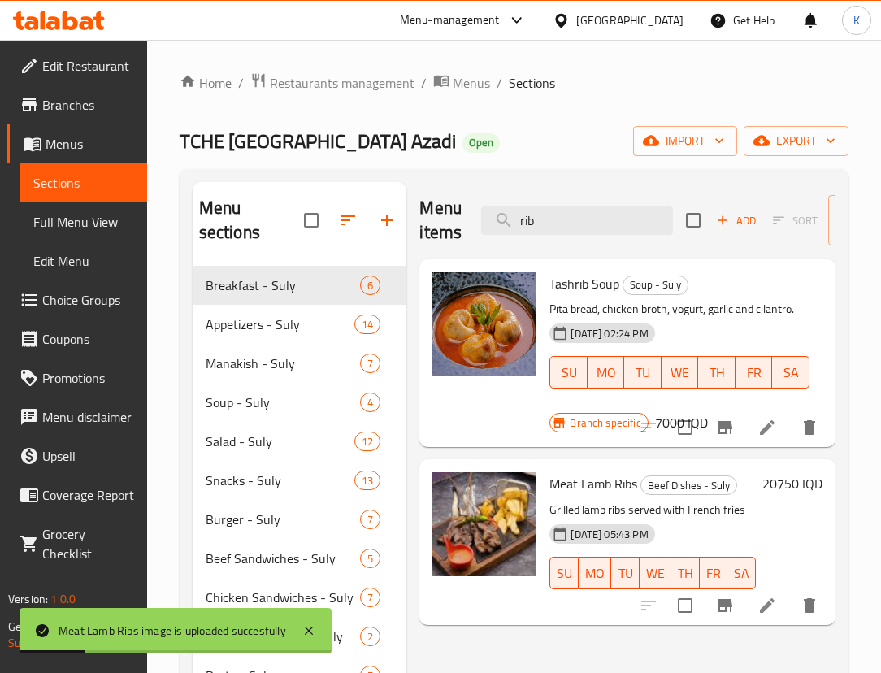
drag, startPoint x: 561, startPoint y: 217, endPoint x: 420, endPoint y: 207, distance: 141.7
click at [420, 207] on div "Menu items rib Add Sort Manage items" at bounding box center [627, 220] width 416 height 77
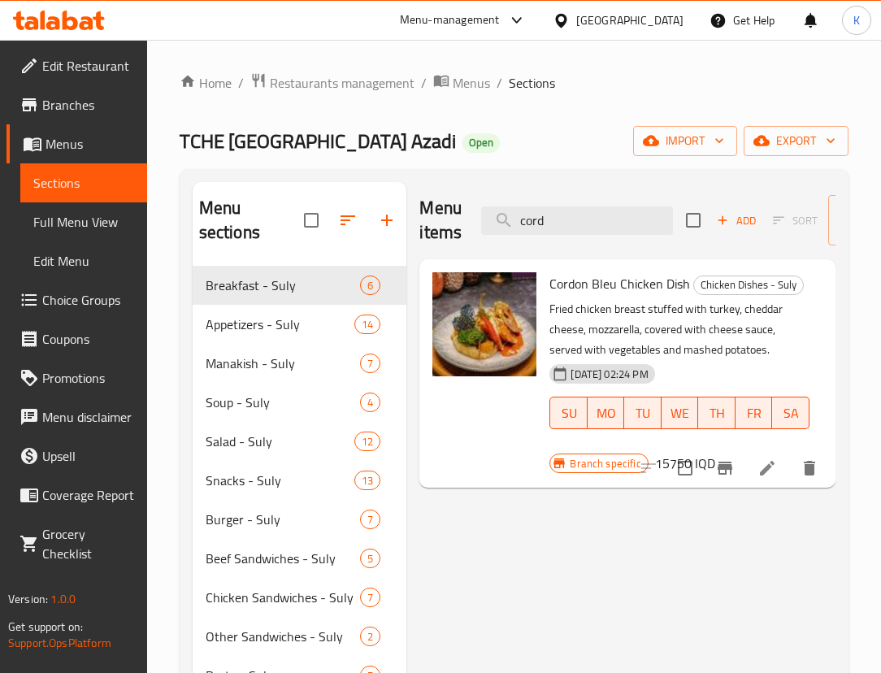
drag, startPoint x: 565, startPoint y: 227, endPoint x: 471, endPoint y: 206, distance: 96.4
click at [471, 206] on div "Menu items cord Add Sort Manage items" at bounding box center [627, 220] width 416 height 77
type input "c"
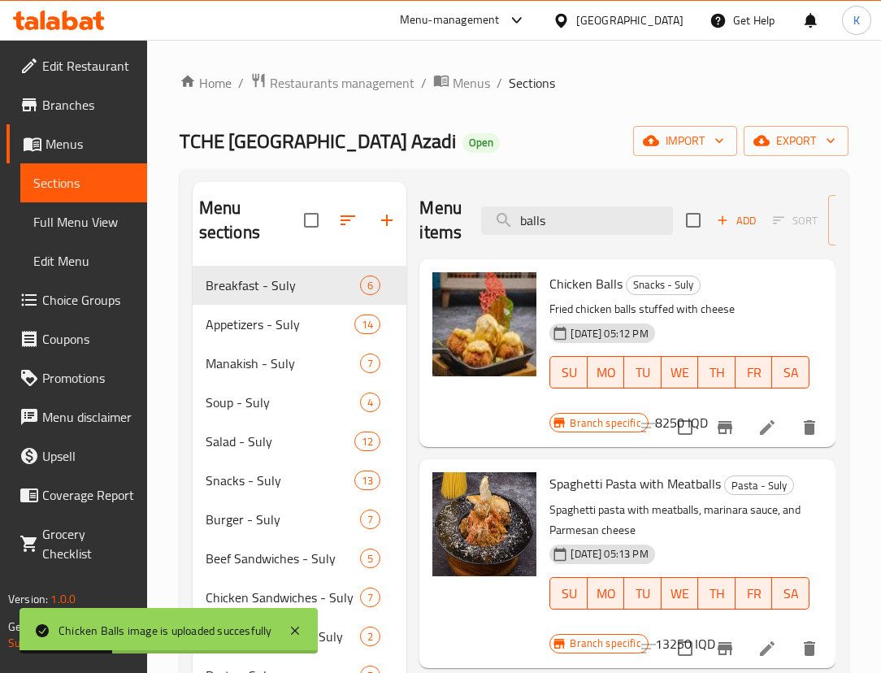
drag, startPoint x: 557, startPoint y: 214, endPoint x: 467, endPoint y: 207, distance: 90.4
click at [467, 207] on div "Menu items balls Add Sort Manage items" at bounding box center [627, 220] width 416 height 77
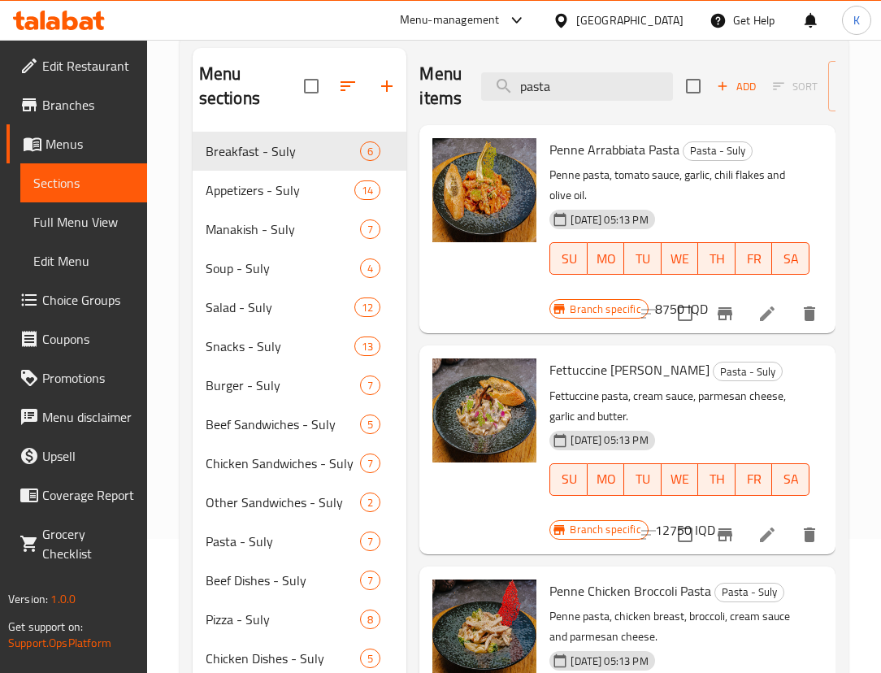
scroll to position [58, 0]
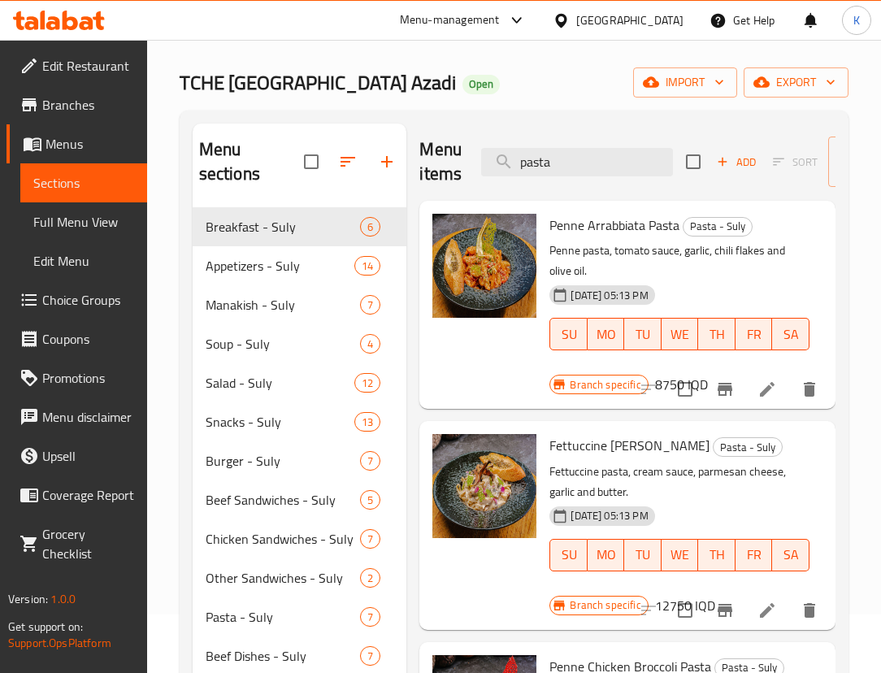
drag, startPoint x: 567, startPoint y: 151, endPoint x: 479, endPoint y: 149, distance: 88.6
click at [479, 149] on div "Menu items pasta Add Sort Manage items" at bounding box center [627, 161] width 416 height 77
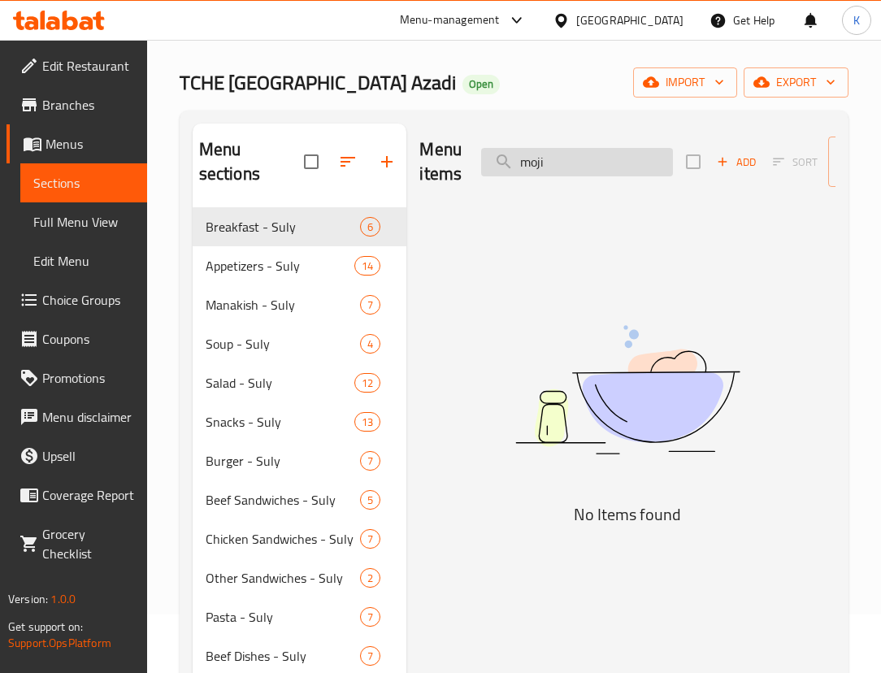
drag, startPoint x: 567, startPoint y: 157, endPoint x: 493, endPoint y: 158, distance: 73.9
click at [493, 158] on input "moji" at bounding box center [577, 162] width 192 height 28
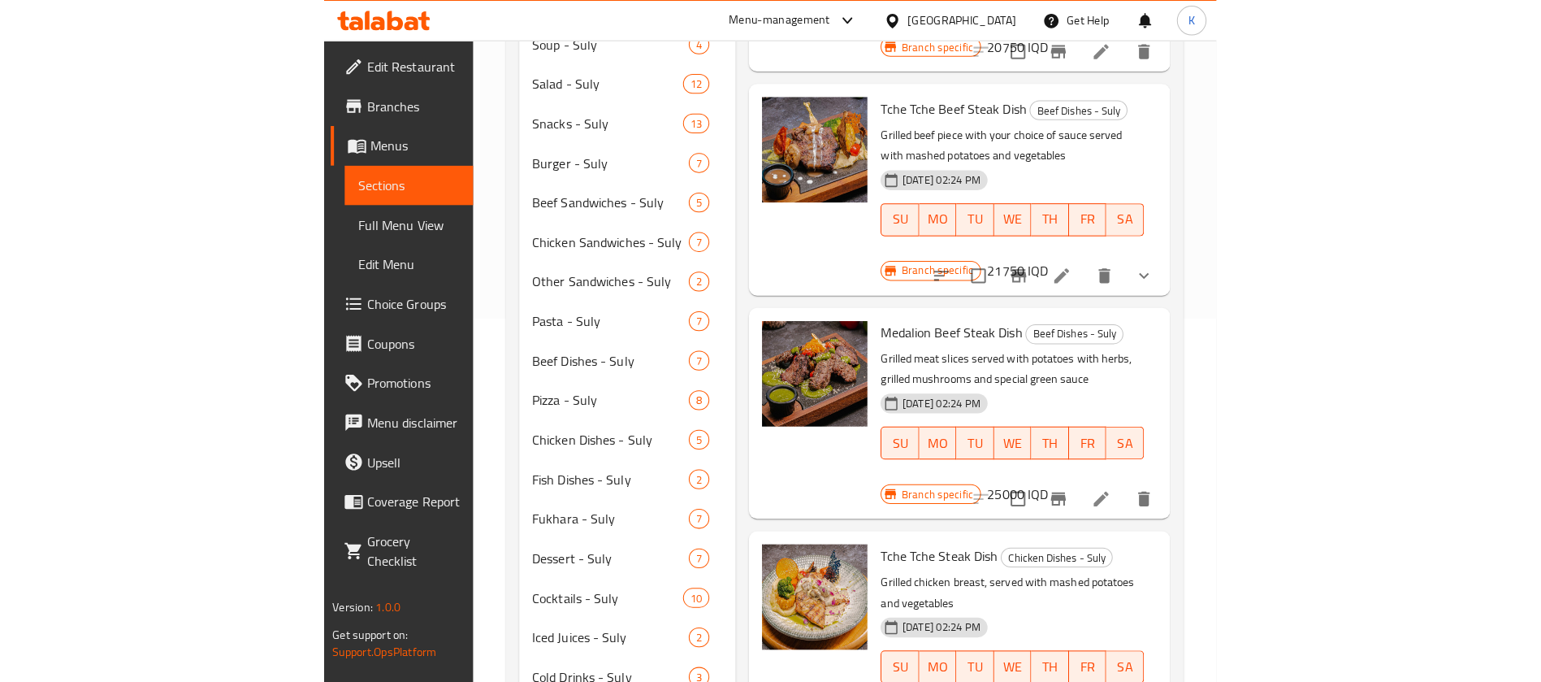
scroll to position [464, 0]
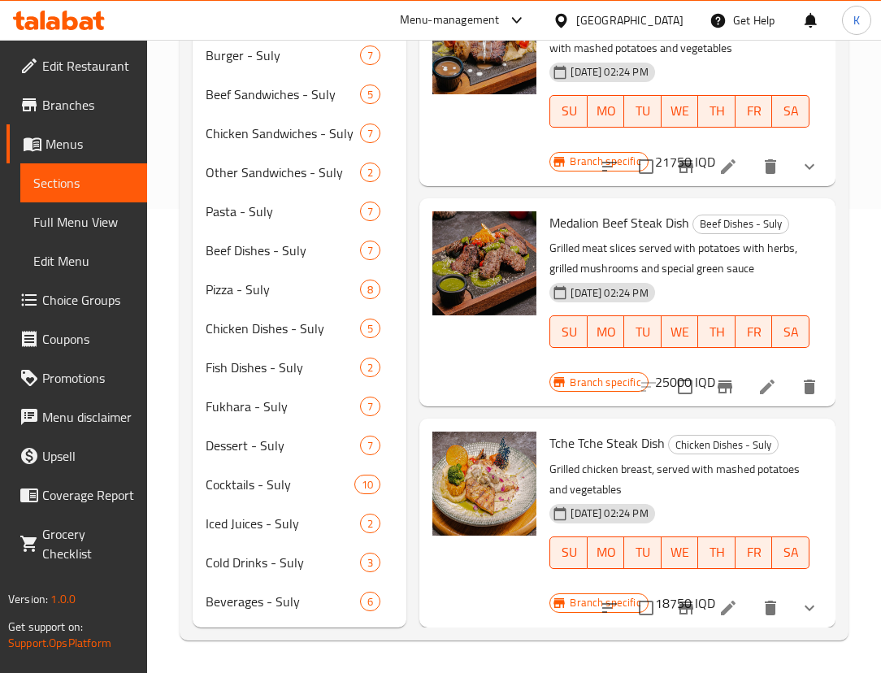
type input "steak"
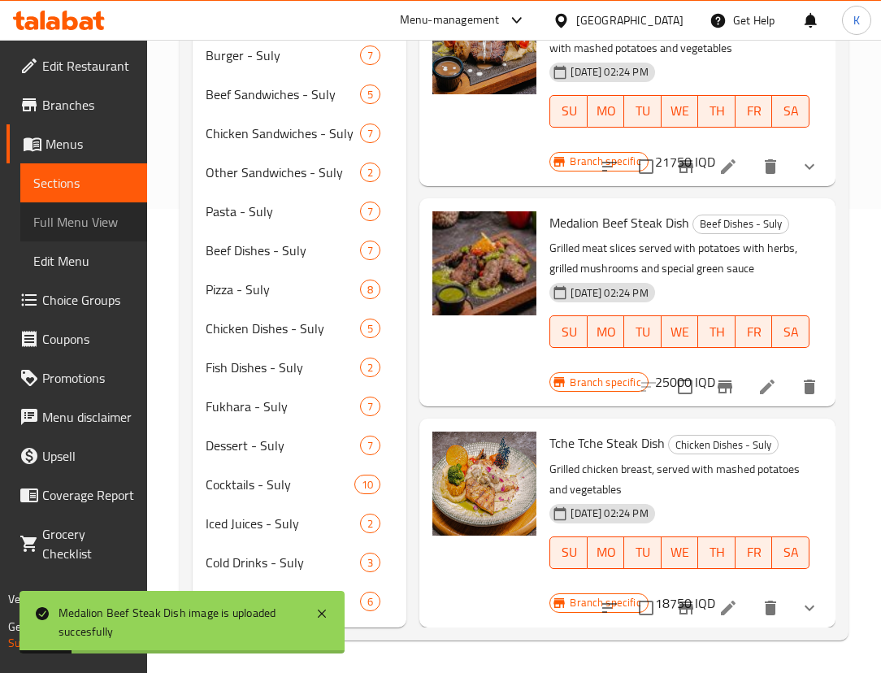
click at [79, 220] on span "Full Menu View" at bounding box center [83, 221] width 101 height 19
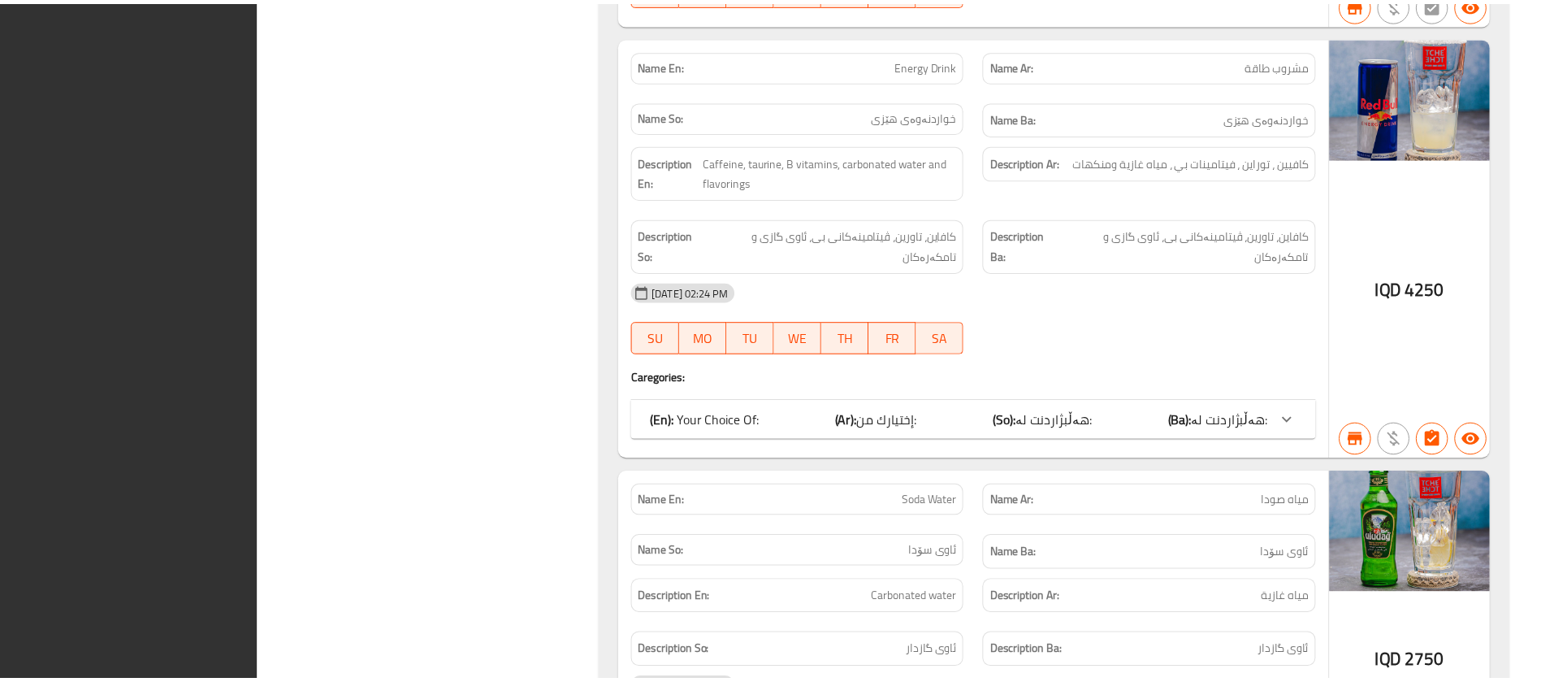
scroll to position [49517, 0]
